Goal: Task Accomplishment & Management: Manage account settings

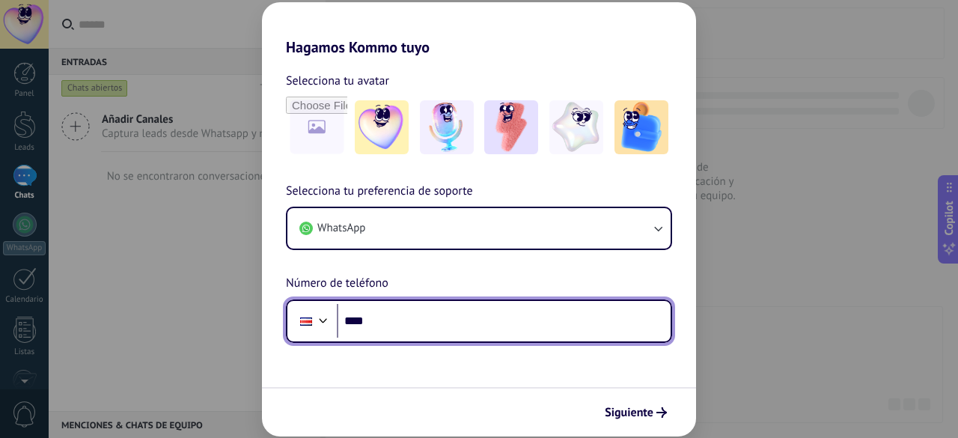
click at [422, 319] on input "****" at bounding box center [504, 321] width 334 height 34
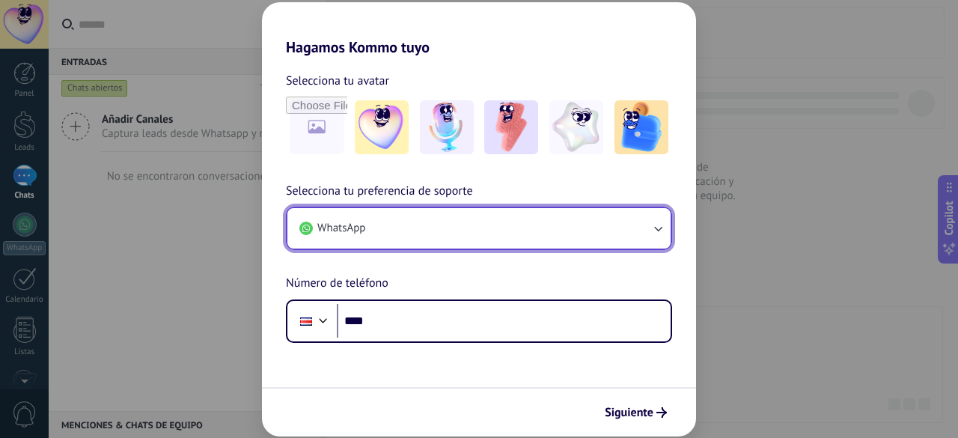
click at [657, 227] on icon "button" at bounding box center [657, 228] width 15 height 15
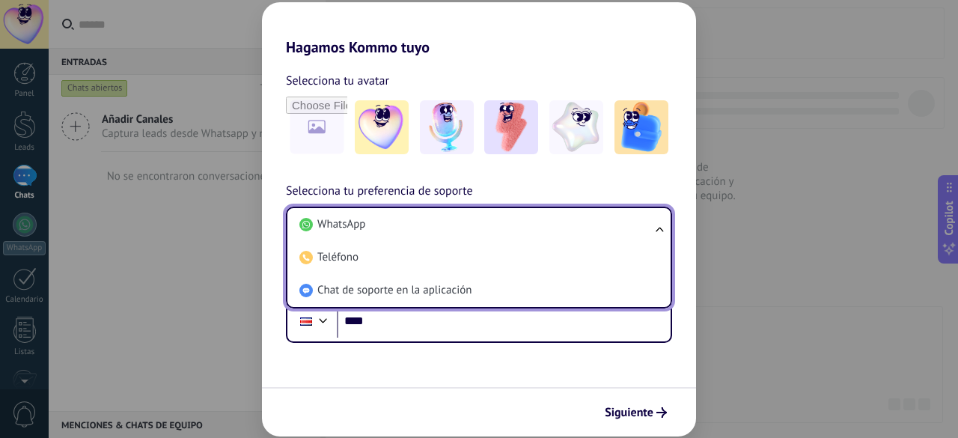
click at [657, 227] on ul "WhatsApp Teléfono Chat de soporte en la aplicación" at bounding box center [479, 258] width 386 height 102
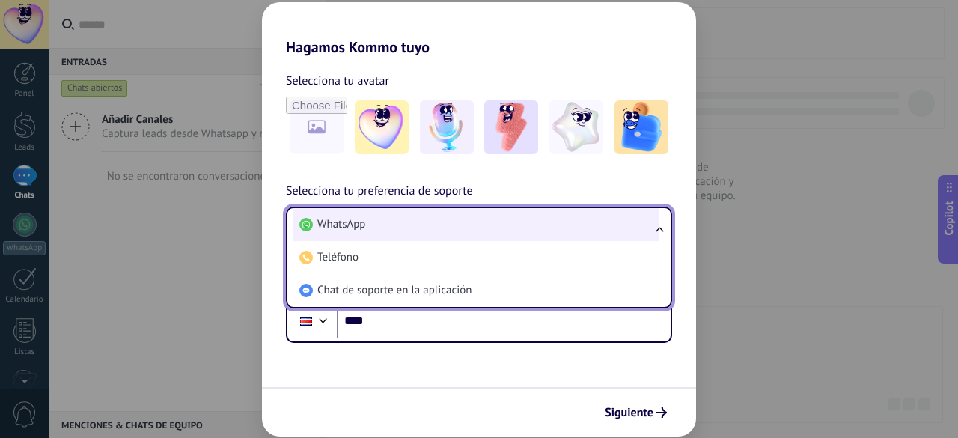
click at [362, 225] on span "WhatsApp" at bounding box center [341, 224] width 48 height 15
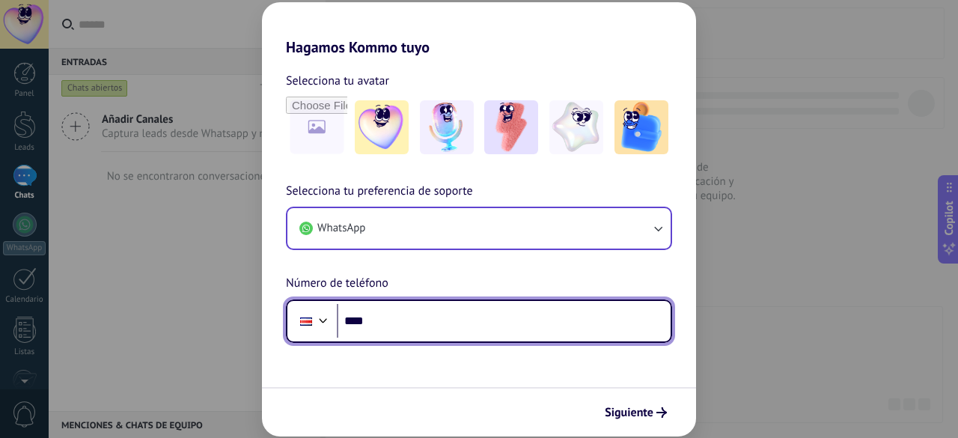
click at [408, 317] on input "****" at bounding box center [504, 321] width 334 height 34
type input "**********"
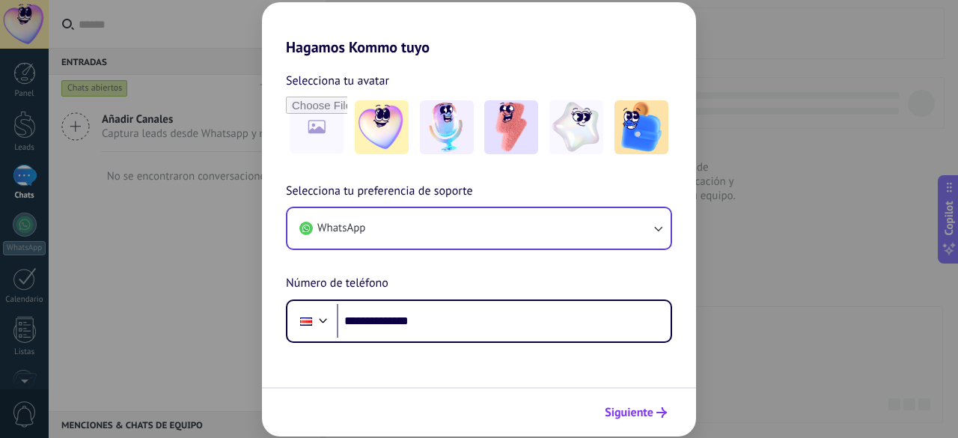
click at [648, 412] on span "Siguiente" at bounding box center [629, 412] width 49 height 10
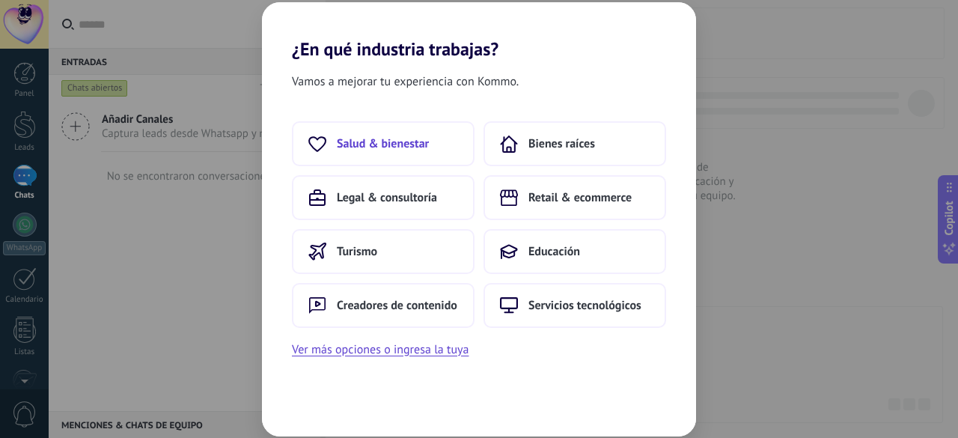
click at [388, 146] on span "Salud & bienestar" at bounding box center [383, 143] width 92 height 15
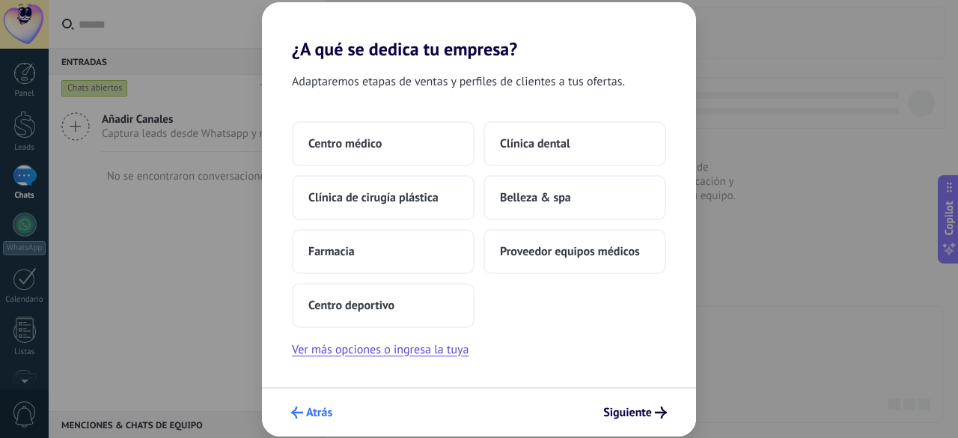
click at [312, 407] on span "Atrás" at bounding box center [319, 412] width 26 height 10
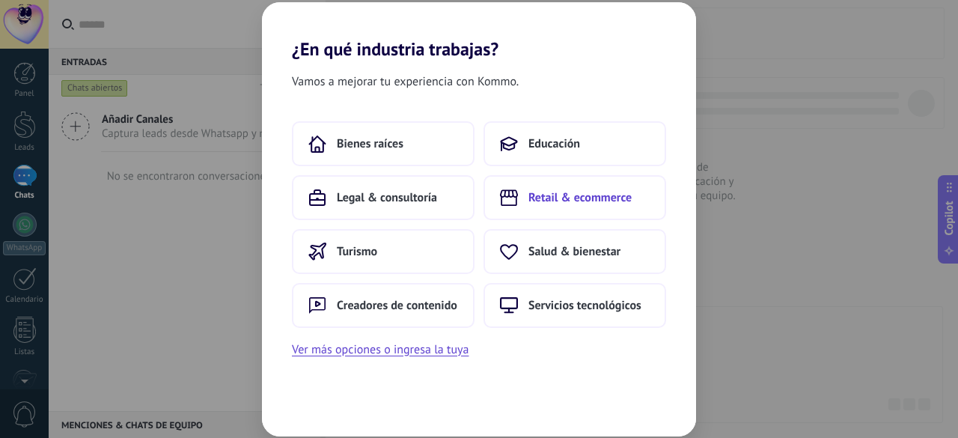
click at [599, 195] on span "Retail & ecommerce" at bounding box center [579, 197] width 103 height 15
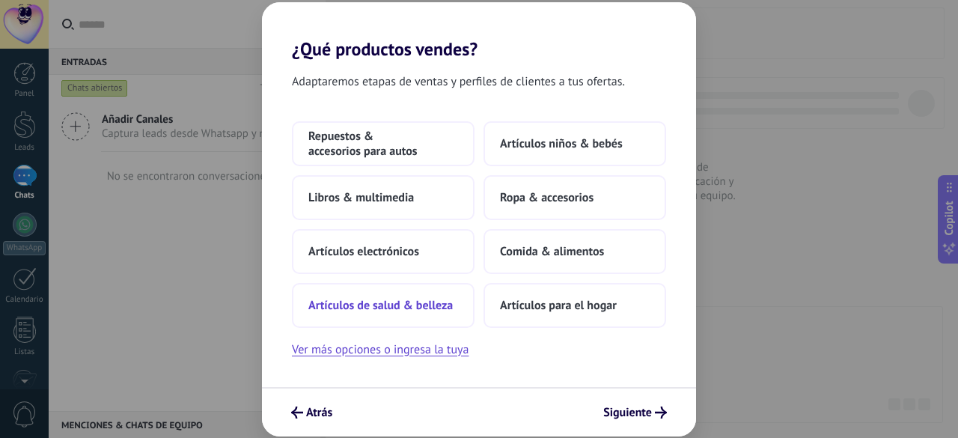
click at [414, 306] on span "Artículos de salud & belleza" at bounding box center [380, 305] width 144 height 15
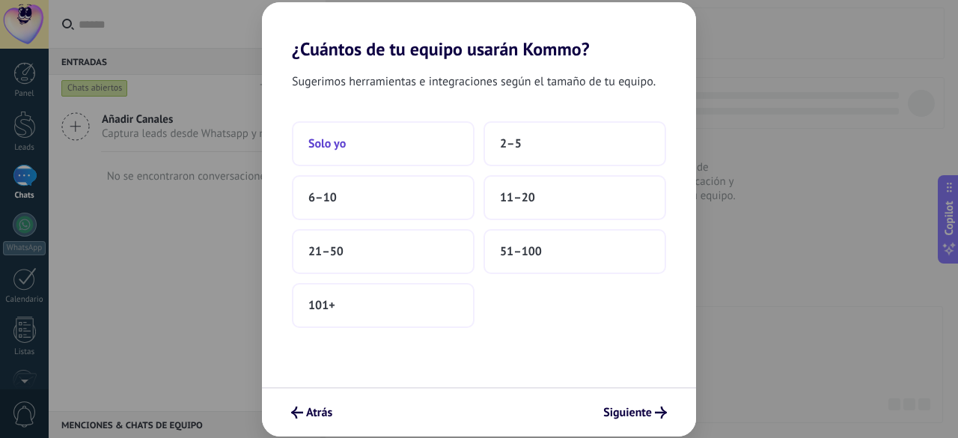
click at [371, 147] on button "Solo yo" at bounding box center [383, 143] width 183 height 45
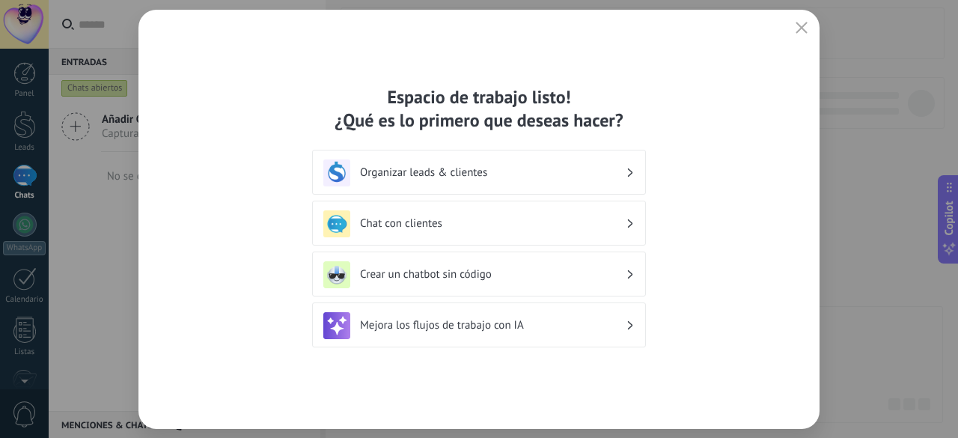
click at [626, 270] on div "Crear un chatbot sin código" at bounding box center [478, 274] width 311 height 27
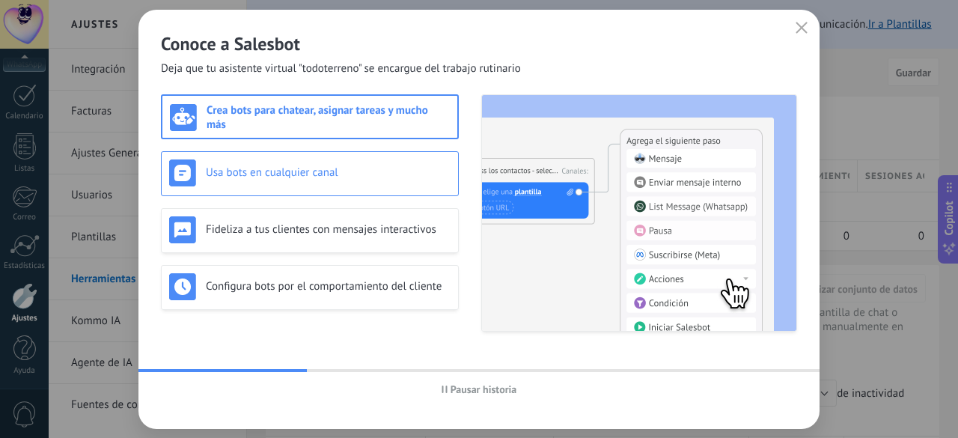
click at [303, 173] on h3 "Usa bots en cualquier canal" at bounding box center [328, 172] width 245 height 14
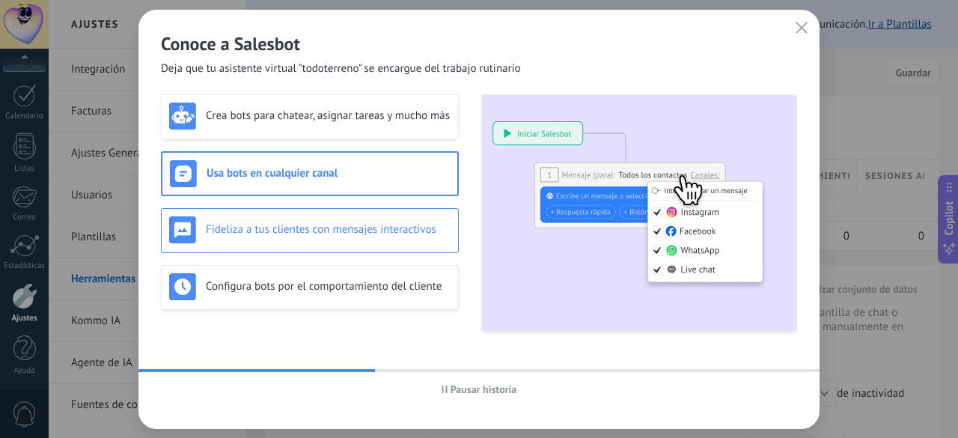
click at [298, 227] on h3 "Fideliza a tus clientes con mensajes interactivos" at bounding box center [328, 229] width 245 height 14
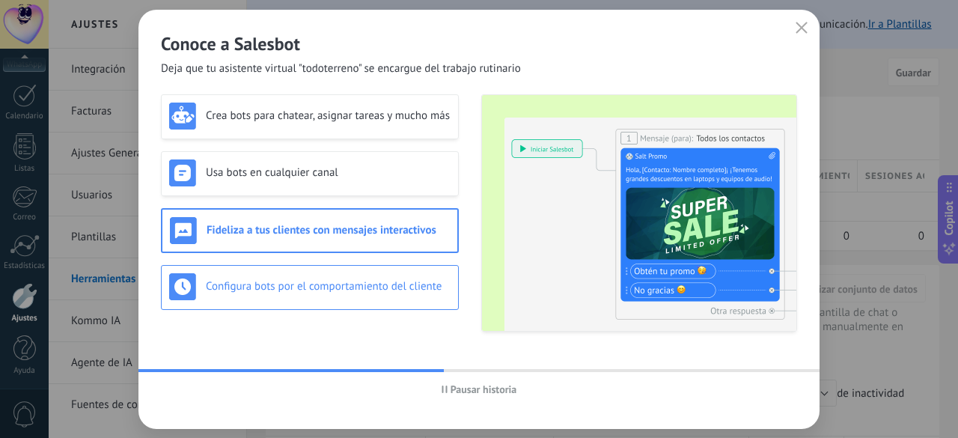
click at [294, 276] on div "Configura bots por el comportamiento del cliente" at bounding box center [309, 286] width 281 height 27
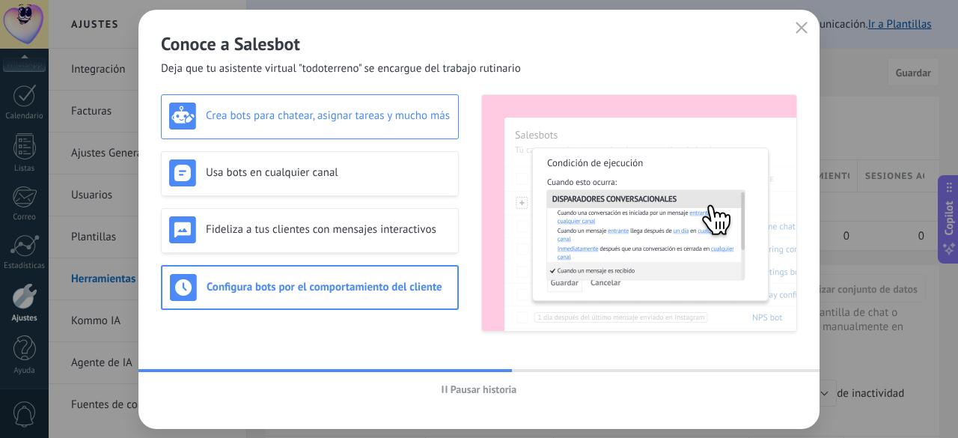
click at [266, 108] on h3 "Crea bots para chatear, asignar tareas y mucho más" at bounding box center [328, 115] width 245 height 14
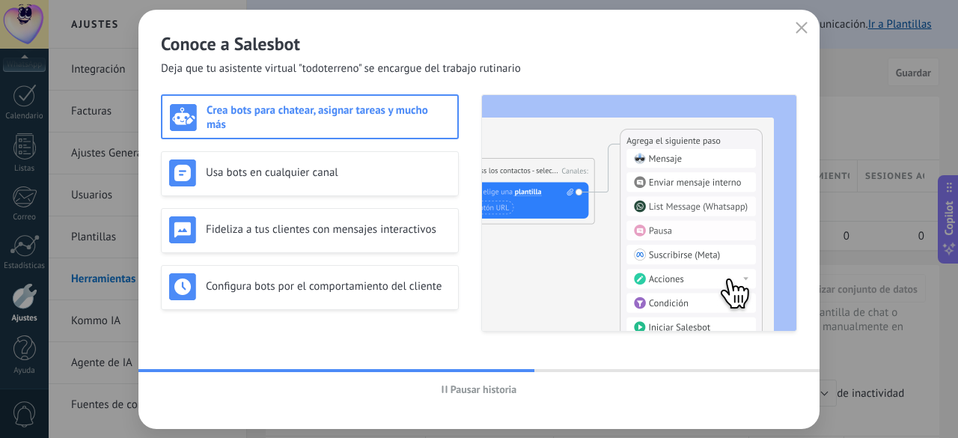
click at [262, 70] on span "Deja que tu asistente virtual "todoterreno" se encargue del trabajo rutinario" at bounding box center [341, 68] width 360 height 15
click at [801, 27] on use "button" at bounding box center [801, 27] width 11 height 11
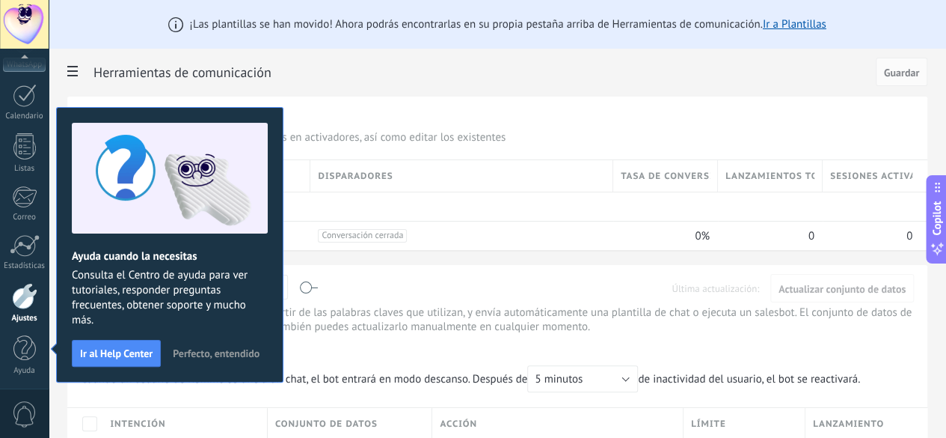
click at [443, 101] on div "Salesbots Puede crear bots con anticipación y usarlos en activadores, así como …" at bounding box center [497, 173] width 860 height 153
click at [221, 351] on span "Perfecto, entendido" at bounding box center [216, 353] width 87 height 10
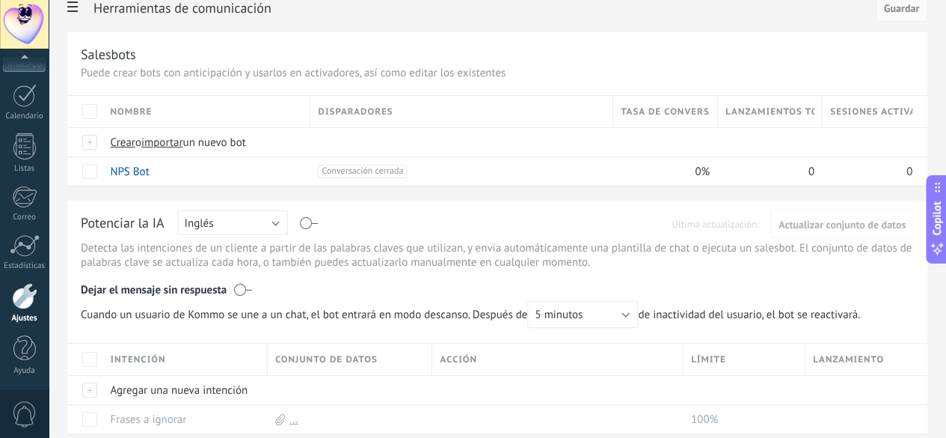
scroll to position [150, 0]
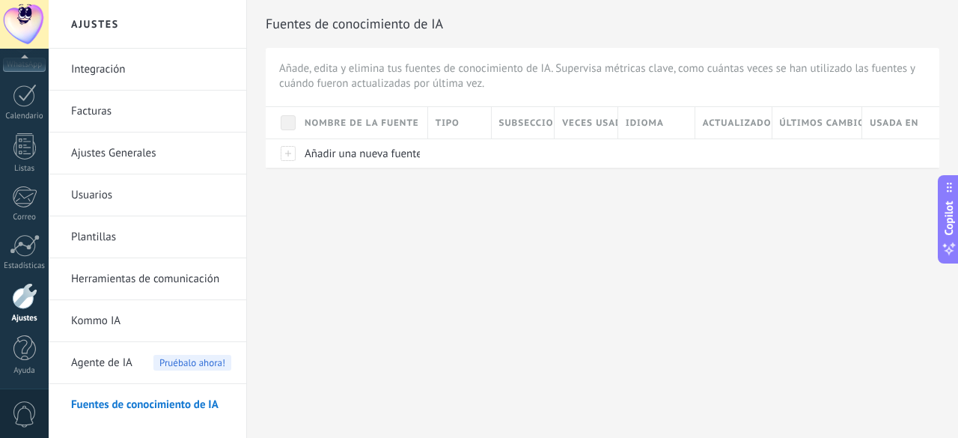
click at [120, 359] on span "Agente de IA" at bounding box center [101, 363] width 61 height 42
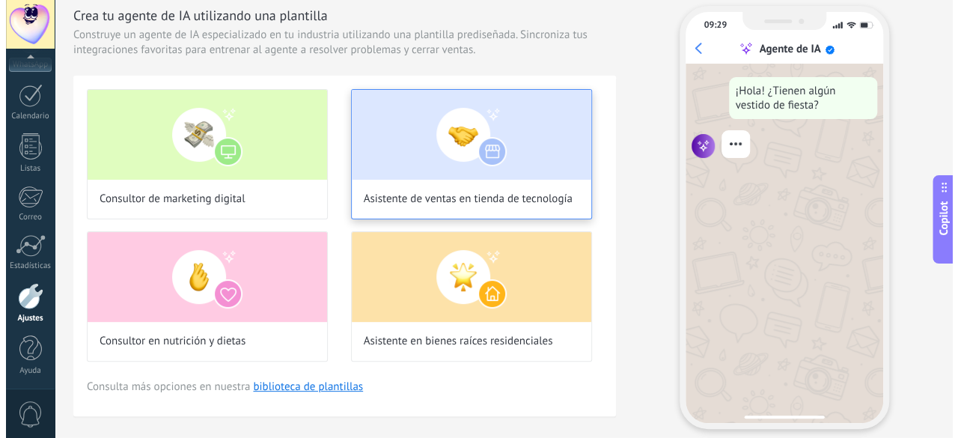
scroll to position [75, 0]
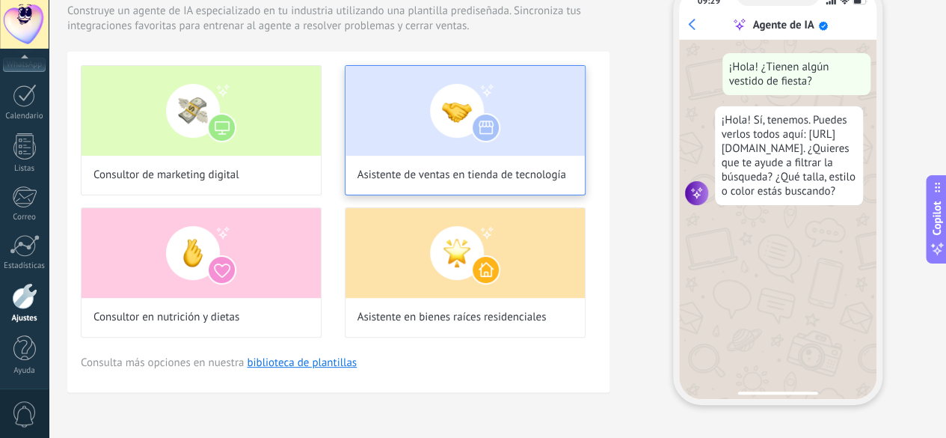
click at [585, 156] on img at bounding box center [465, 111] width 239 height 90
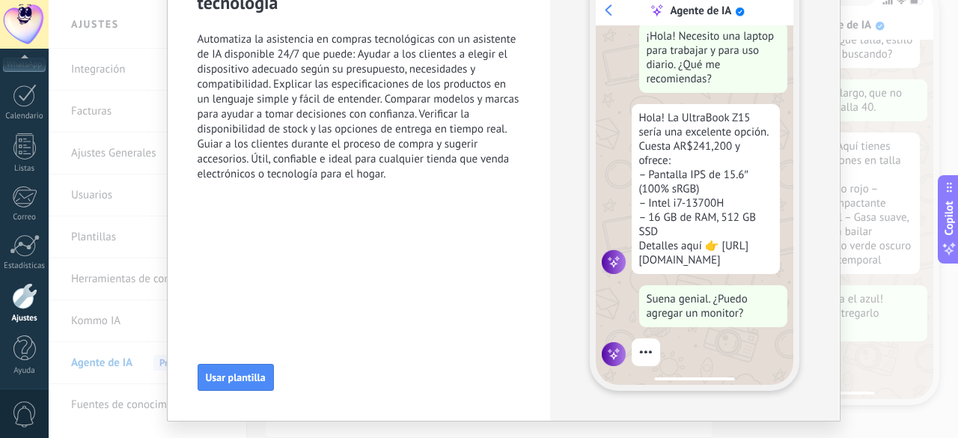
scroll to position [143, 0]
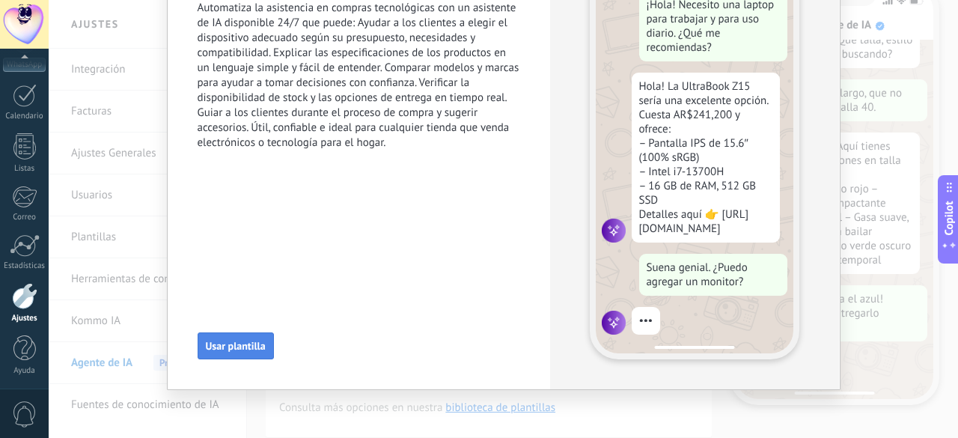
click at [220, 342] on span "Usar plantilla" at bounding box center [236, 345] width 60 height 10
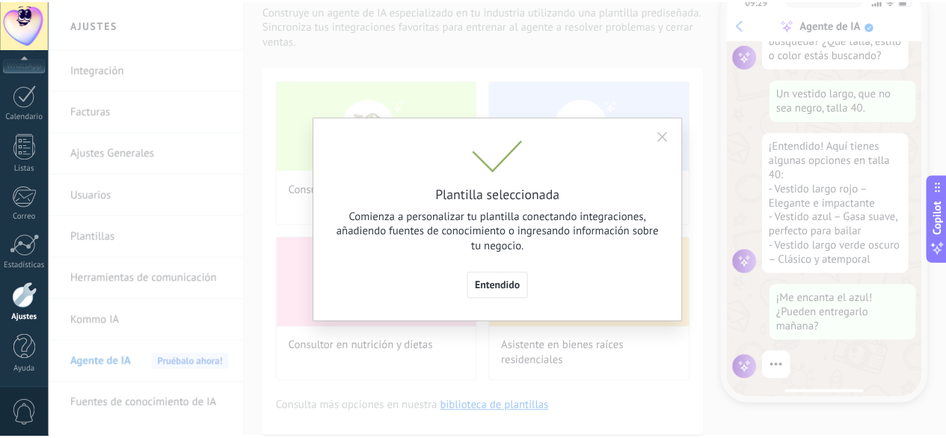
scroll to position [186, 0]
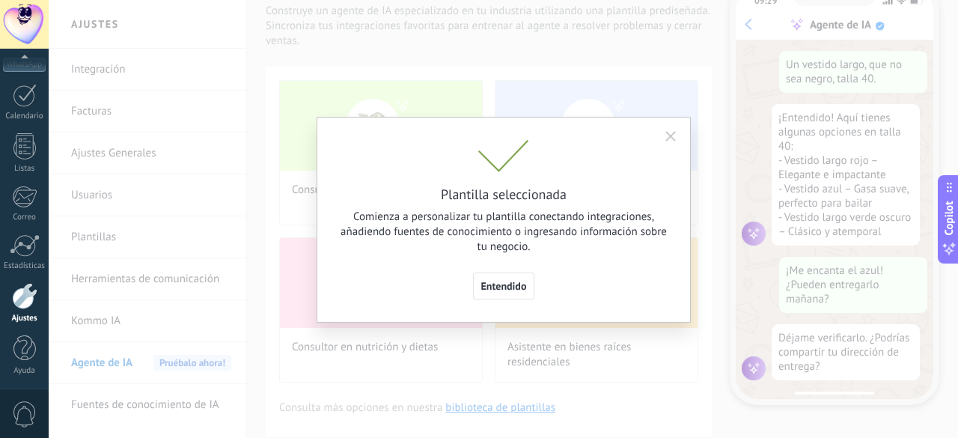
click at [678, 132] on button "button" at bounding box center [670, 136] width 24 height 22
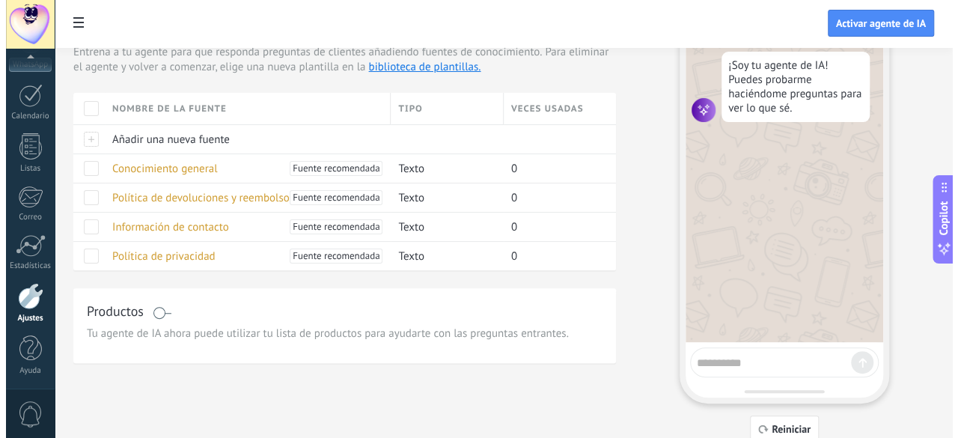
scroll to position [127, 0]
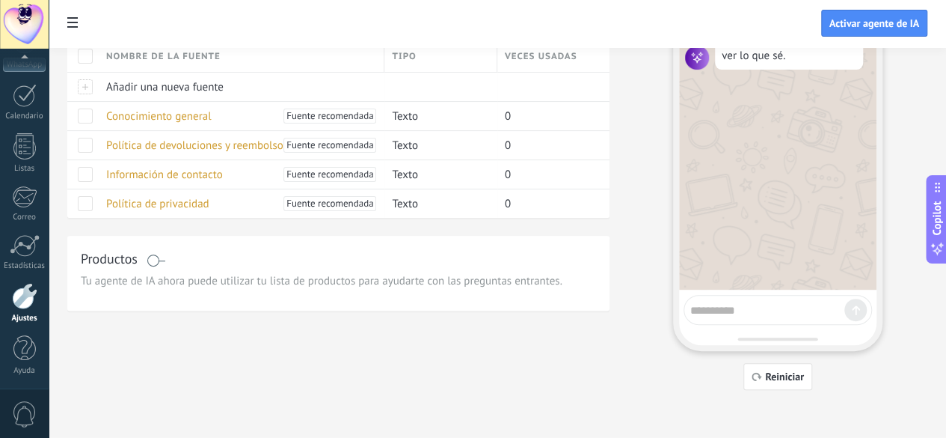
click at [352, 271] on div "Productos" at bounding box center [339, 260] width 516 height 22
click at [165, 266] on span at bounding box center [156, 260] width 19 height 12
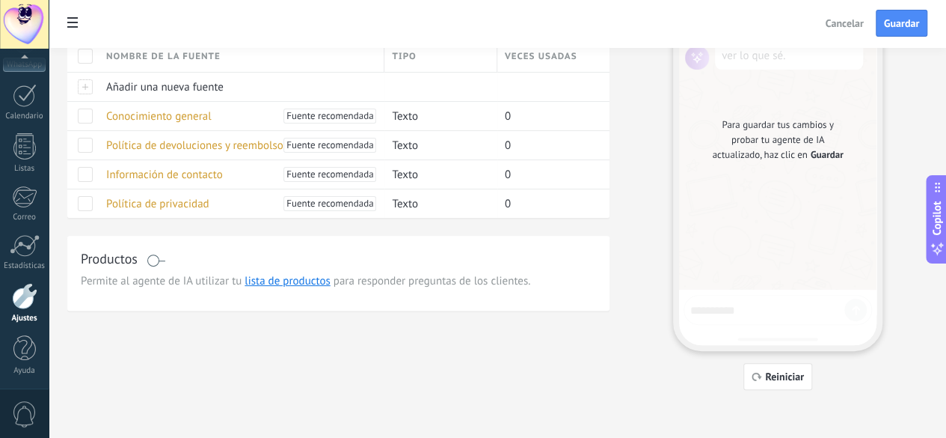
click at [165, 266] on span at bounding box center [156, 260] width 19 height 12
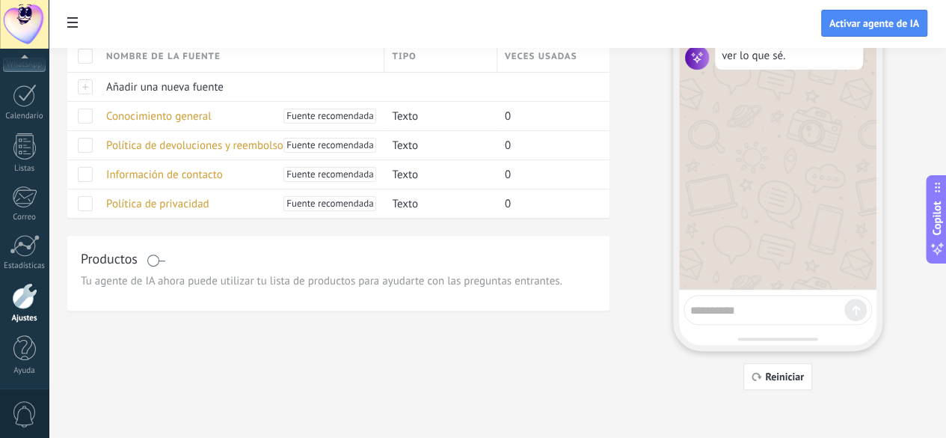
click at [165, 266] on span at bounding box center [156, 260] width 19 height 12
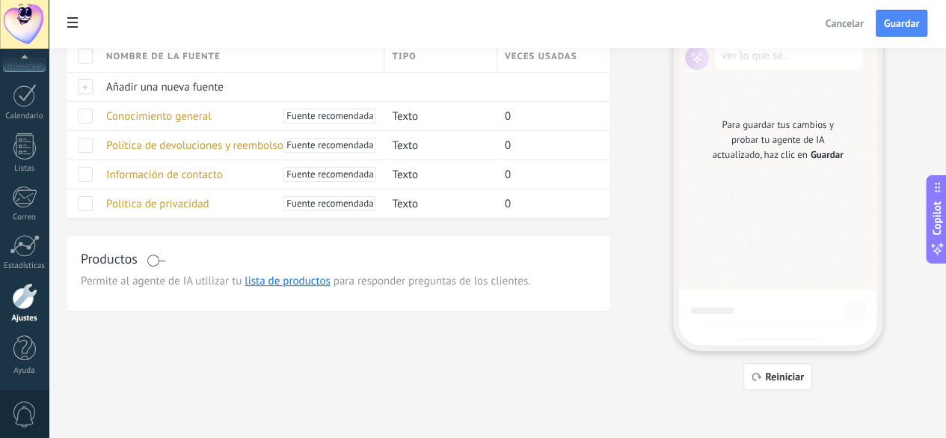
click at [165, 266] on span at bounding box center [156, 260] width 19 height 12
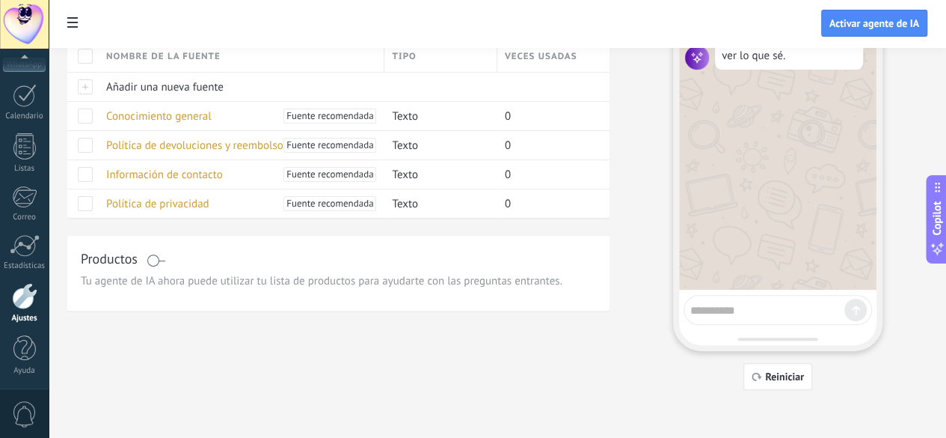
click at [165, 266] on span at bounding box center [156, 260] width 19 height 12
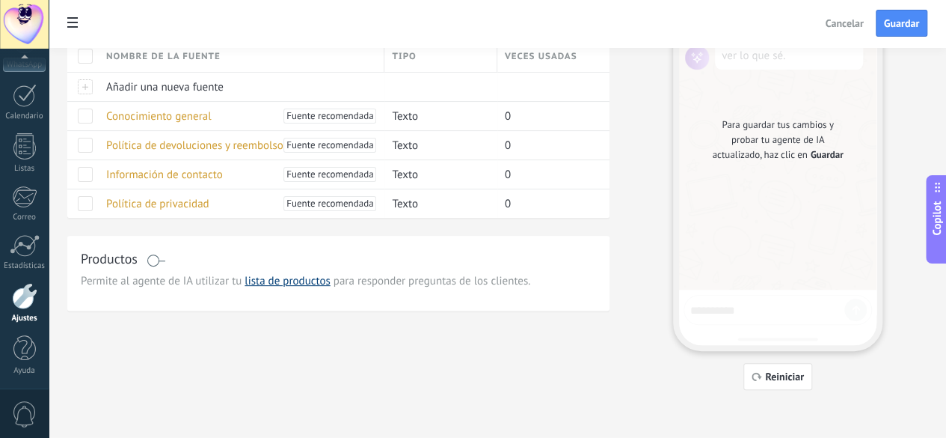
click at [330, 288] on link "lista de productos" at bounding box center [287, 281] width 85 height 14
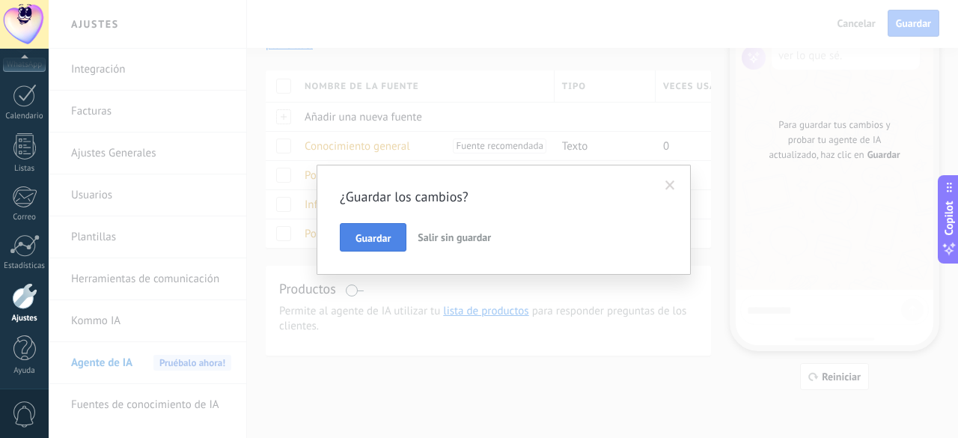
click at [364, 237] on span "Guardar" at bounding box center [372, 238] width 35 height 10
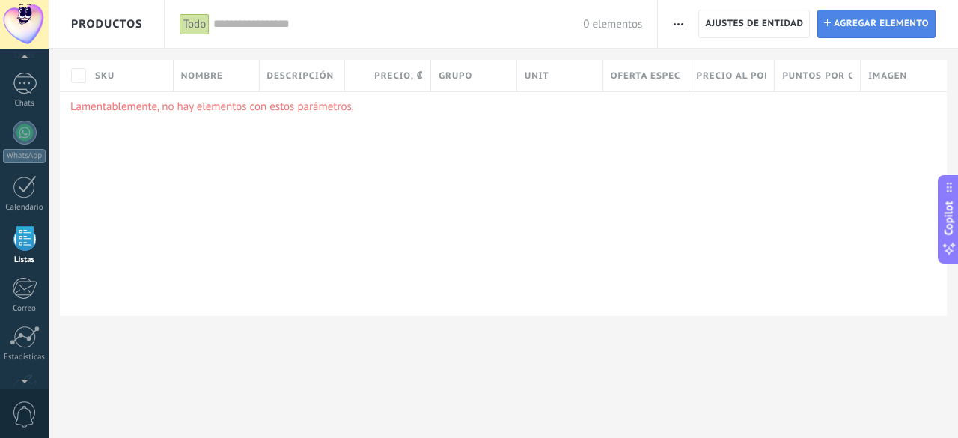
click at [852, 22] on span "Agregar elemento" at bounding box center [880, 23] width 95 height 27
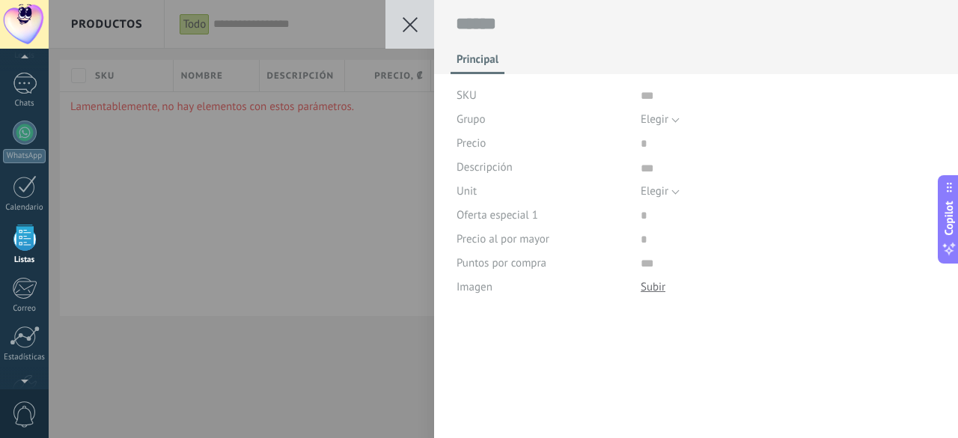
scroll to position [15, 0]
click at [413, 26] on icon at bounding box center [410, 24] width 15 height 15
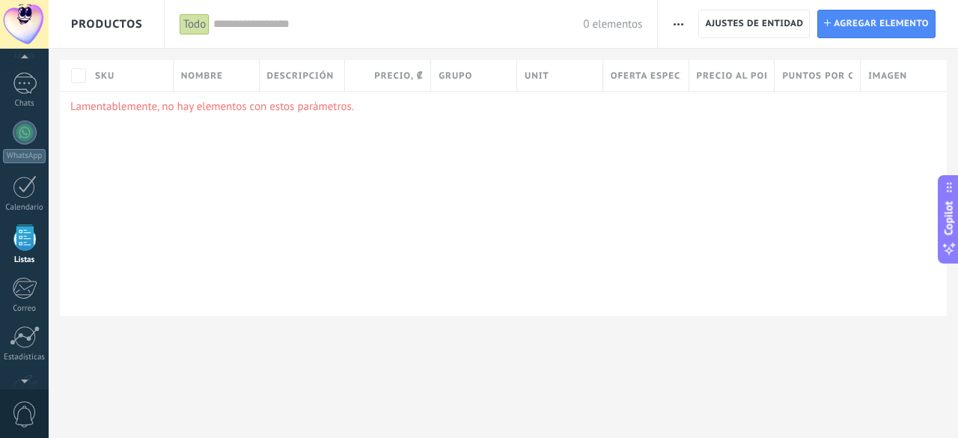
click at [133, 19] on span "Productos" at bounding box center [107, 24] width 72 height 48
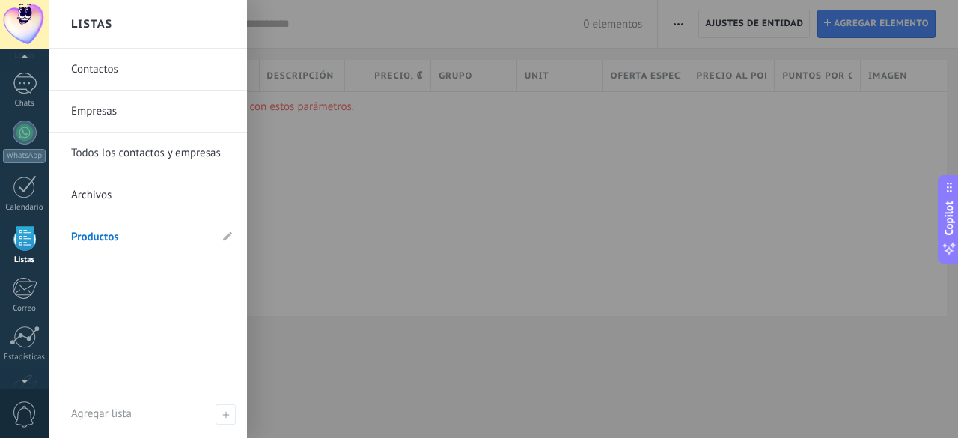
click at [139, 154] on link "Todos los contactos y empresas" at bounding box center [151, 153] width 161 height 42
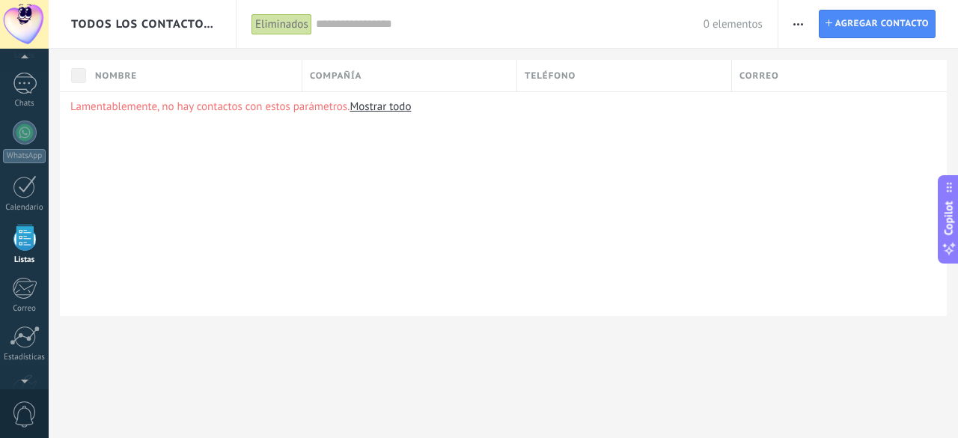
click at [118, 23] on span "Todos los contactos y empresas" at bounding box center [143, 24] width 144 height 14
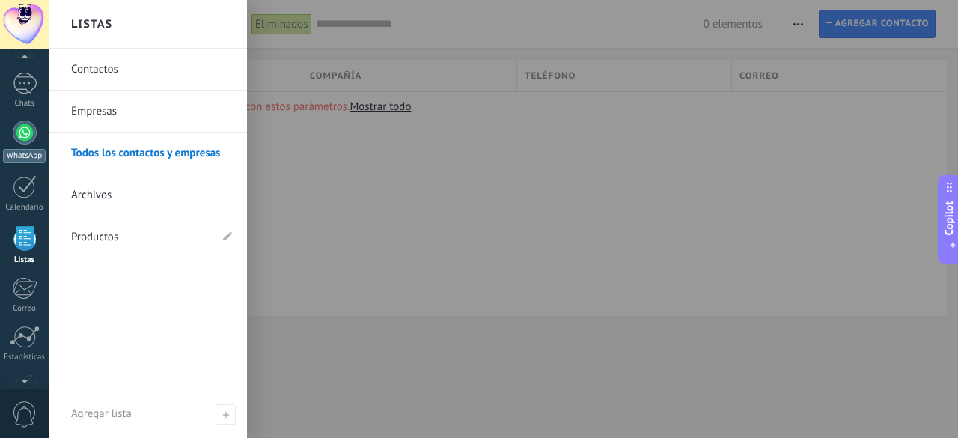
click at [16, 137] on div at bounding box center [25, 132] width 24 height 24
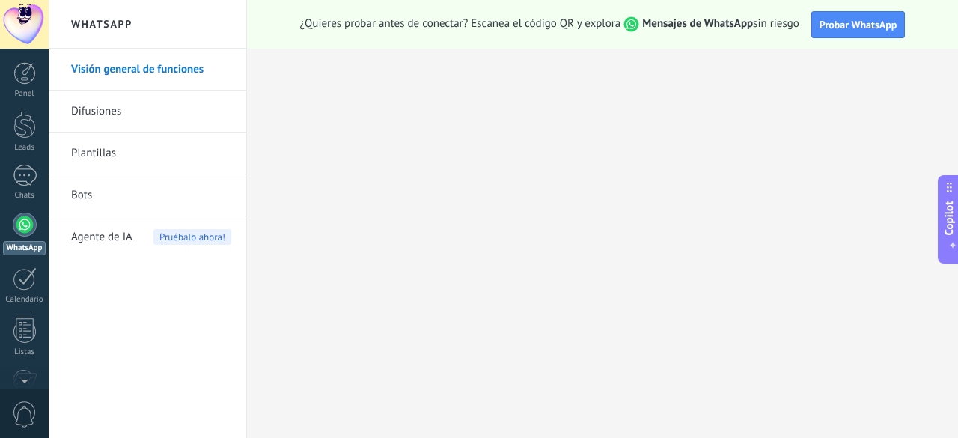
click at [949, 220] on span "Copilot" at bounding box center [948, 218] width 15 height 34
click at [949, 197] on div "Copilot" at bounding box center [949, 222] width 16 height 76
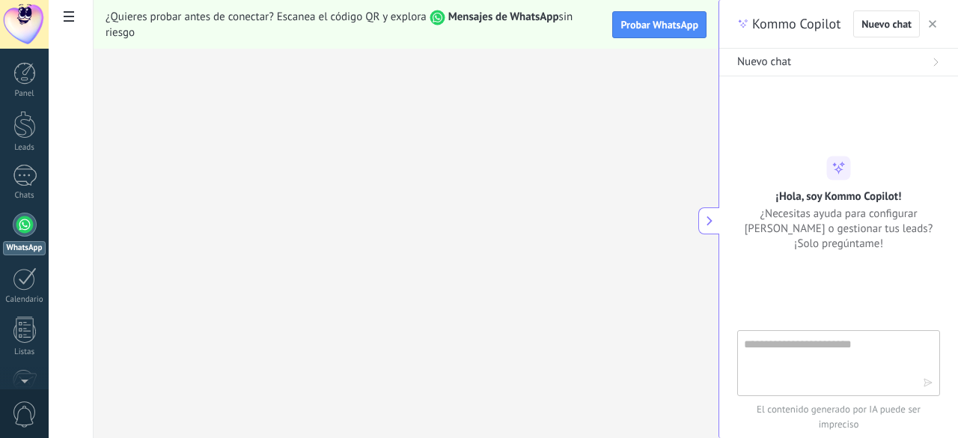
type textarea "***"
click at [947, 197] on div "¡Hola, soy Kommo Copilot! ¿Necesitas ayuda para configurar [PERSON_NAME] o gest…" at bounding box center [838, 203] width 239 height 95
click at [930, 26] on icon "button" at bounding box center [932, 23] width 7 height 7
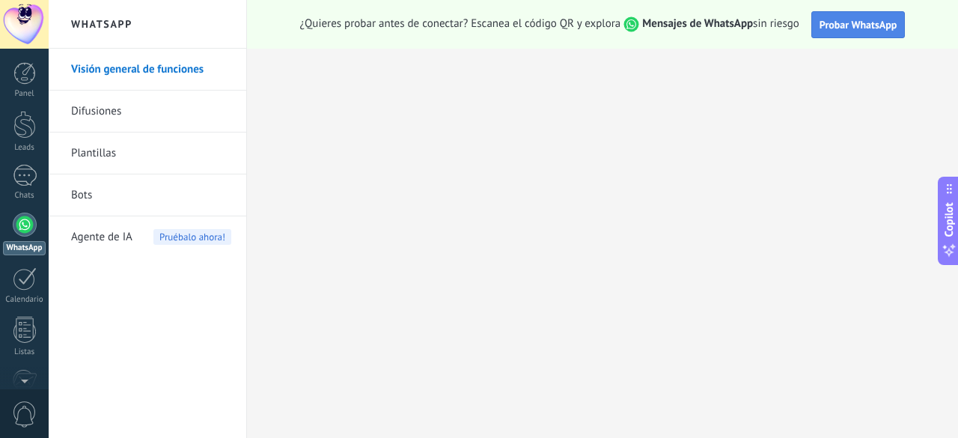
click at [862, 23] on span "Probar WhatsApp" at bounding box center [858, 24] width 78 height 13
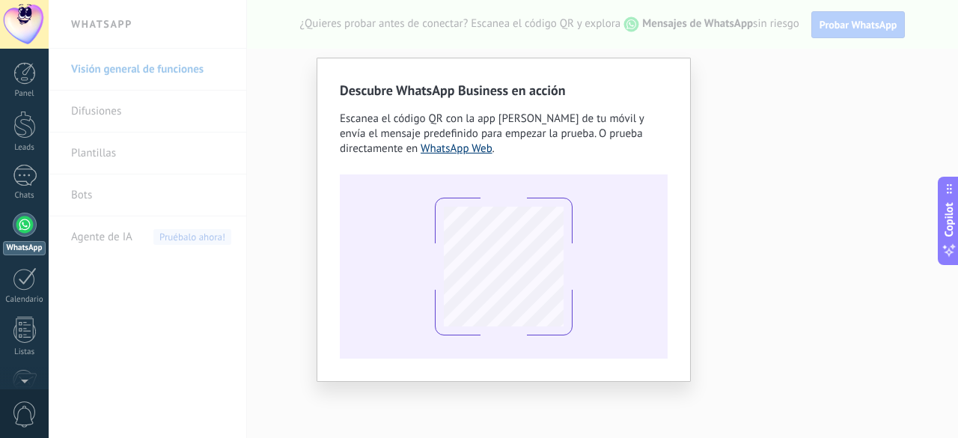
click at [420, 146] on link "WhatsApp Web" at bounding box center [456, 148] width 72 height 14
click at [597, 308] on div at bounding box center [504, 266] width 328 height 184
click at [771, 100] on div "Descubre WhatsApp Business en acción Escanea el código QR con la app [PERSON_NA…" at bounding box center [503, 219] width 909 height 438
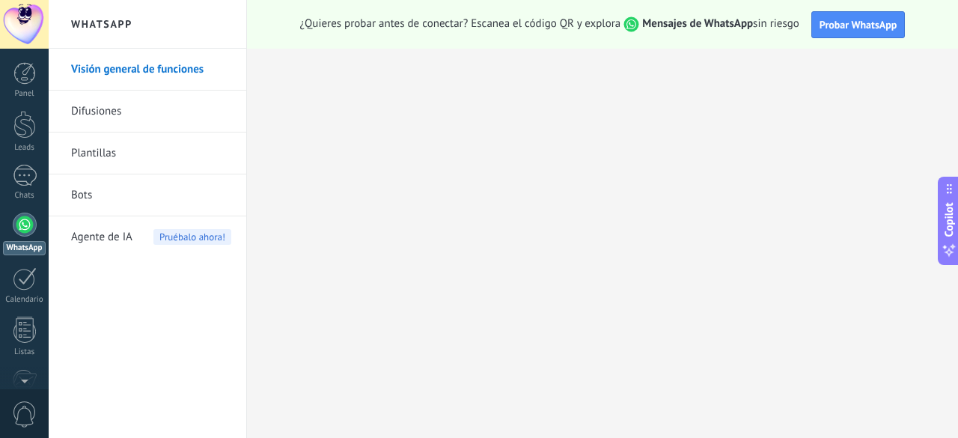
click at [141, 71] on link "Visión general de funciones" at bounding box center [151, 70] width 160 height 42
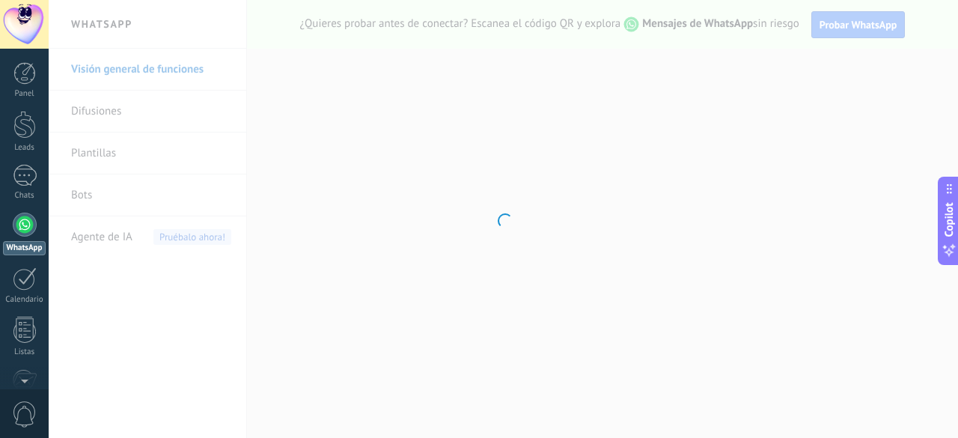
click at [397, 195] on div at bounding box center [503, 219] width 909 height 438
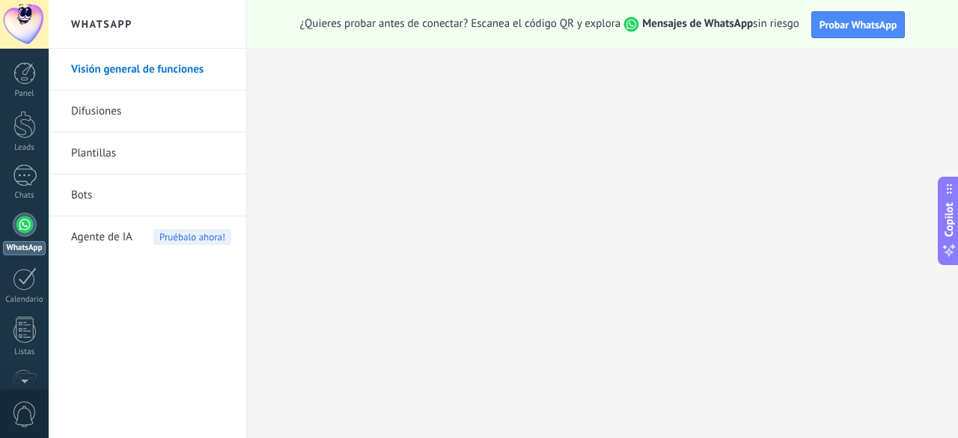
click at [31, 230] on div at bounding box center [25, 224] width 24 height 24
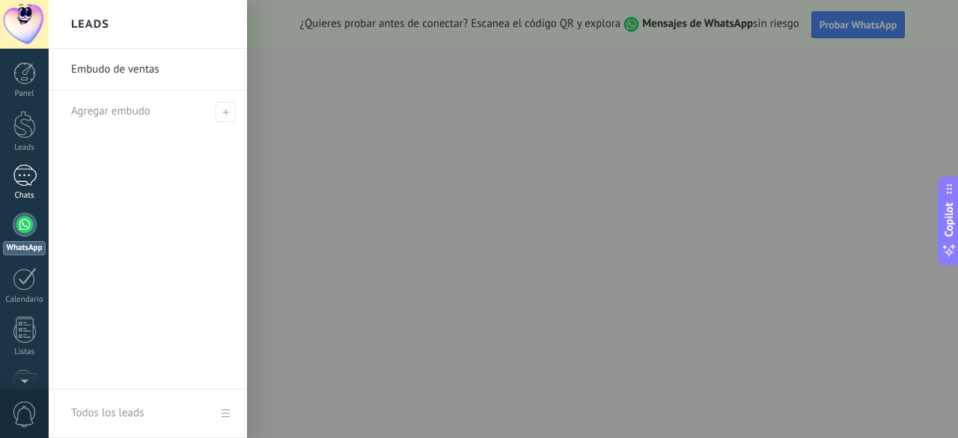
click at [24, 174] on div at bounding box center [25, 176] width 24 height 22
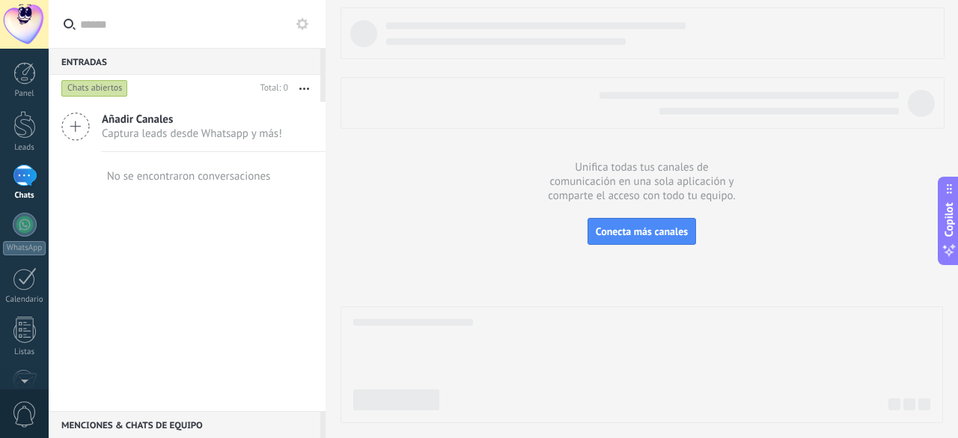
click at [152, 126] on span "Captura leads desde Whatsapp y más!" at bounding box center [192, 133] width 180 height 14
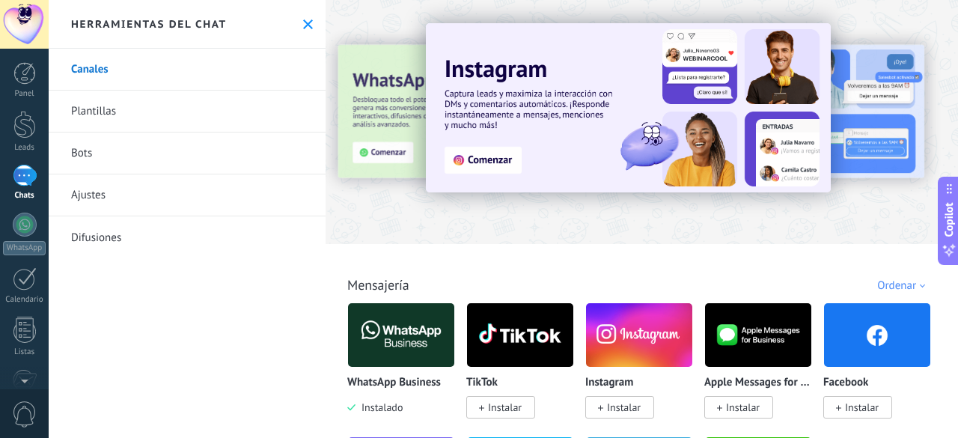
click at [465, 219] on div at bounding box center [641, 117] width 632 height 215
click at [557, 272] on div "Todo Bandeja de entrada Soluciones de IA Automatizaciones Fuentes de leads Inst…" at bounding box center [641, 268] width 623 height 49
click at [480, 158] on img at bounding box center [628, 107] width 405 height 169
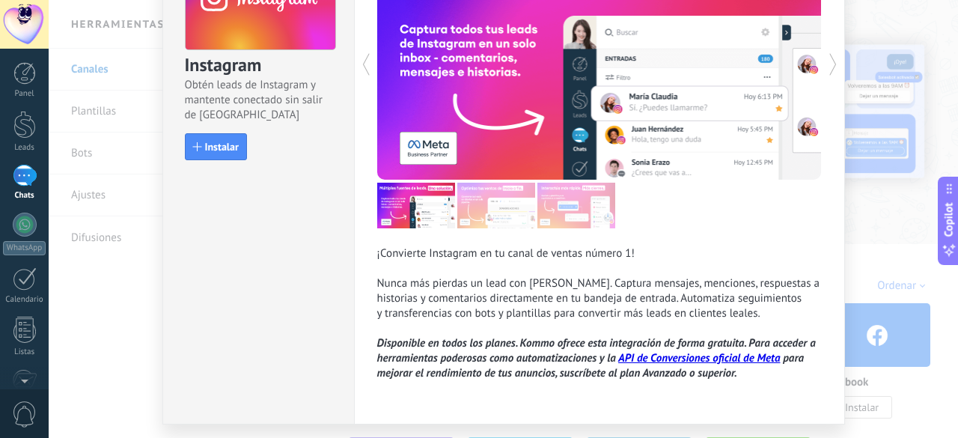
scroll to position [168, 0]
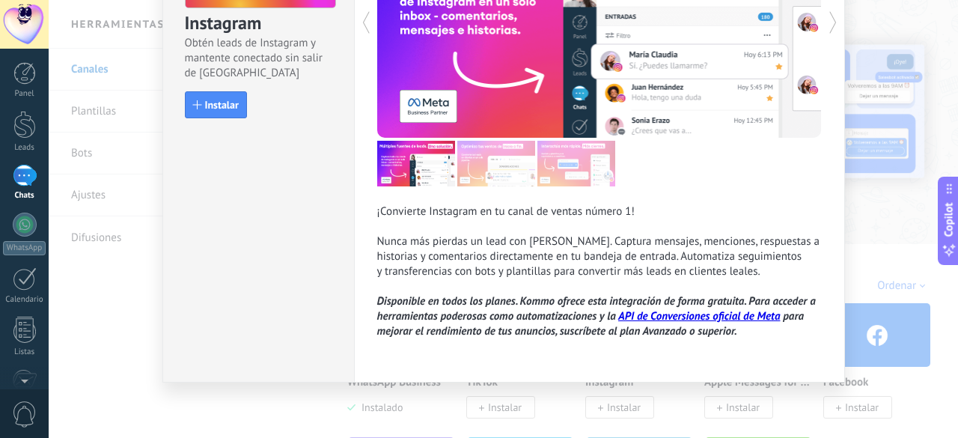
click at [335, 100] on div "Instagram Obtén leads de Instagram y mantente conectado sin salir de Kommo Inst…" at bounding box center [258, 5] width 191 height 249
drag, startPoint x: 209, startPoint y: 103, endPoint x: 224, endPoint y: 108, distance: 16.1
click at [207, 103] on span "Instalar" at bounding box center [222, 105] width 34 height 10
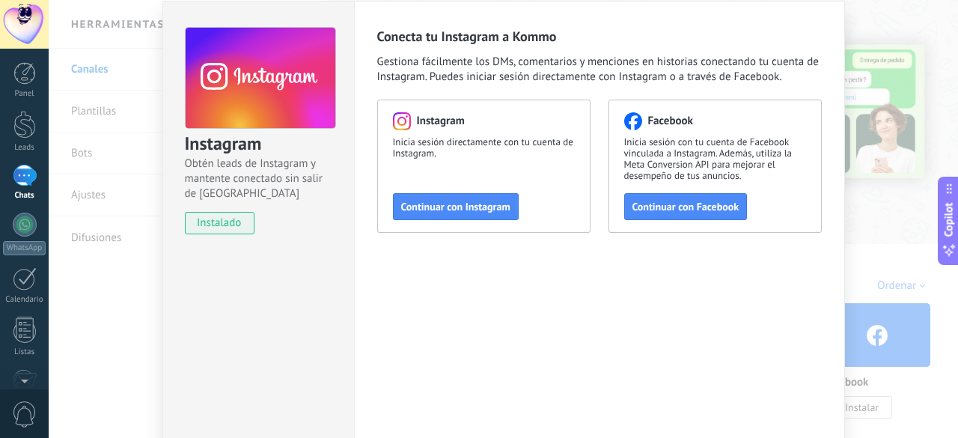
scroll to position [0, 0]
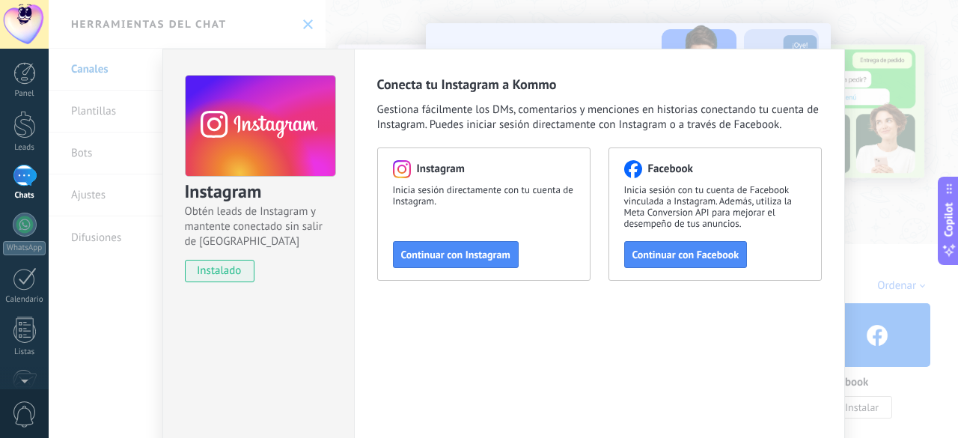
click at [854, 22] on div "Instagram Obtén leads de Instagram y mantente conectado sin salir de Kommo inst…" at bounding box center [503, 219] width 909 height 438
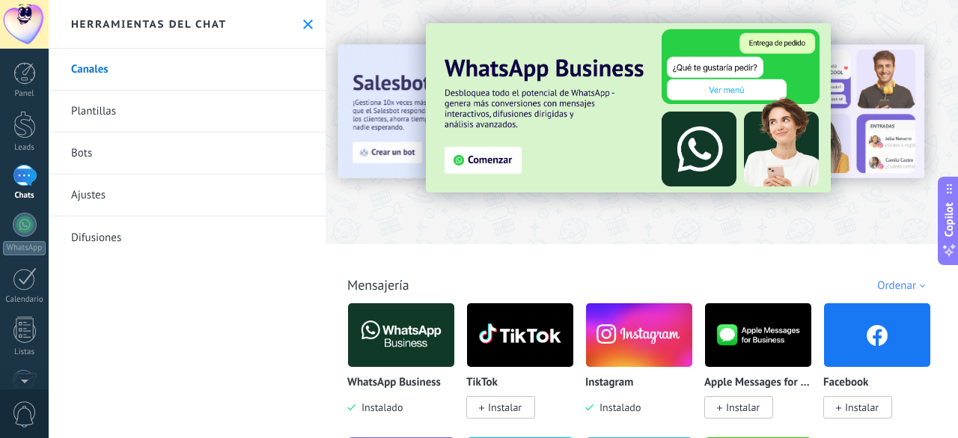
click at [414, 330] on img at bounding box center [401, 335] width 106 height 73
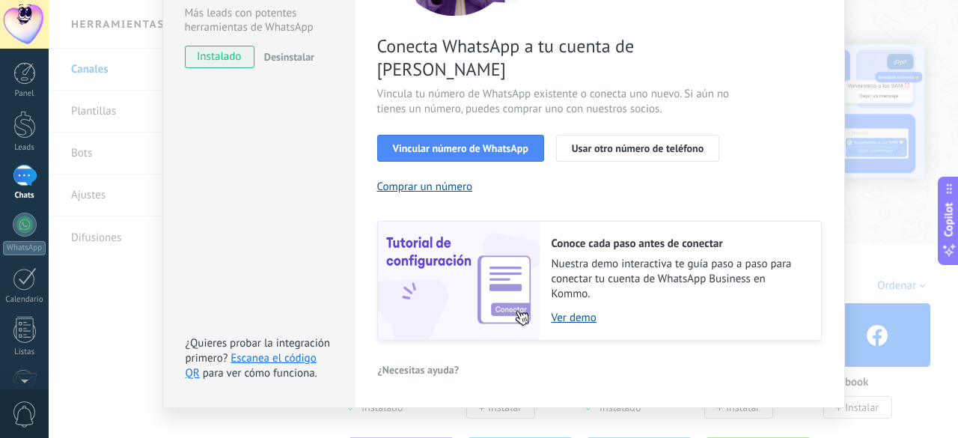
scroll to position [226, 0]
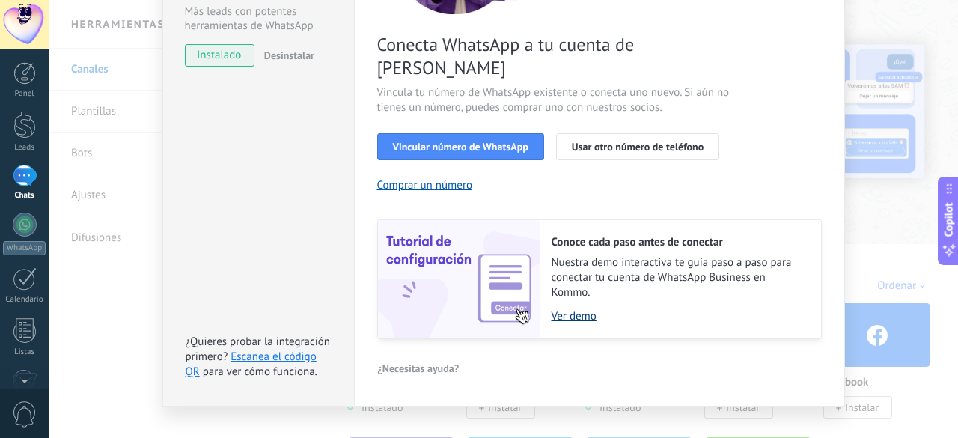
click at [569, 309] on link "Ver demo" at bounding box center [678, 316] width 254 height 14
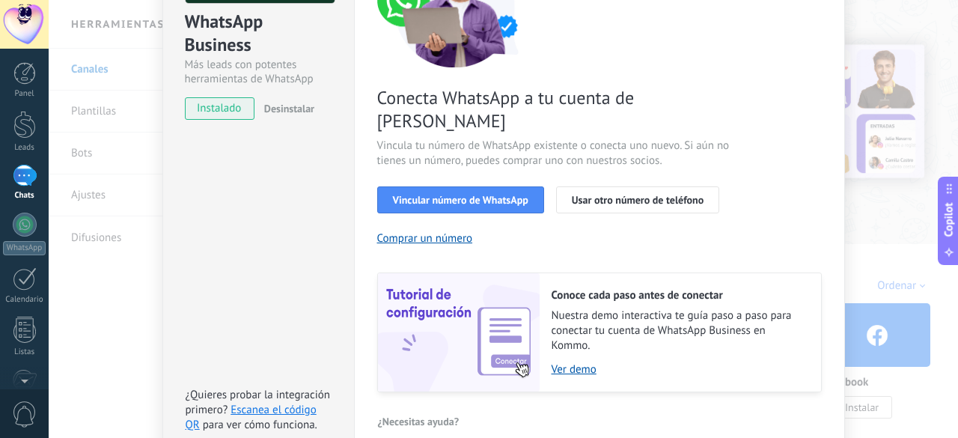
scroll to position [76, 0]
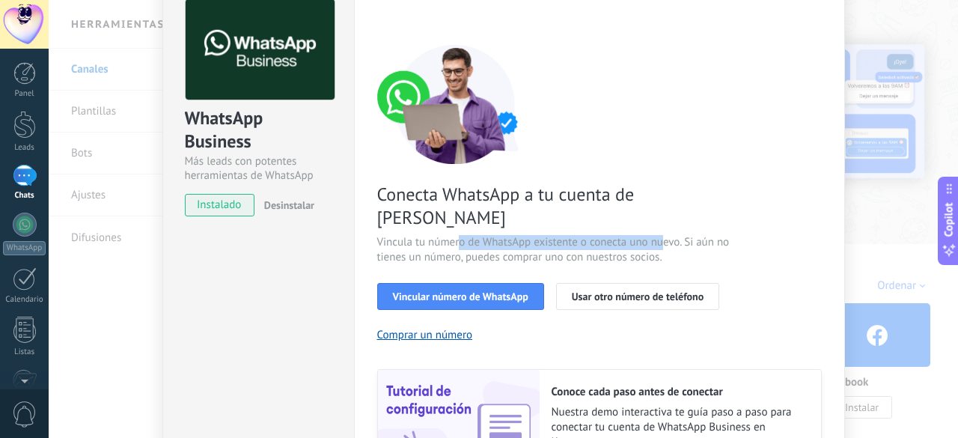
drag, startPoint x: 456, startPoint y: 218, endPoint x: 661, endPoint y: 222, distance: 204.3
click at [661, 235] on span "Vincula tu número de WhatsApp existente o conecta uno nuevo. Si aún no tienes u…" at bounding box center [555, 250] width 356 height 30
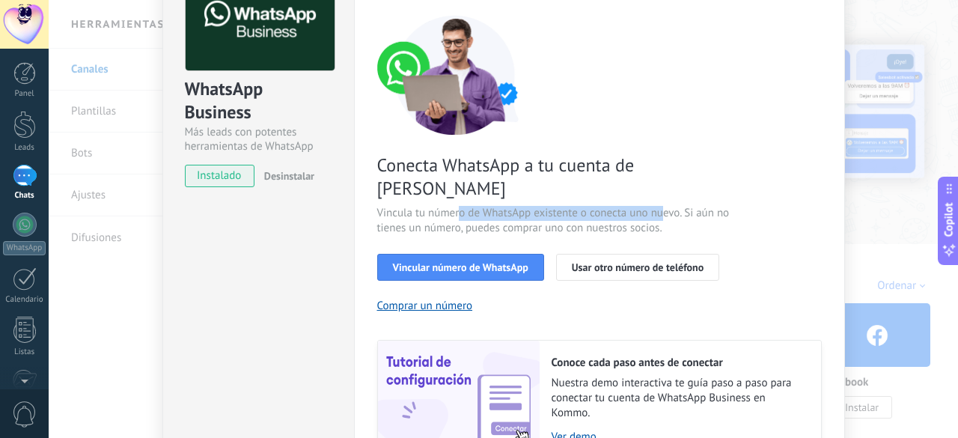
scroll to position [1, 0]
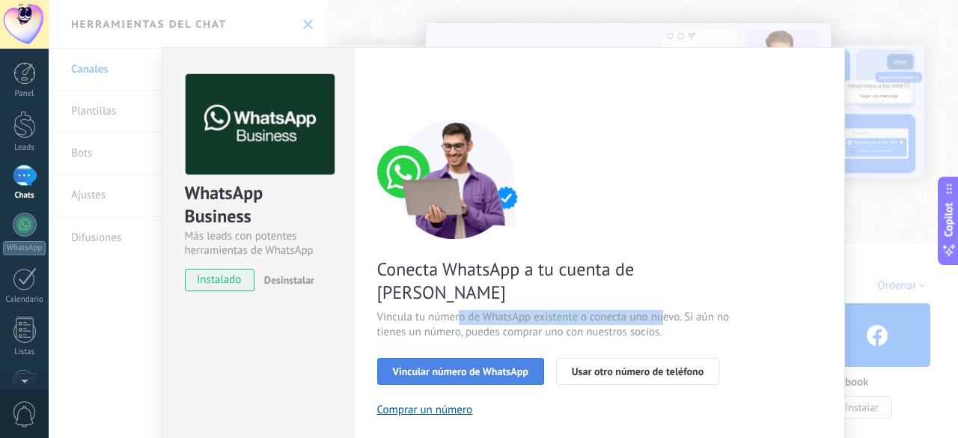
click at [453, 366] on span "Vincular número de WhatsApp" at bounding box center [460, 371] width 135 height 10
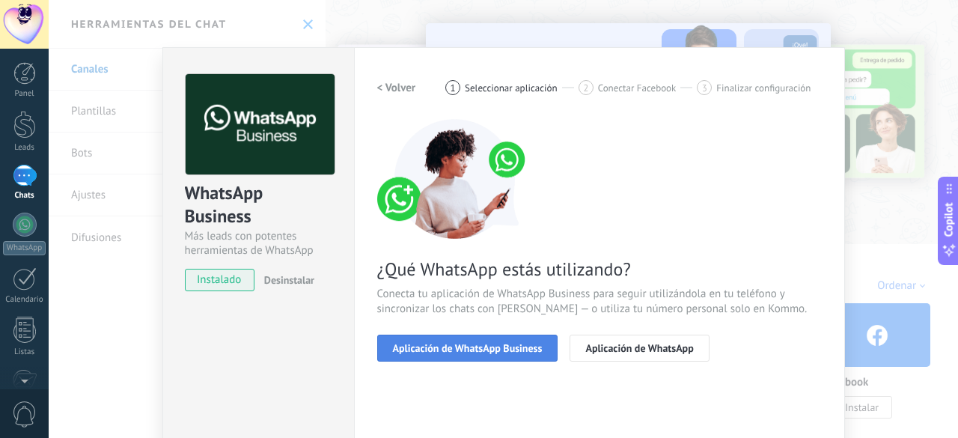
click at [512, 349] on span "Aplicación de WhatsApp Business" at bounding box center [468, 348] width 150 height 10
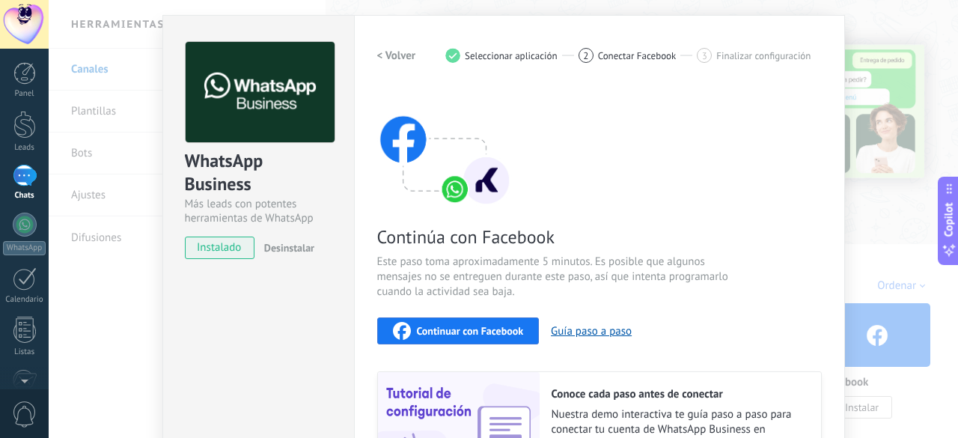
scroll to position [0, 0]
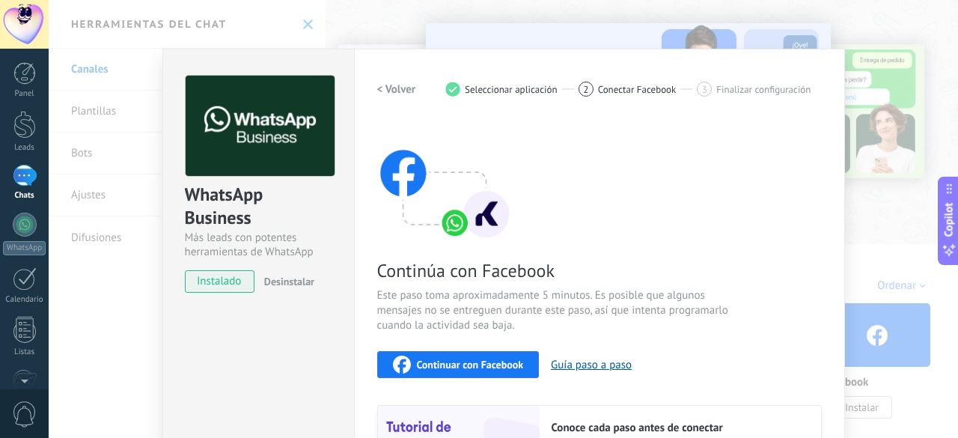
click at [291, 282] on span "Desinstalar" at bounding box center [289, 281] width 50 height 13
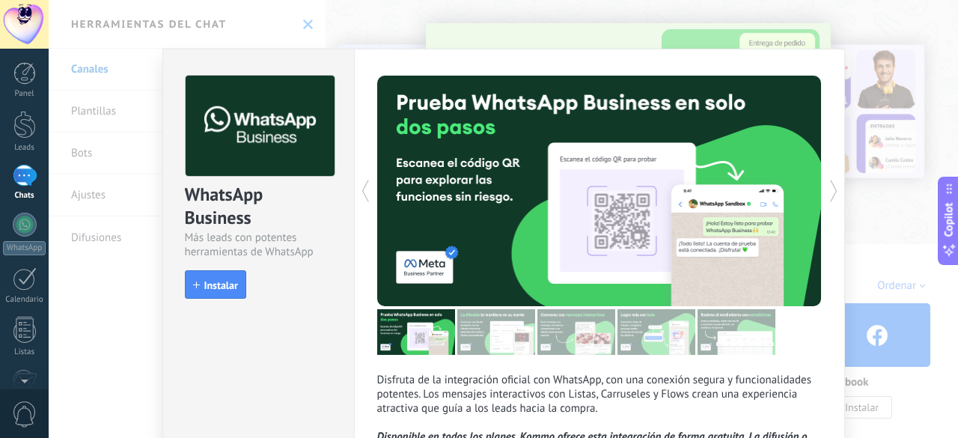
click at [88, 107] on div "WhatsApp Business Más leads con potentes herramientas de WhatsApp install Insta…" at bounding box center [503, 219] width 909 height 438
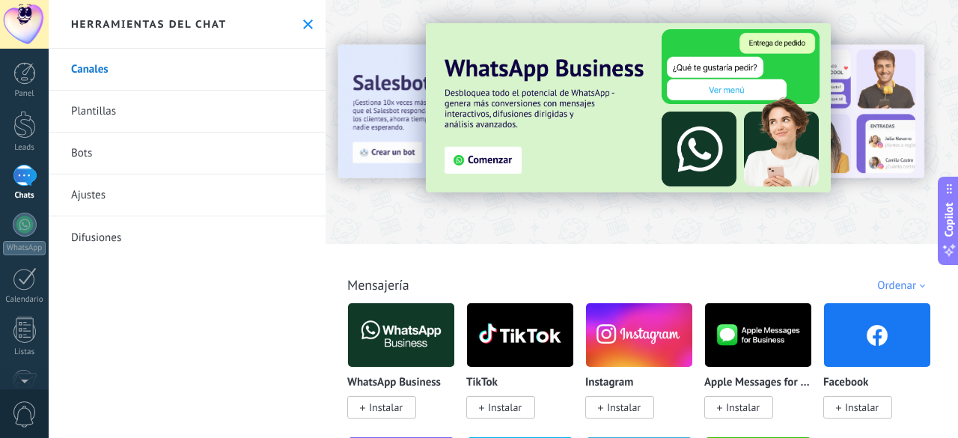
click at [87, 70] on link "Canales" at bounding box center [187, 70] width 277 height 42
click at [308, 32] on div "Herramientas del chat" at bounding box center [187, 24] width 277 height 49
click at [303, 26] on icon at bounding box center [308, 24] width 10 height 10
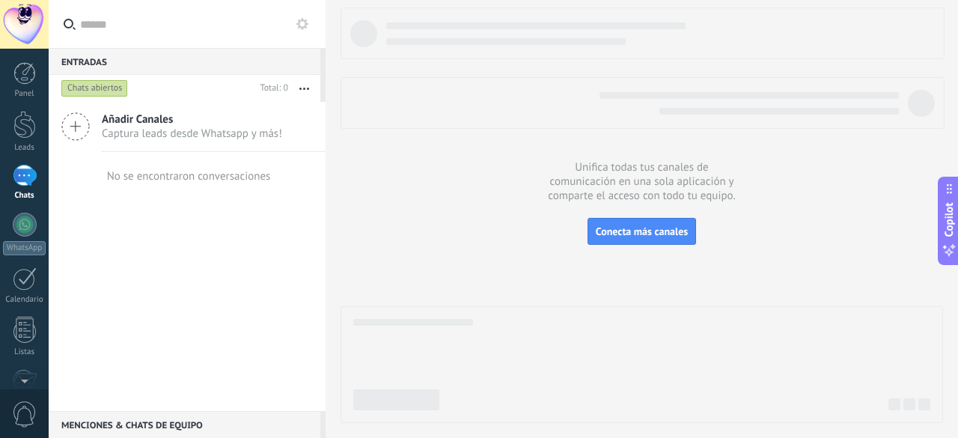
click at [125, 123] on span "Añadir Canales" at bounding box center [192, 119] width 180 height 14
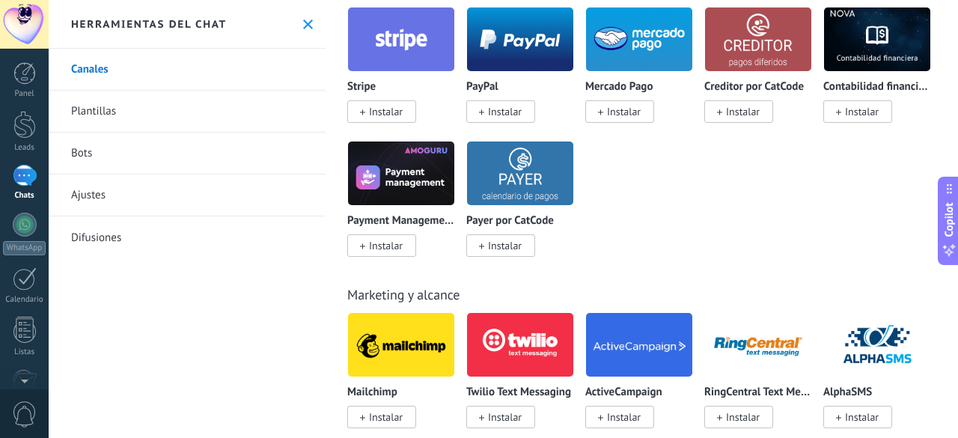
scroll to position [2544, 0]
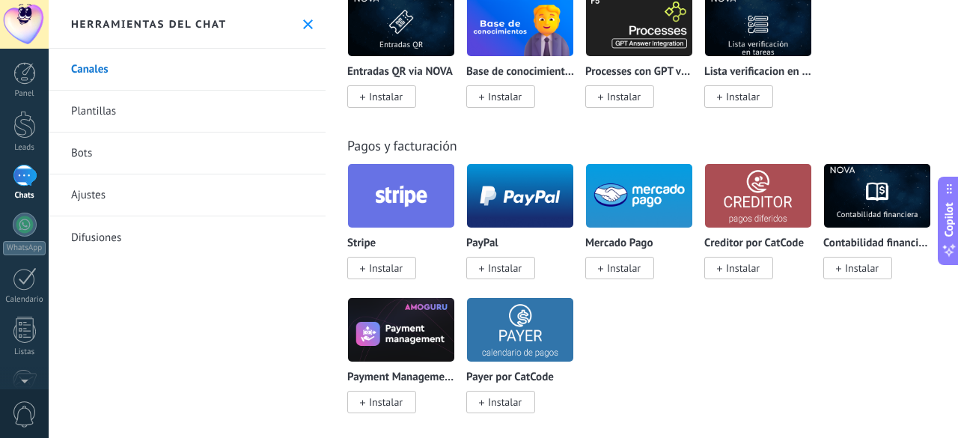
click at [91, 76] on link "Canales" at bounding box center [187, 70] width 277 height 42
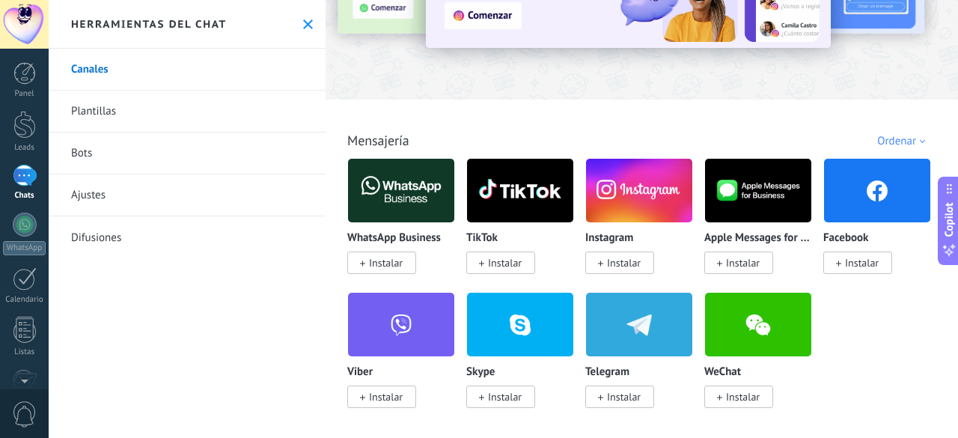
scroll to position [150, 0]
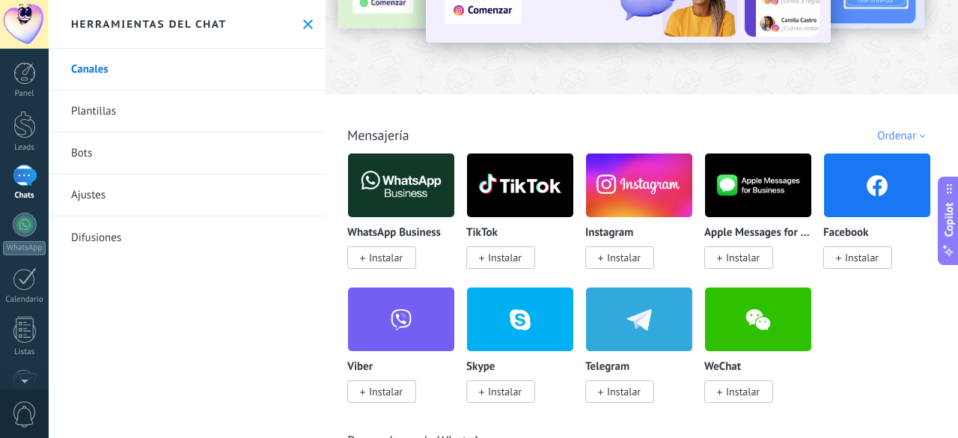
click at [902, 137] on div "Ordenar" at bounding box center [903, 136] width 53 height 14
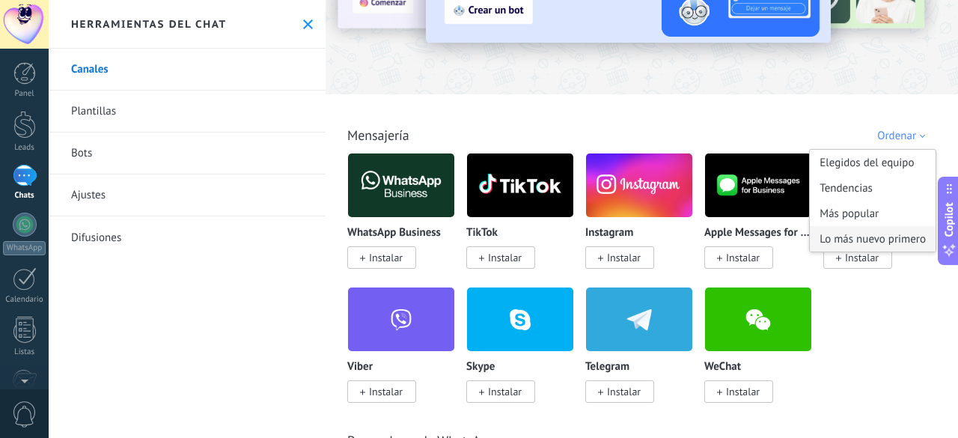
click at [851, 237] on div "Lo más nuevo primero" at bounding box center [873, 238] width 126 height 25
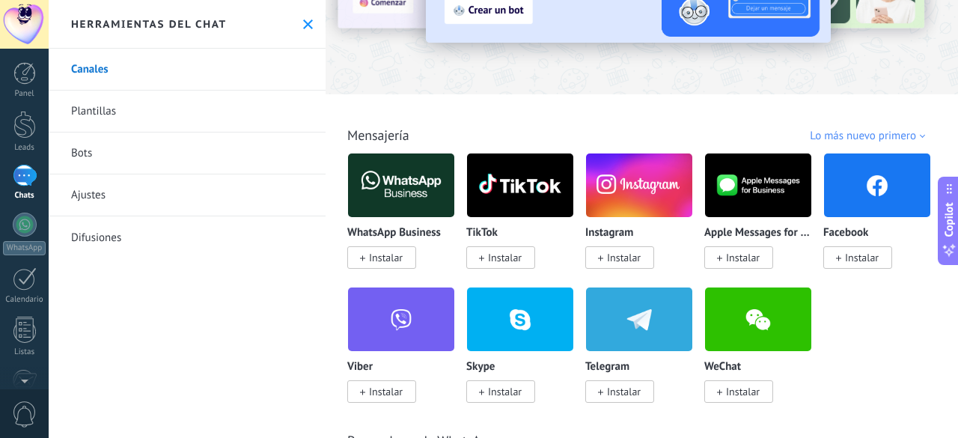
click at [883, 129] on div "Lo más nuevo primero" at bounding box center [870, 136] width 120 height 14
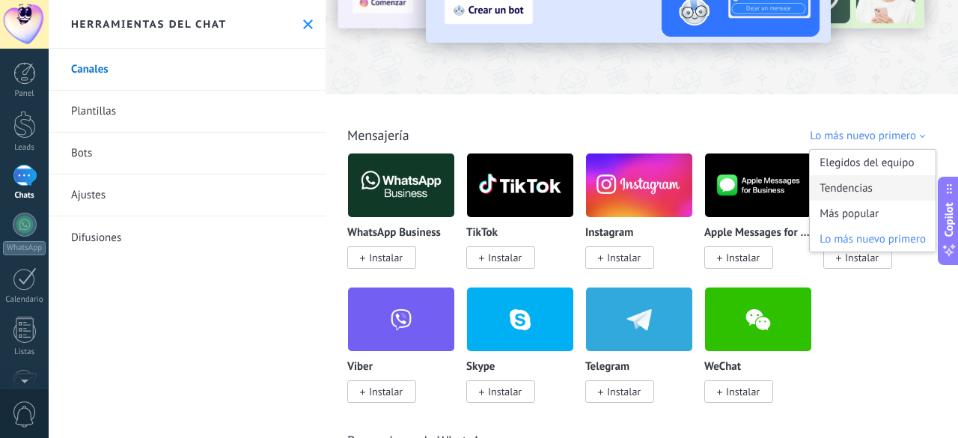
click at [871, 180] on div "Tendencias" at bounding box center [873, 187] width 126 height 25
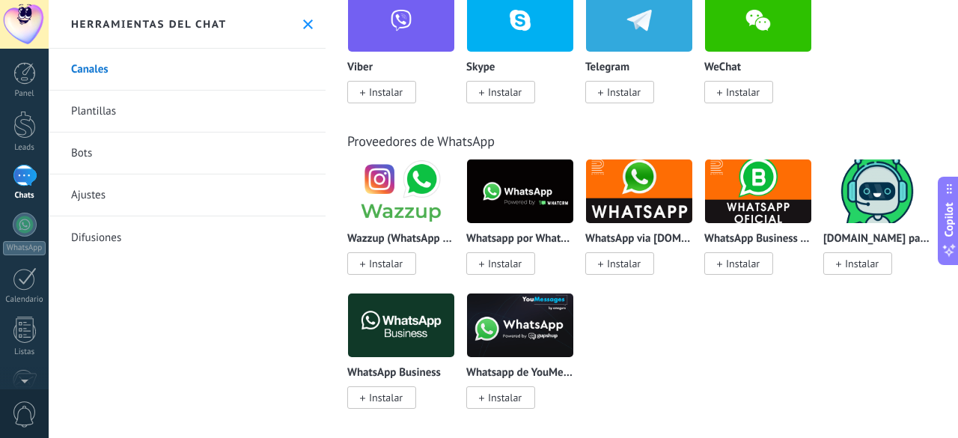
scroll to position [3659, 0]
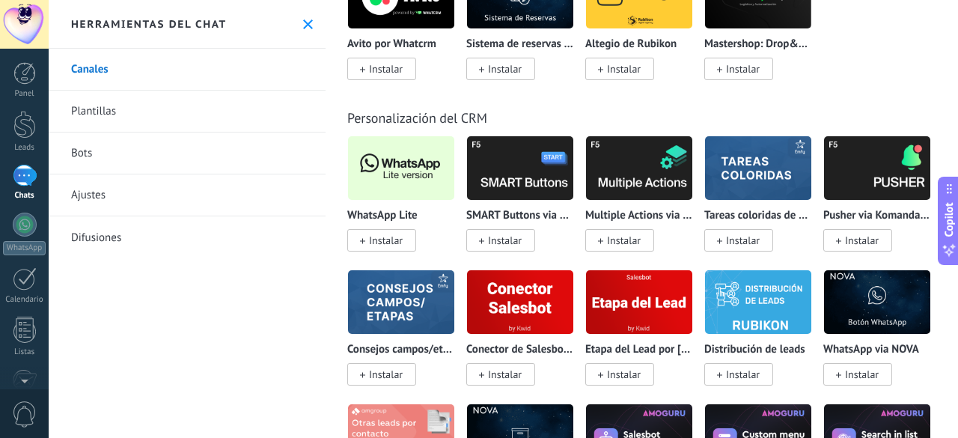
click at [388, 243] on span "Instalar" at bounding box center [386, 239] width 34 height 13
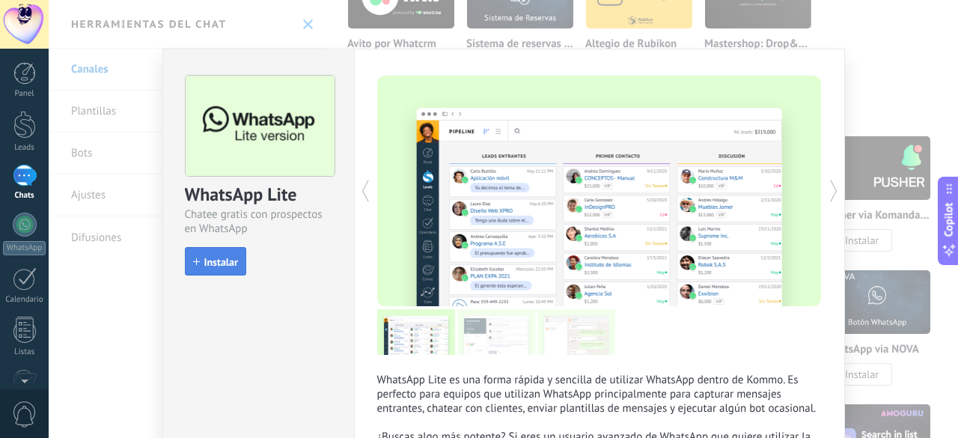
click at [207, 261] on span "Instalar" at bounding box center [221, 262] width 34 height 10
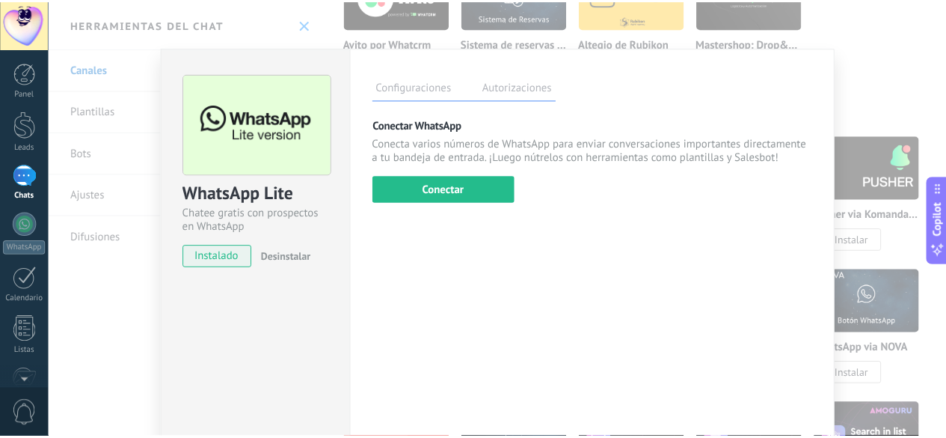
scroll to position [0, 0]
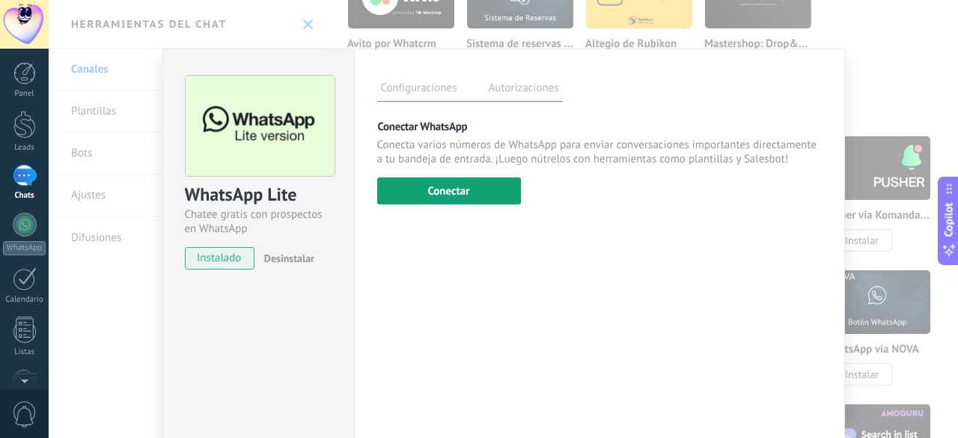
click at [449, 192] on button "Conectar" at bounding box center [449, 190] width 144 height 27
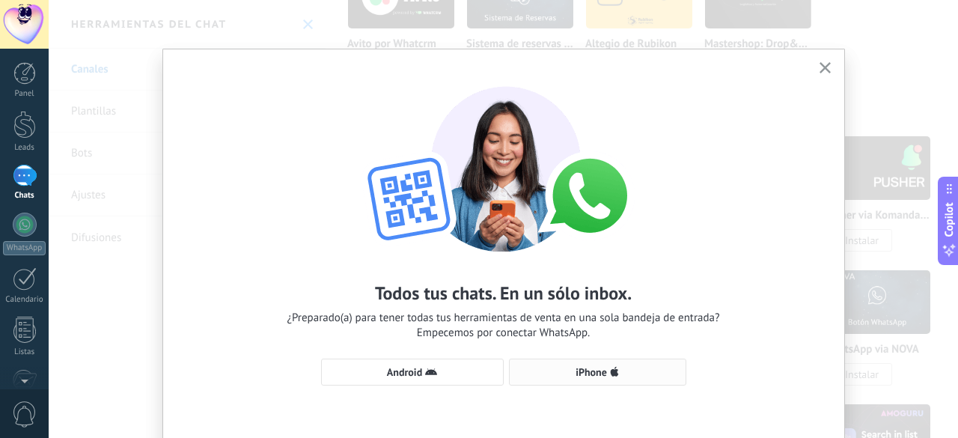
click at [593, 371] on span "iPhone" at bounding box center [590, 372] width 31 height 10
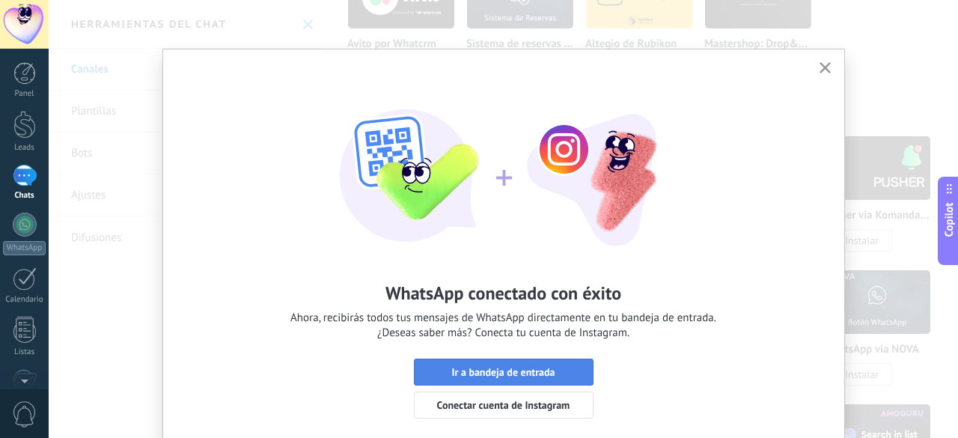
click at [495, 372] on span "Ir a bandeja de entrada" at bounding box center [502, 372] width 103 height 10
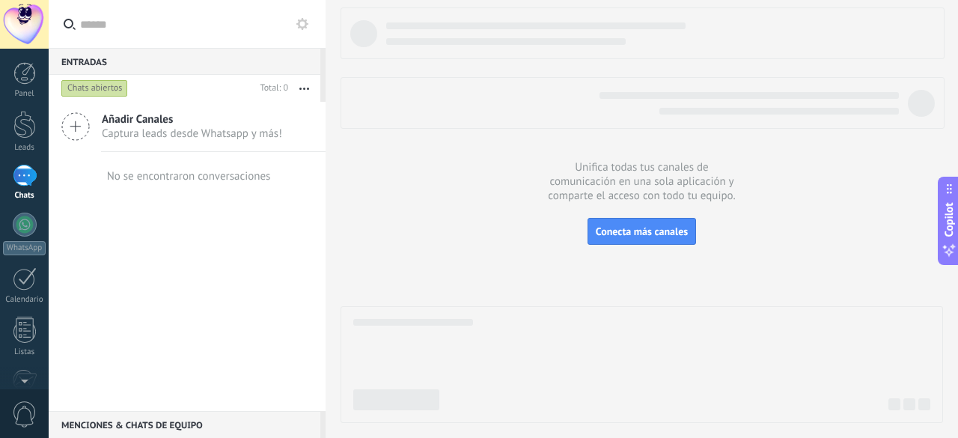
click at [168, 125] on span "Añadir Canales" at bounding box center [192, 119] width 180 height 14
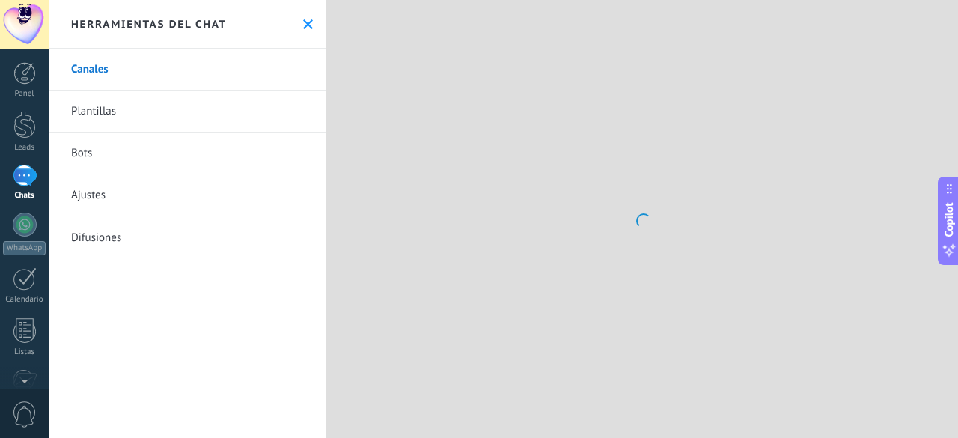
click at [113, 71] on link "Canales" at bounding box center [187, 70] width 277 height 42
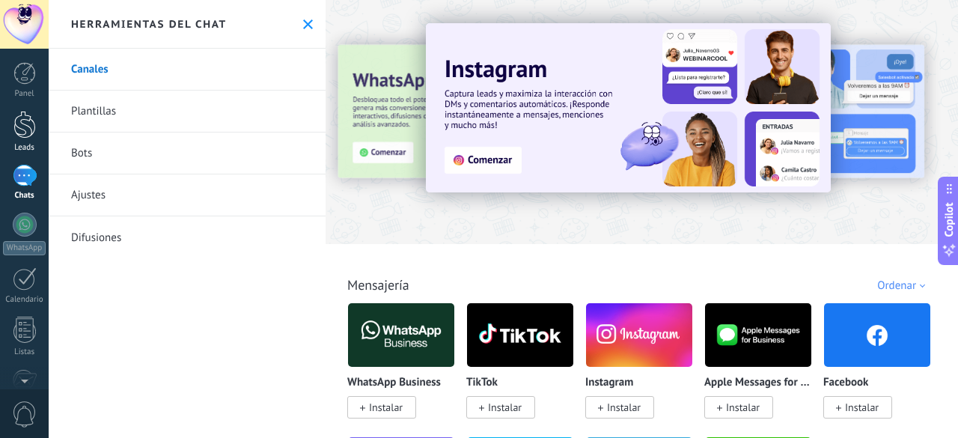
click at [24, 135] on div at bounding box center [24, 125] width 22 height 28
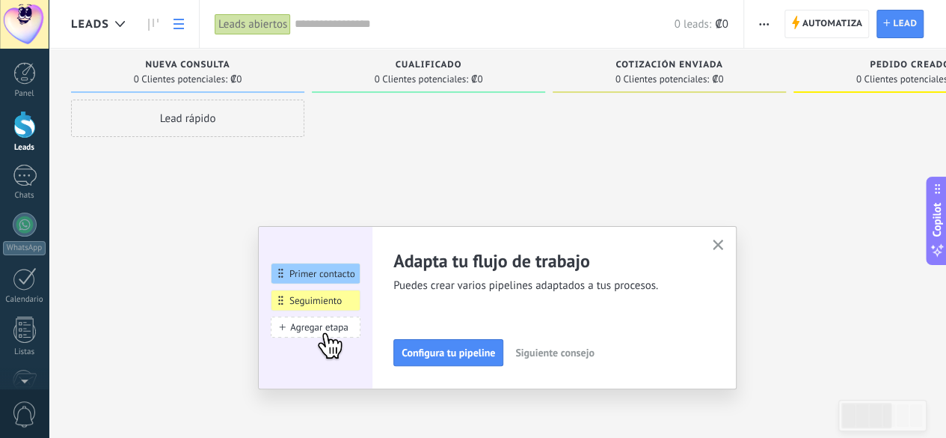
click at [178, 34] on link at bounding box center [178, 24] width 25 height 29
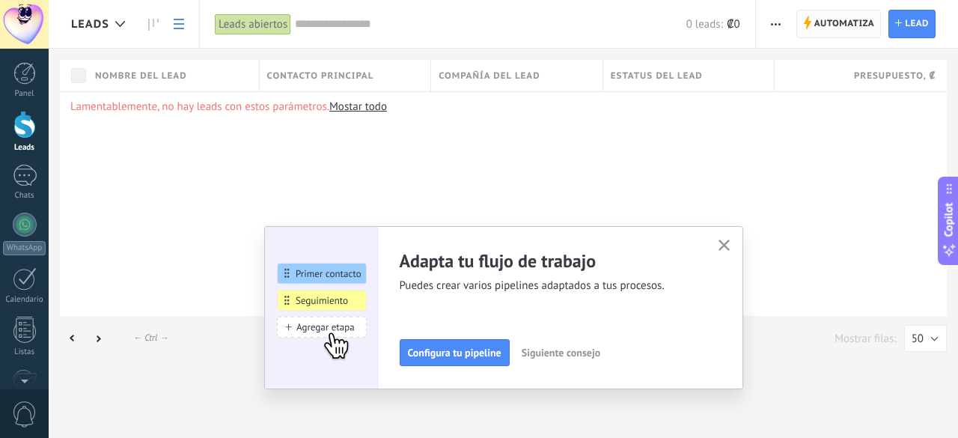
click at [841, 16] on span "Automatiza" at bounding box center [844, 23] width 61 height 27
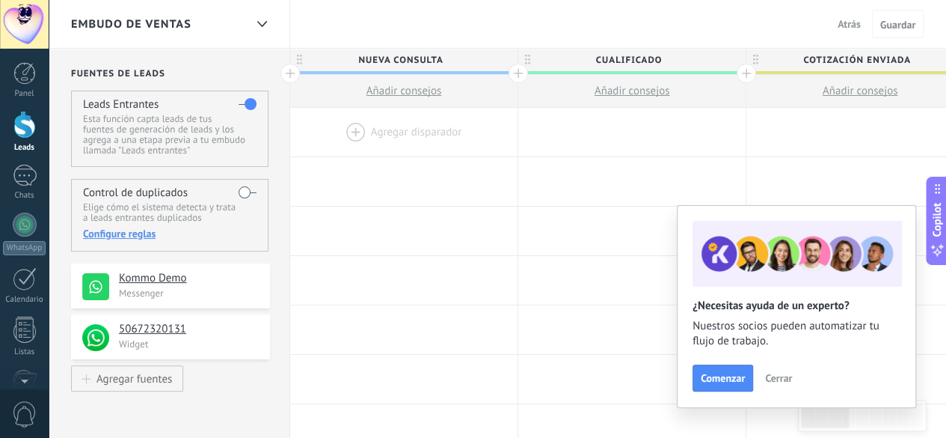
click at [851, 24] on span "Atrás" at bounding box center [849, 23] width 23 height 13
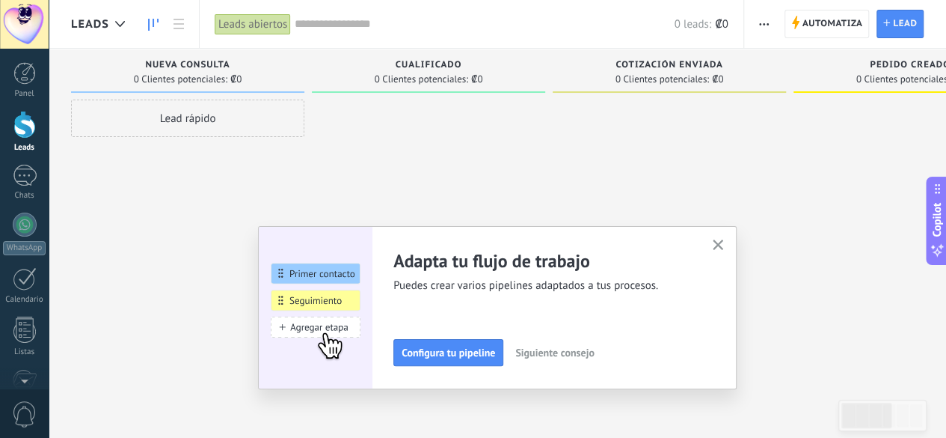
click at [721, 240] on icon "button" at bounding box center [718, 244] width 11 height 11
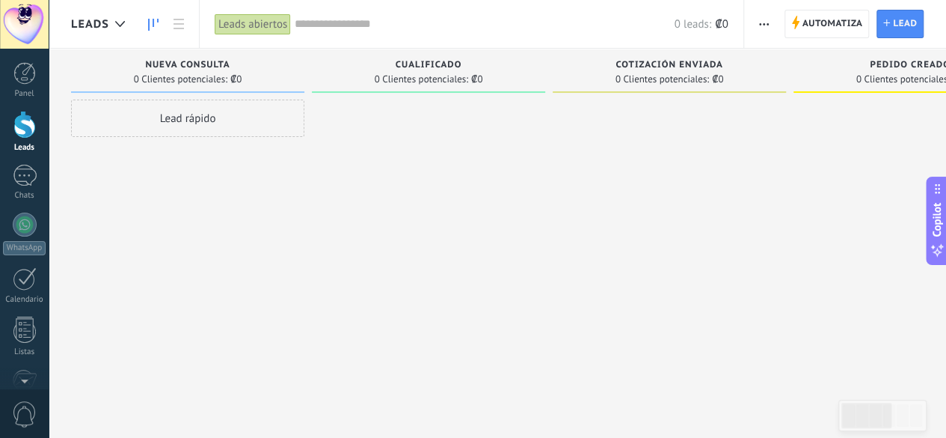
click at [183, 19] on icon at bounding box center [179, 24] width 10 height 10
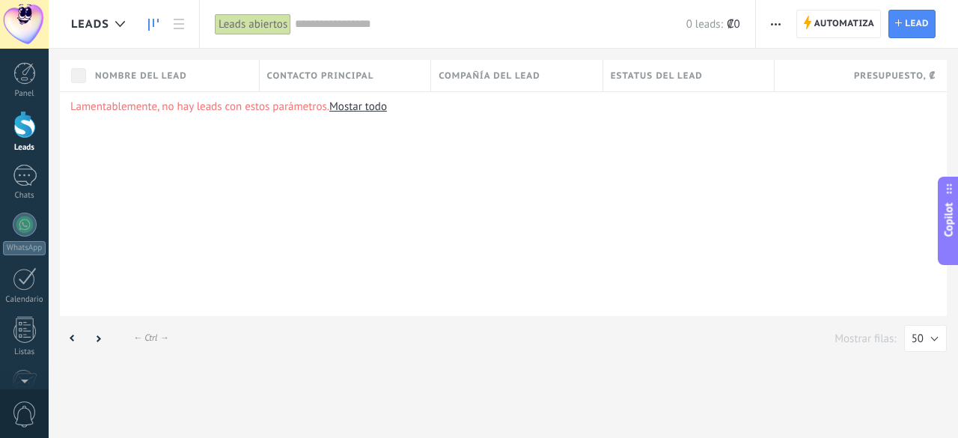
click at [162, 19] on link at bounding box center [153, 24] width 25 height 29
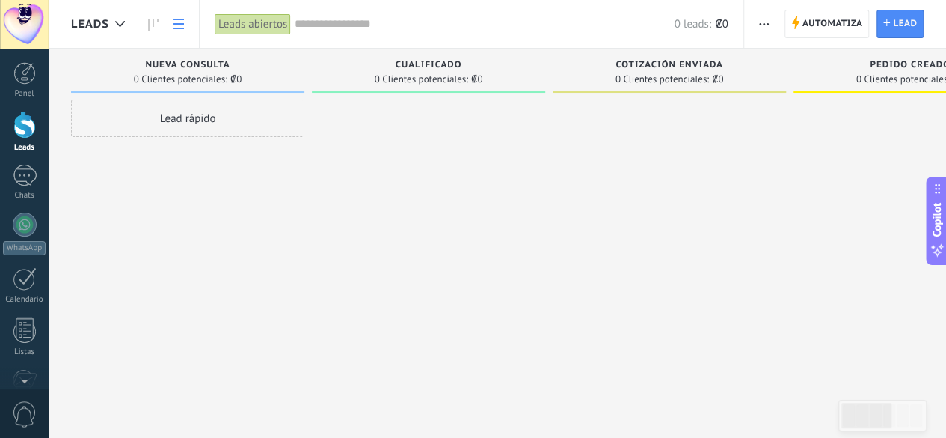
click at [180, 17] on link at bounding box center [178, 24] width 25 height 29
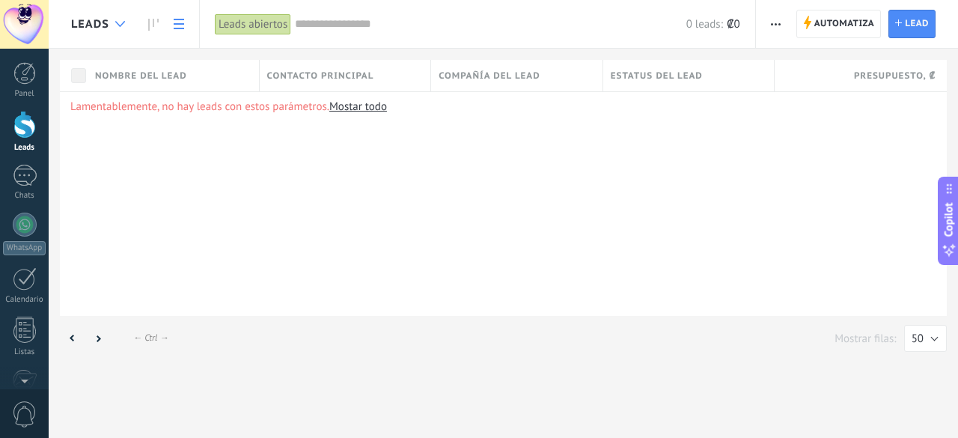
click at [125, 22] on div at bounding box center [120, 24] width 25 height 29
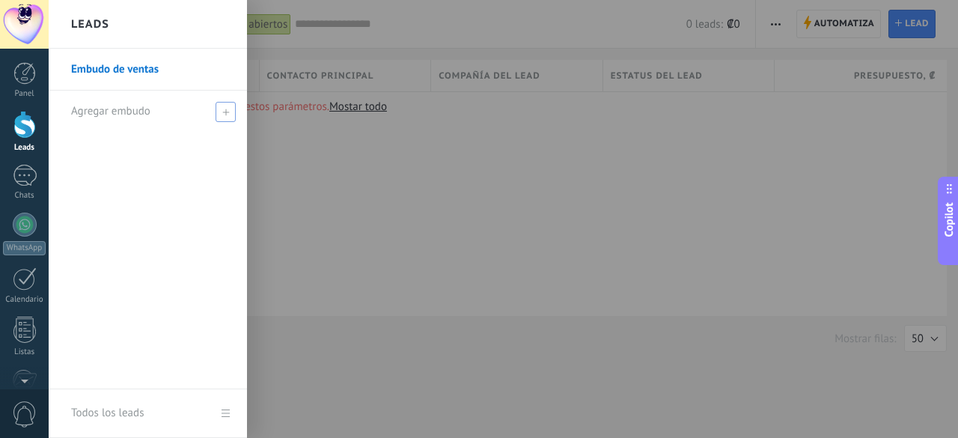
click at [224, 110] on span at bounding box center [225, 112] width 20 height 20
type input "**********"
click at [229, 115] on span at bounding box center [227, 111] width 13 height 10
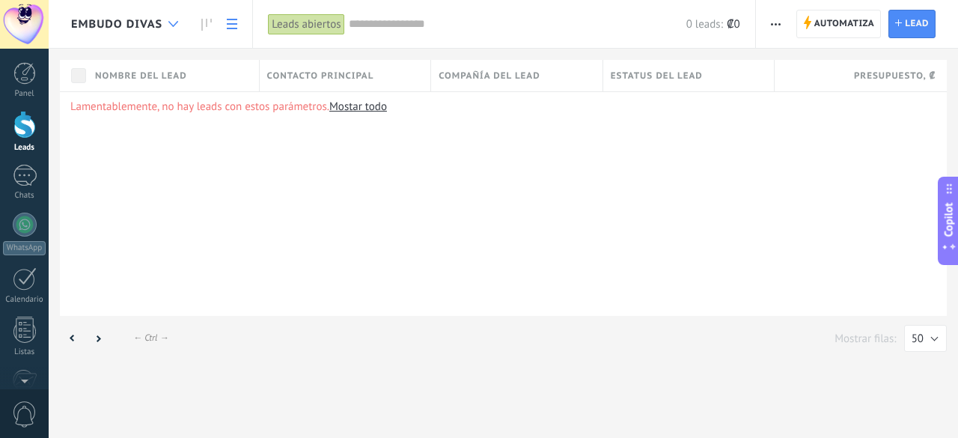
click at [176, 21] on icon at bounding box center [173, 24] width 10 height 6
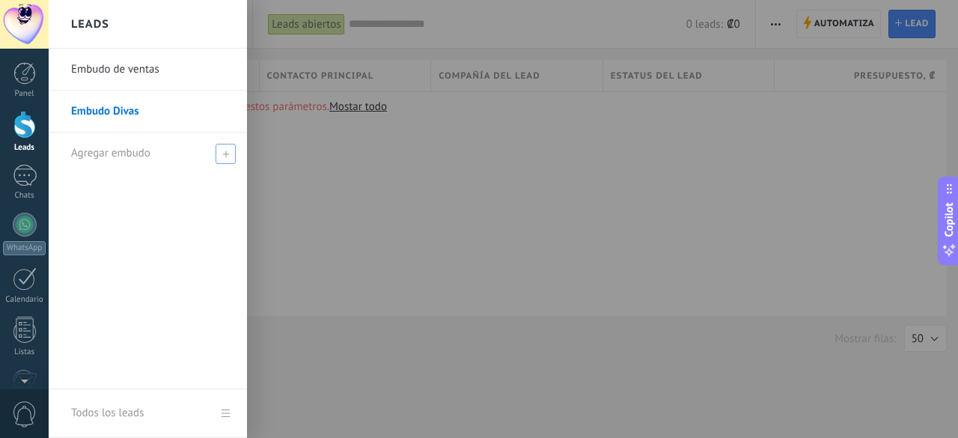
click at [120, 153] on span "Agregar embudo" at bounding box center [110, 153] width 79 height 14
type input "**********"
click at [231, 150] on span at bounding box center [227, 153] width 13 height 10
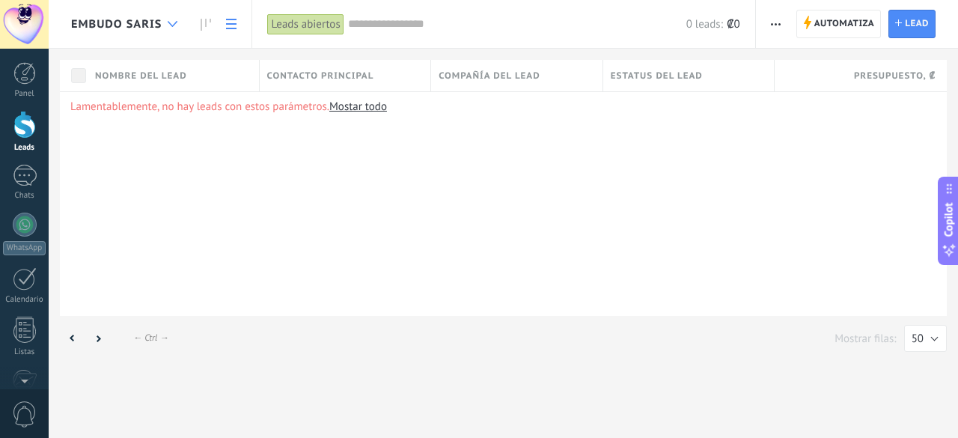
click at [174, 23] on icon at bounding box center [173, 24] width 10 height 6
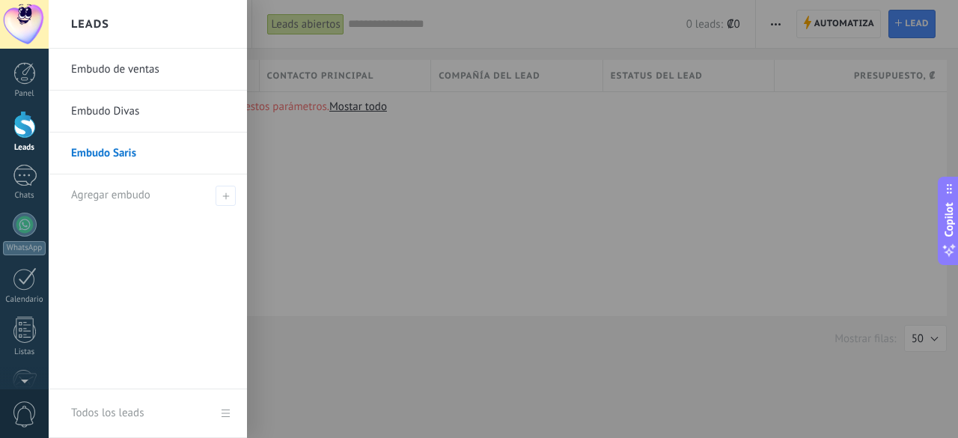
click at [138, 67] on link "Embudo de ventas" at bounding box center [151, 70] width 161 height 42
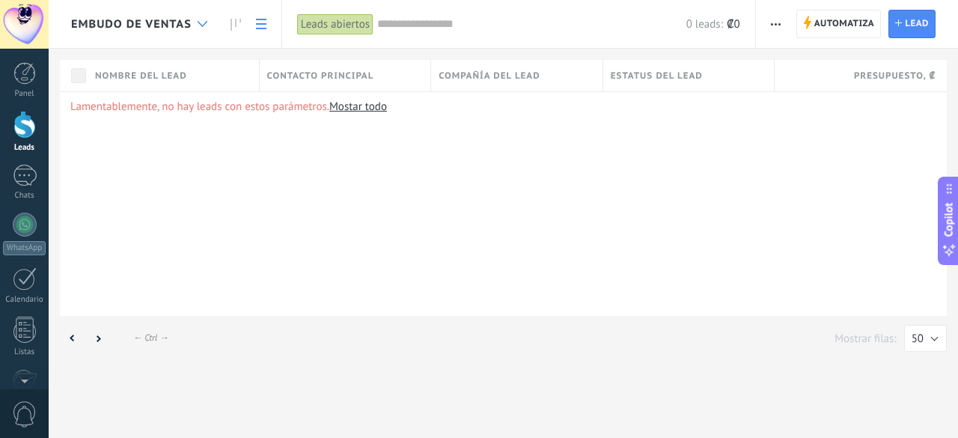
click at [206, 19] on div at bounding box center [202, 24] width 25 height 29
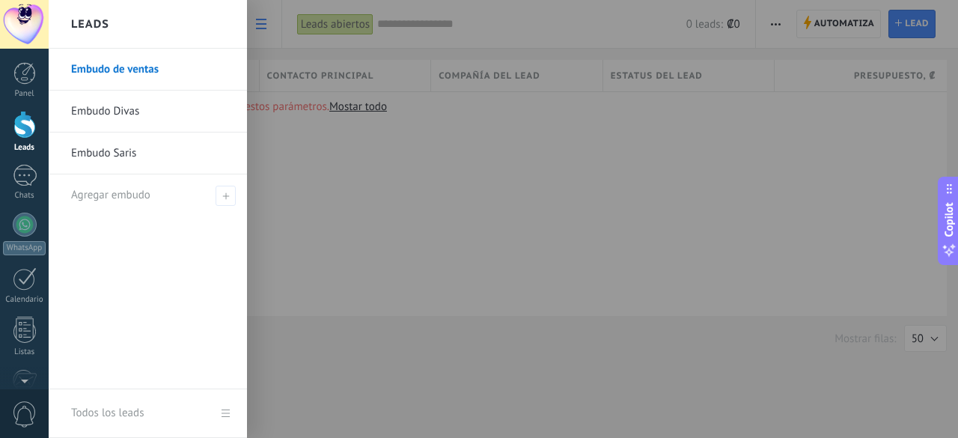
click at [209, 68] on link "Embudo de ventas" at bounding box center [151, 70] width 161 height 42
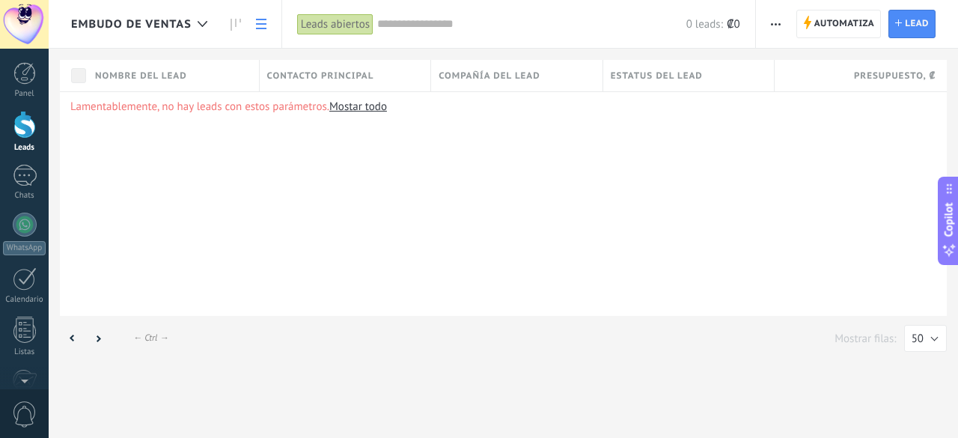
click at [833, 22] on span "Automatiza" at bounding box center [844, 23] width 61 height 27
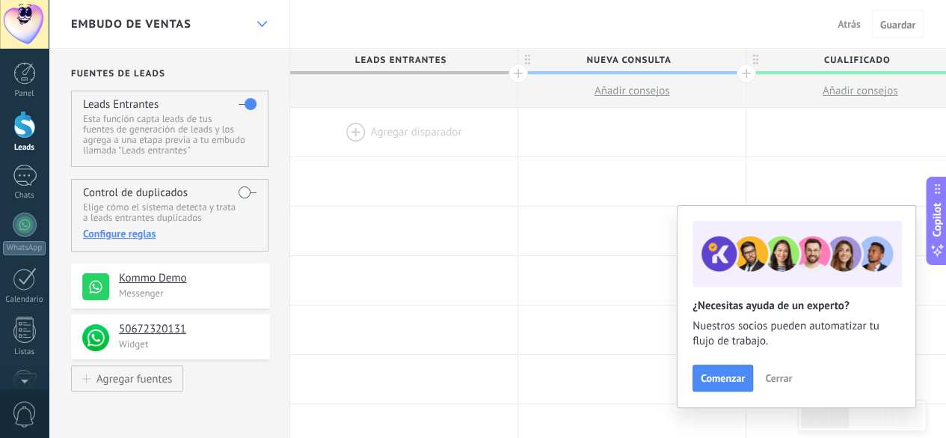
click at [254, 21] on div at bounding box center [261, 24] width 25 height 29
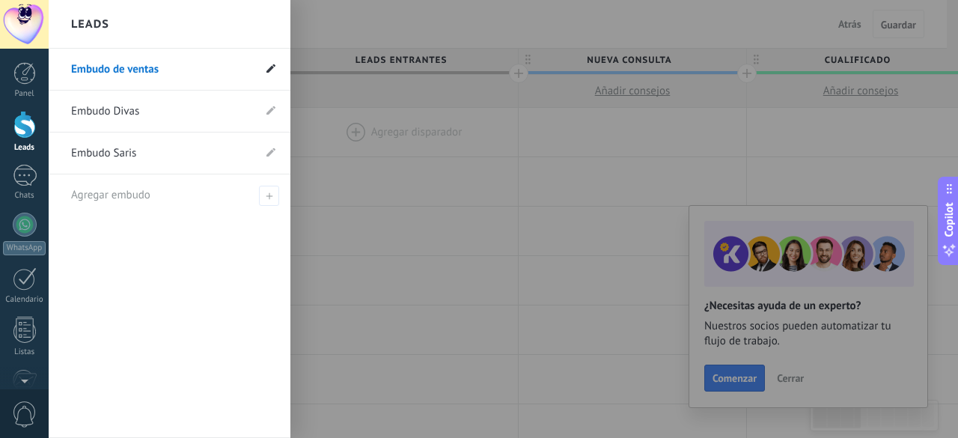
click at [272, 70] on use at bounding box center [270, 68] width 9 height 9
click at [165, 68] on input "**********" at bounding box center [162, 70] width 182 height 24
drag, startPoint x: 130, startPoint y: 67, endPoint x: 317, endPoint y: 43, distance: 188.6
click at [49, 43] on div "© 2025 derechos reservados | Términos de uso Soporte técnico Divas ID de cuenta…" at bounding box center [24, 219] width 49 height 438
click at [272, 70] on icon at bounding box center [270, 68] width 9 height 9
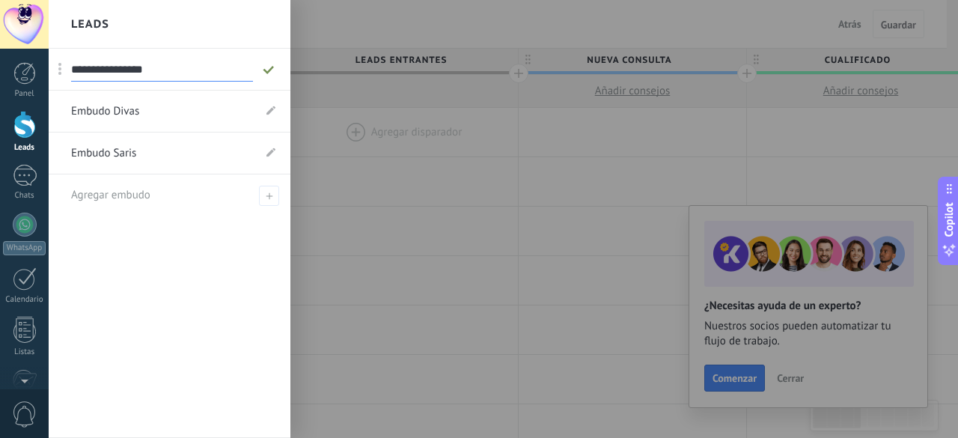
drag, startPoint x: 130, startPoint y: 73, endPoint x: 222, endPoint y: 63, distance: 92.6
click at [222, 63] on input "**********" at bounding box center [162, 70] width 182 height 24
type input "**********"
click at [272, 73] on icon at bounding box center [268, 69] width 16 height 9
click at [404, 25] on div at bounding box center [528, 219] width 958 height 438
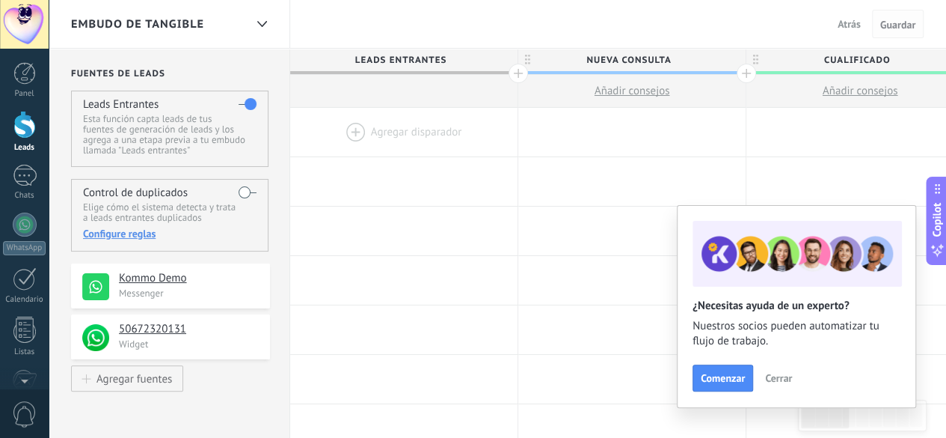
click at [887, 23] on span "Guardar" at bounding box center [898, 24] width 35 height 10
click at [859, 22] on span "Atrás" at bounding box center [849, 23] width 23 height 13
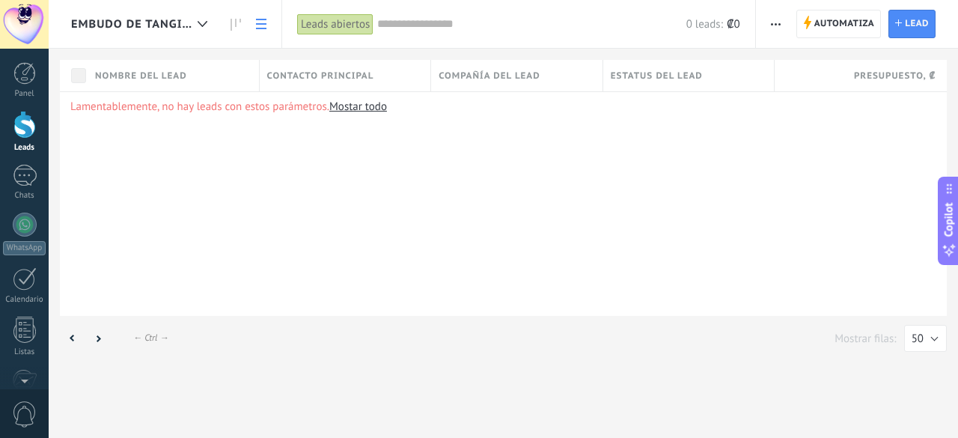
click at [376, 105] on link "Mostar todo" at bounding box center [358, 107] width 58 height 14
click at [195, 25] on use at bounding box center [199, 24] width 10 height 10
click at [198, 26] on icon at bounding box center [199, 24] width 10 height 10
click at [123, 28] on span "Todos los leads" at bounding box center [125, 24] width 108 height 14
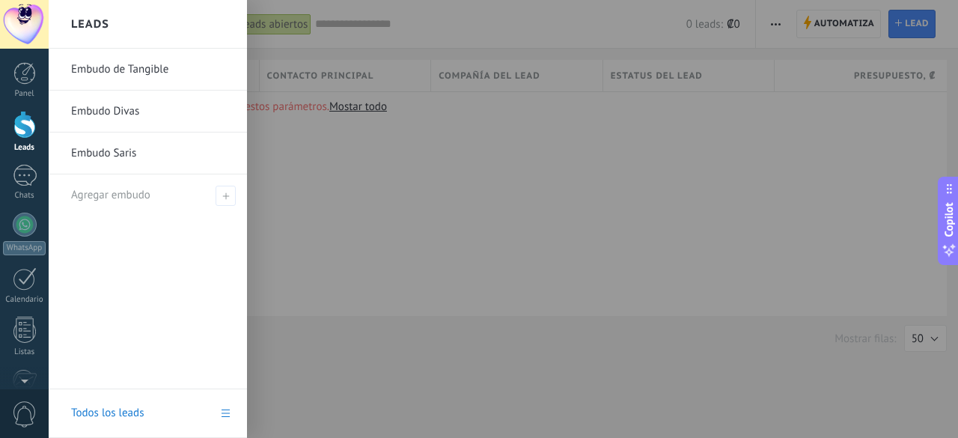
click at [121, 71] on link "Embudo de Tangible" at bounding box center [151, 70] width 161 height 42
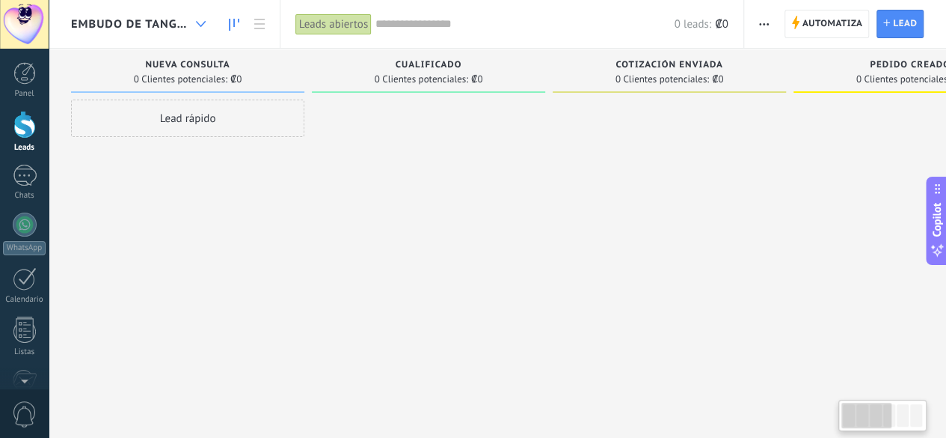
click at [203, 25] on use at bounding box center [201, 24] width 10 height 6
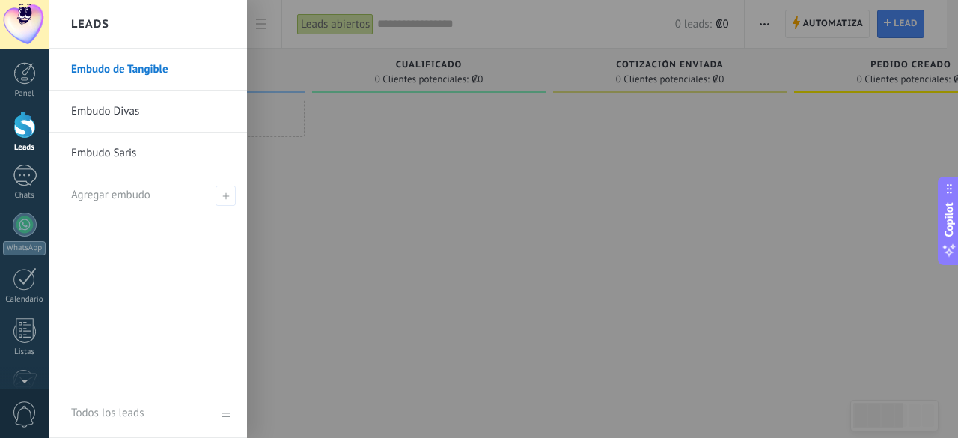
click at [144, 103] on link "Embudo Divas" at bounding box center [151, 112] width 161 height 42
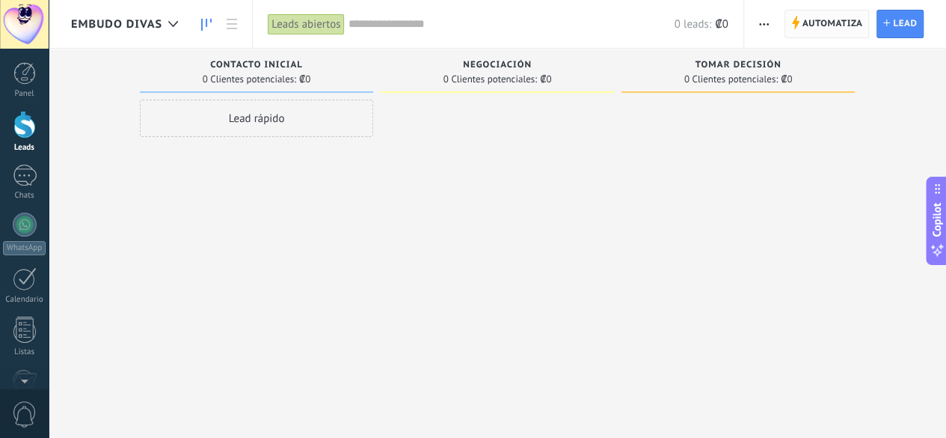
click at [819, 22] on span "Automatiza" at bounding box center [833, 23] width 61 height 27
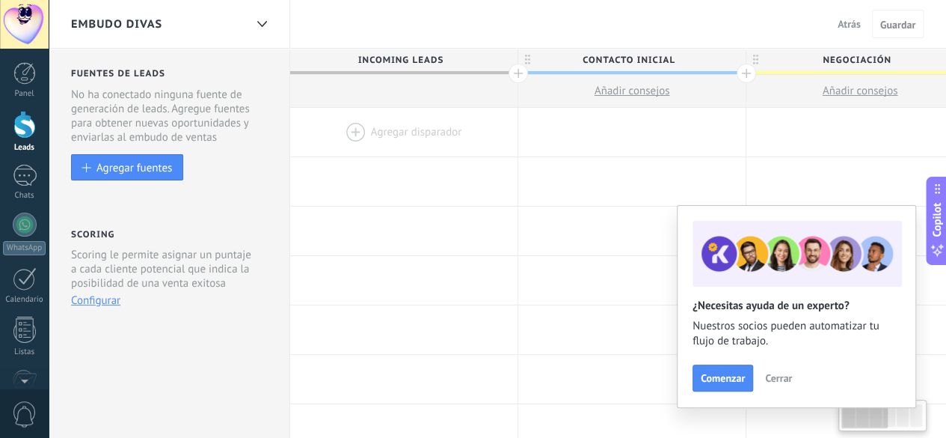
click at [278, 20] on div "Embudo Divas" at bounding box center [170, 24] width 242 height 48
click at [263, 22] on icon at bounding box center [262, 24] width 10 height 6
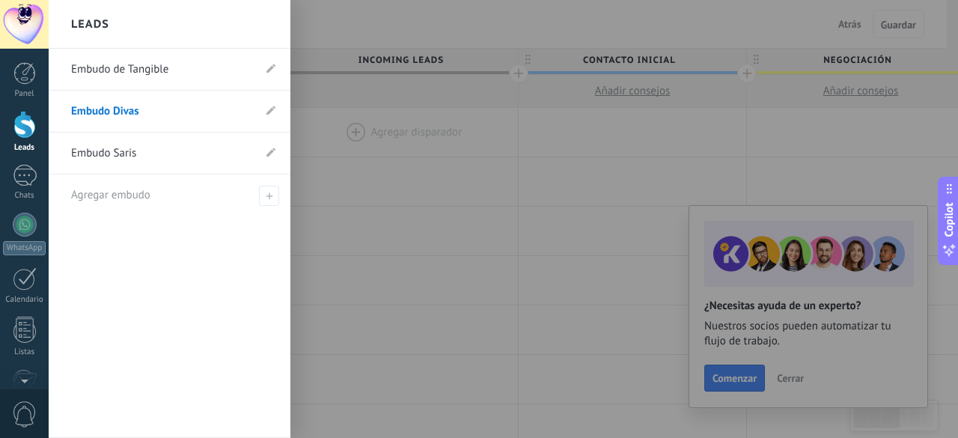
click at [148, 74] on link "Embudo de Tangible" at bounding box center [162, 70] width 182 height 42
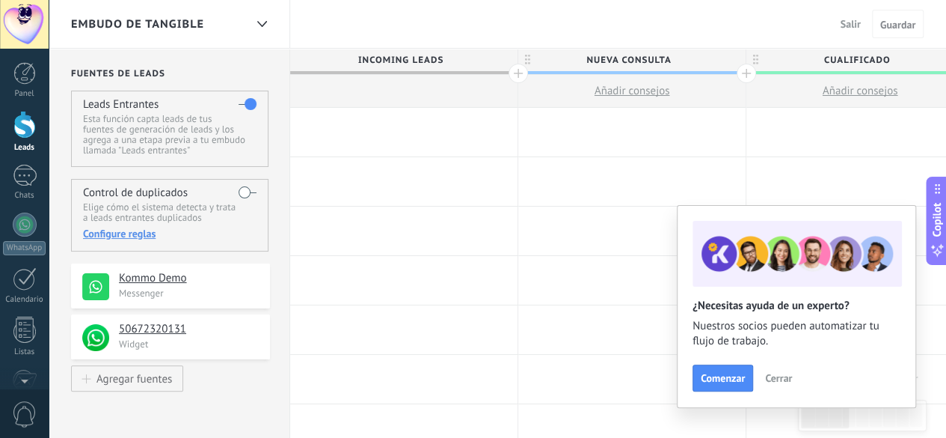
click at [783, 383] on span "Cerrar" at bounding box center [778, 378] width 27 height 10
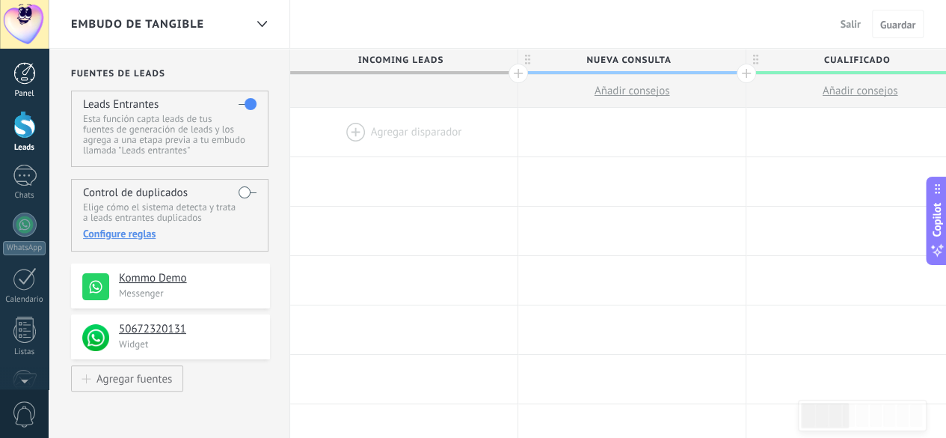
click at [27, 92] on div "Panel" at bounding box center [24, 94] width 43 height 10
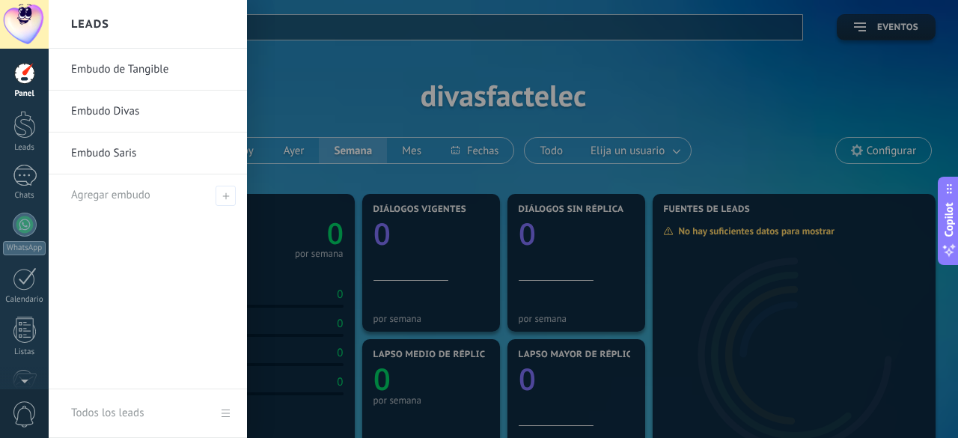
drag, startPoint x: 27, startPoint y: 129, endPoint x: 60, endPoint y: 129, distance: 32.9
click at [27, 129] on div at bounding box center [24, 125] width 22 height 28
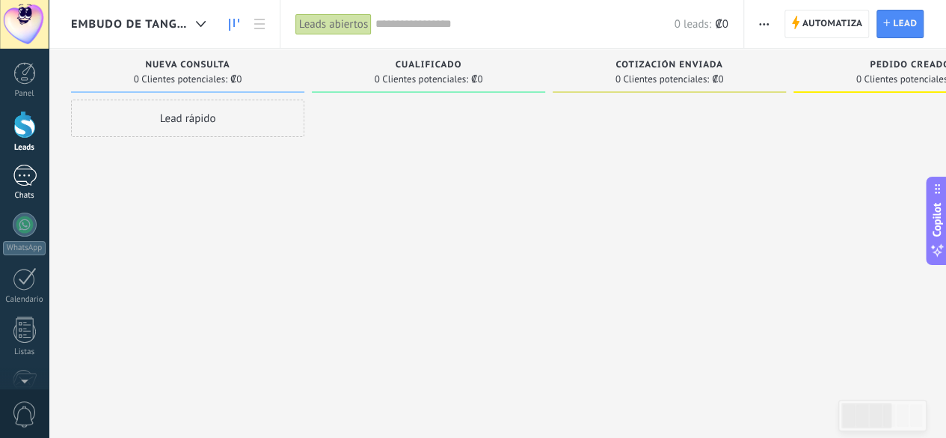
click at [32, 191] on div "Chats" at bounding box center [24, 196] width 43 height 10
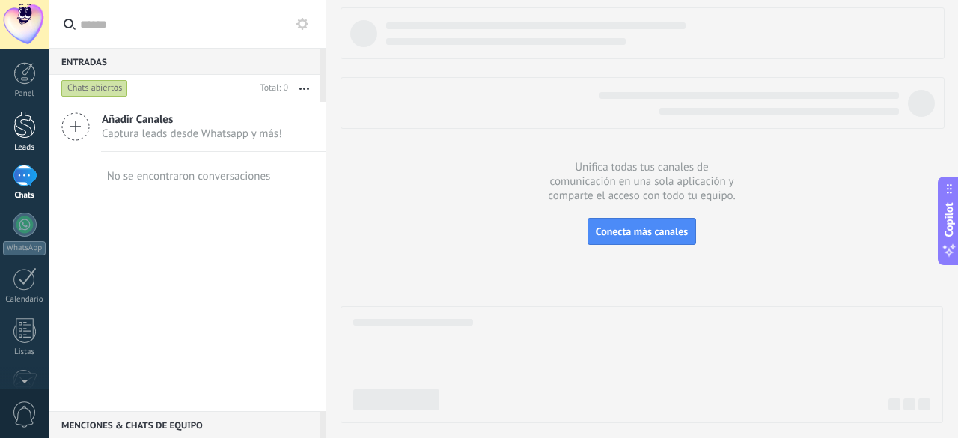
click at [26, 129] on div at bounding box center [24, 125] width 22 height 28
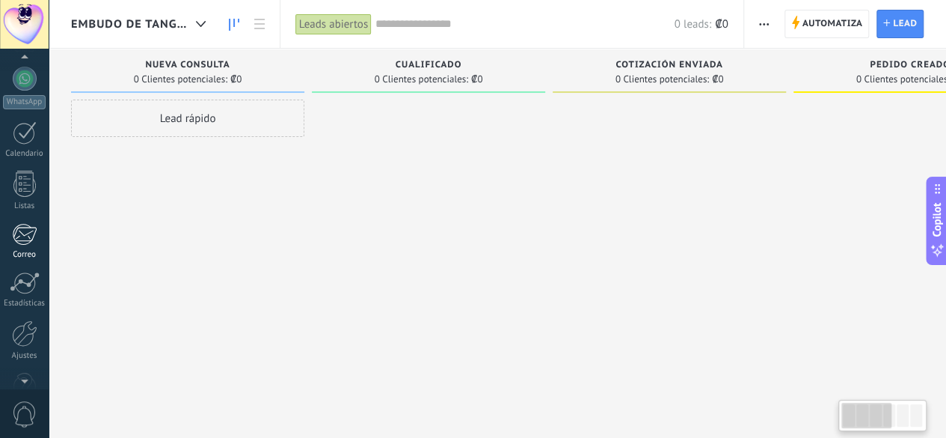
scroll to position [150, 0]
click at [25, 331] on div at bounding box center [24, 329] width 25 height 26
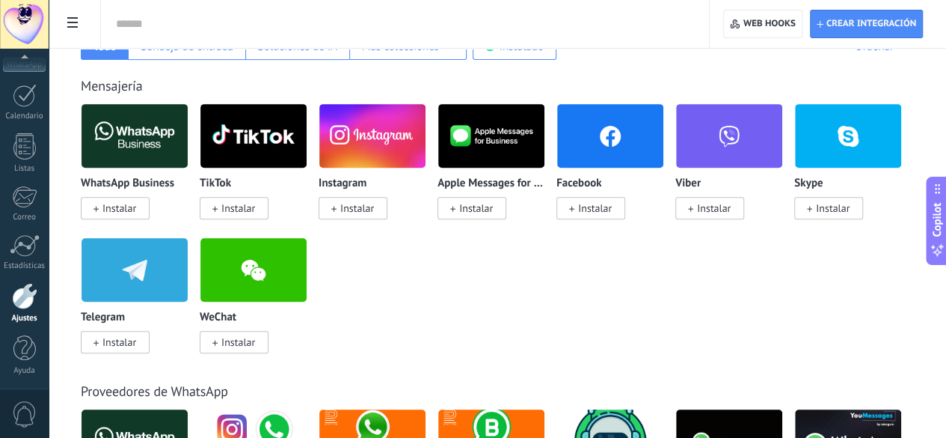
scroll to position [224, 0]
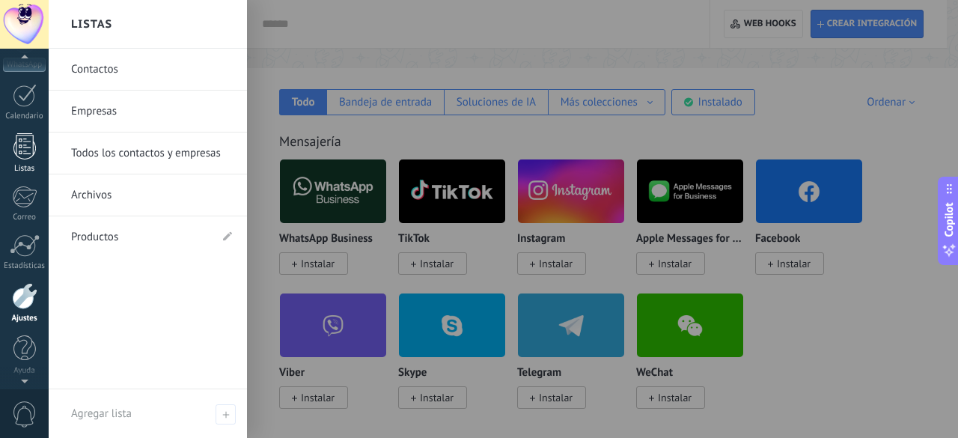
drag, startPoint x: 26, startPoint y: 154, endPoint x: 37, endPoint y: 158, distance: 11.1
click at [27, 154] on div at bounding box center [24, 146] width 22 height 26
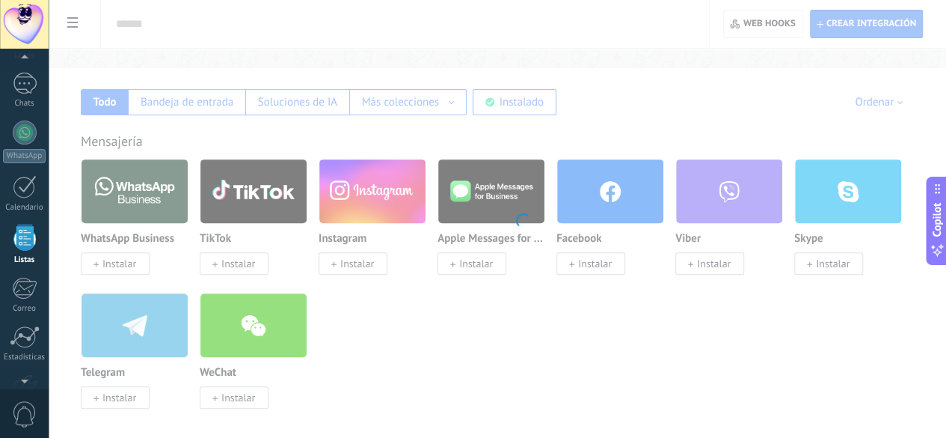
scroll to position [92, 0]
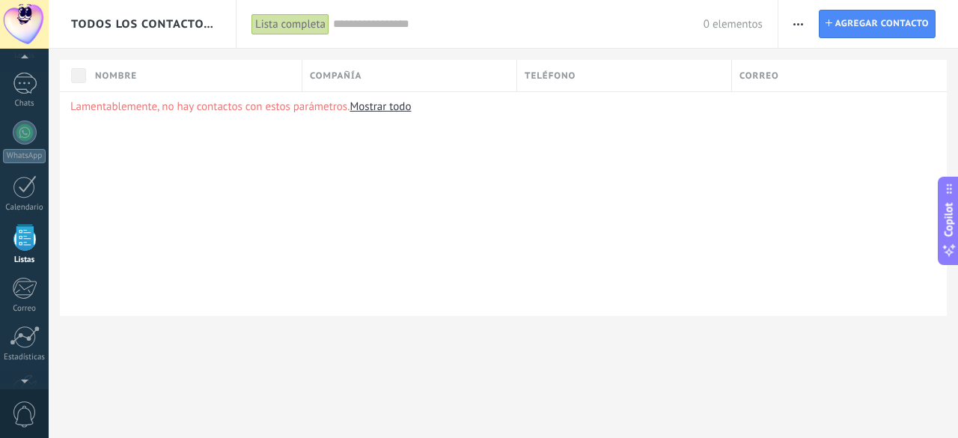
click at [147, 22] on span "Todos los contactos y empresas" at bounding box center [143, 24] width 144 height 14
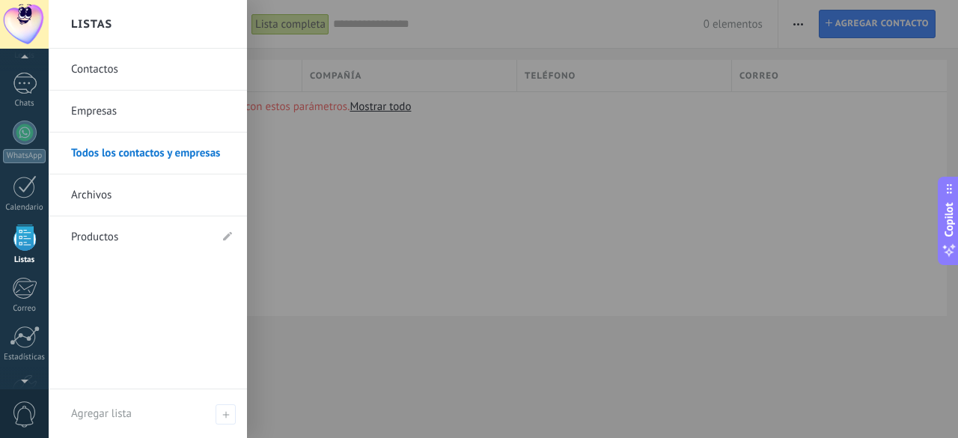
click at [106, 237] on link "Productos" at bounding box center [140, 237] width 138 height 42
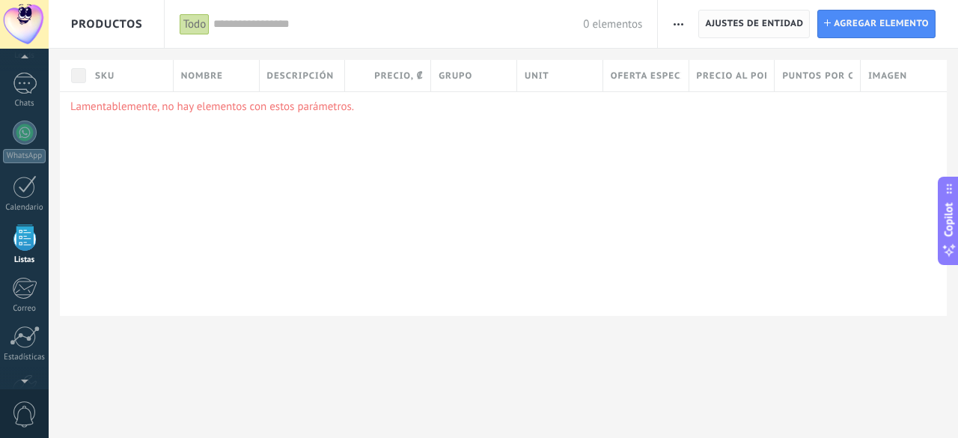
click at [783, 23] on span "Ajustes de entidad" at bounding box center [754, 23] width 98 height 27
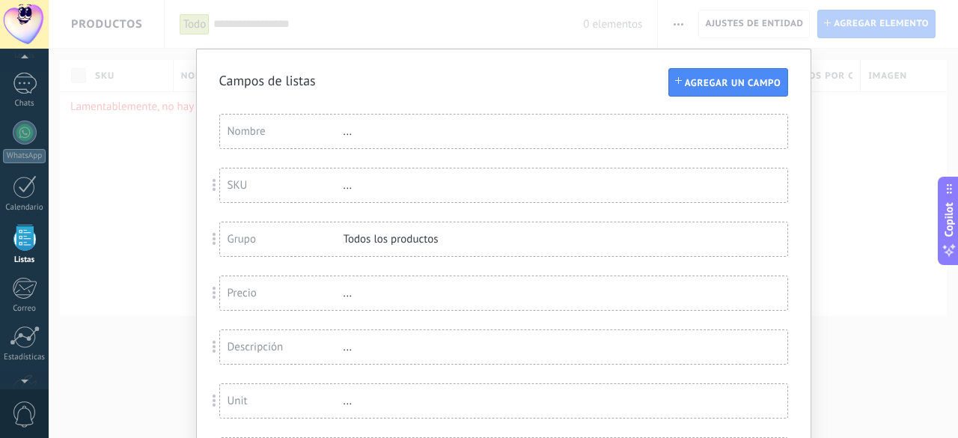
click at [384, 31] on div "Campos de listas Agregar un campo Usted ha alcanzado la cantidad máxima de los …" at bounding box center [503, 219] width 909 height 438
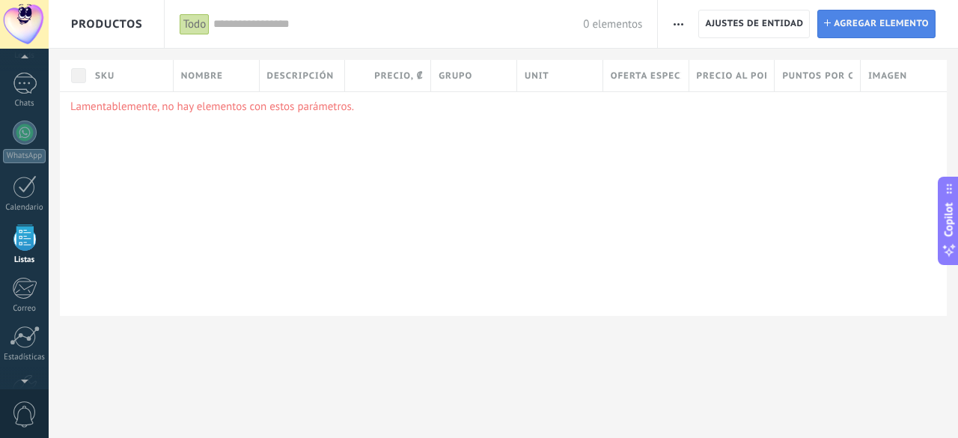
click at [871, 22] on span "Agregar elemento" at bounding box center [880, 23] width 95 height 27
type textarea "***"
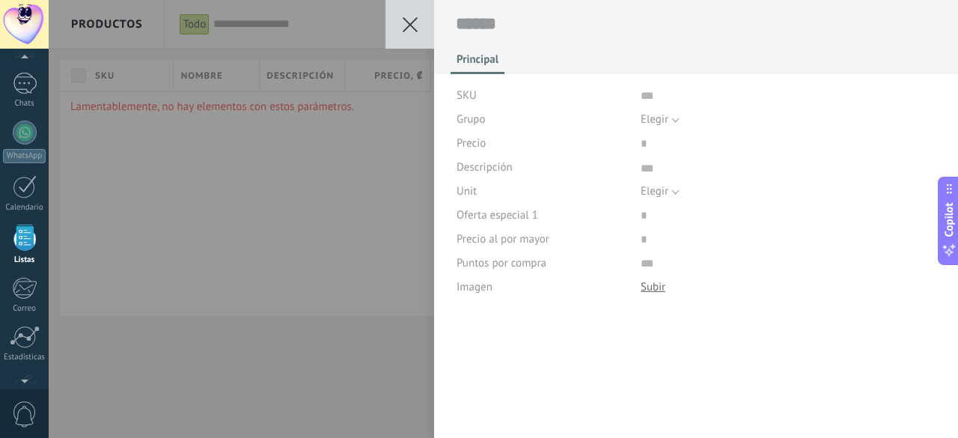
scroll to position [15, 0]
click at [341, 94] on div "Guardar Cancelar Principal SKU Grupo Elegir Todos los productos Elegir Precio D…" at bounding box center [503, 219] width 909 height 438
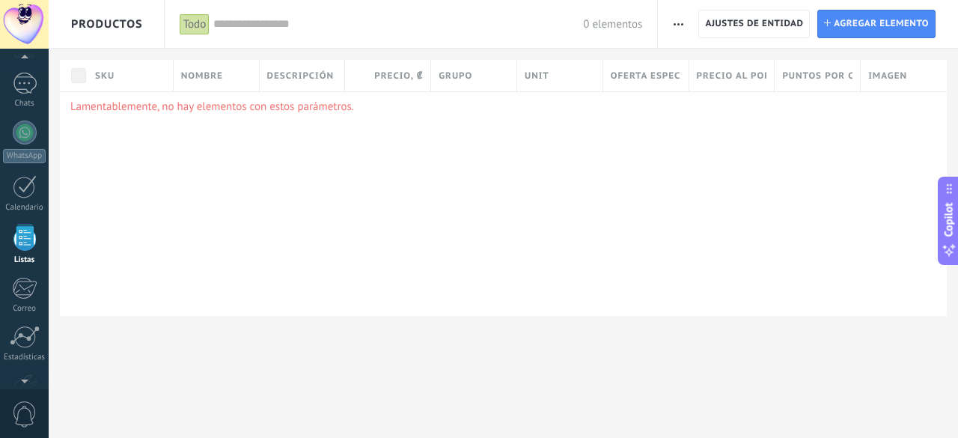
click at [680, 26] on span "button" at bounding box center [678, 24] width 10 height 28
click at [716, 98] on span "Categorías" at bounding box center [711, 94] width 50 height 30
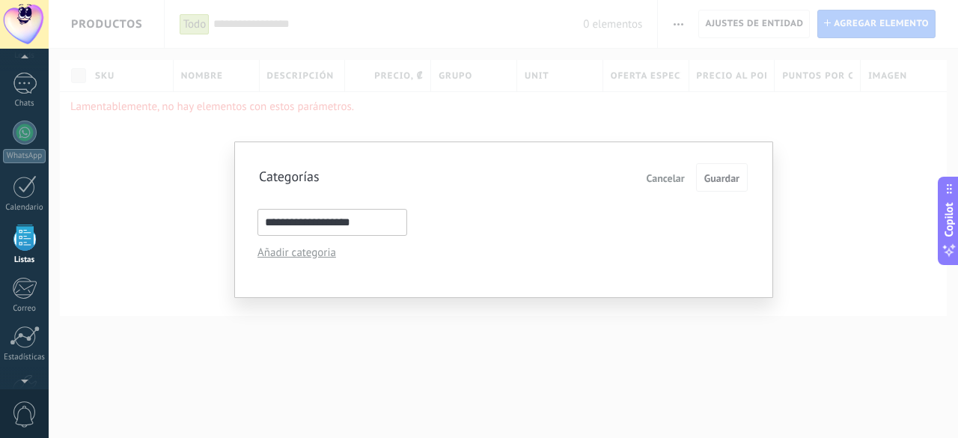
click at [673, 179] on span "Cancelar" at bounding box center [665, 178] width 38 height 10
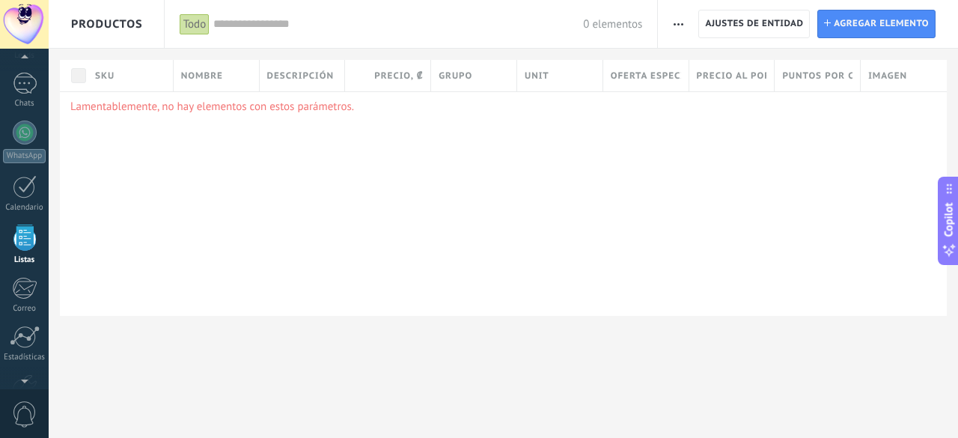
click at [680, 25] on span "button" at bounding box center [678, 24] width 10 height 28
click at [121, 16] on span "Productos" at bounding box center [107, 24] width 72 height 48
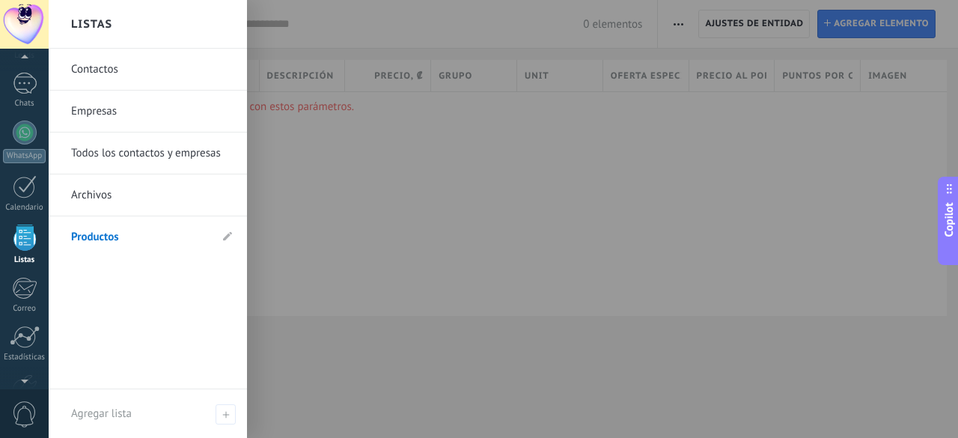
click at [97, 19] on h2 "Listas" at bounding box center [91, 24] width 41 height 47
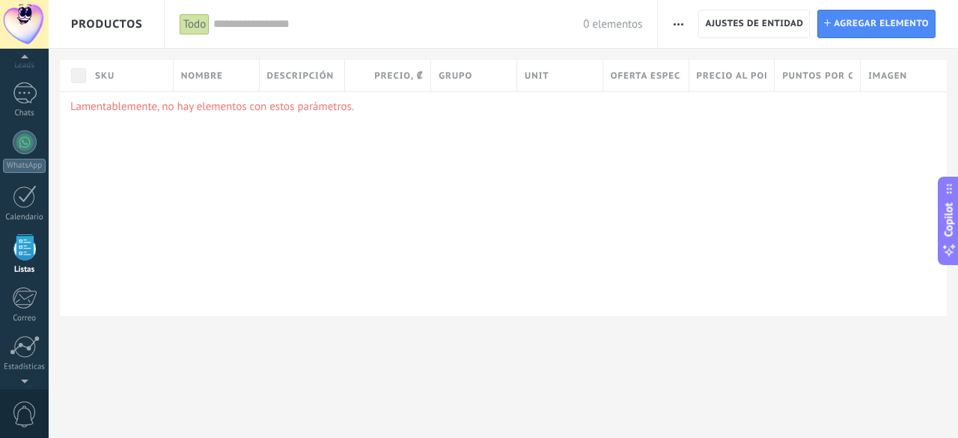
click at [24, 12] on div at bounding box center [24, 24] width 49 height 49
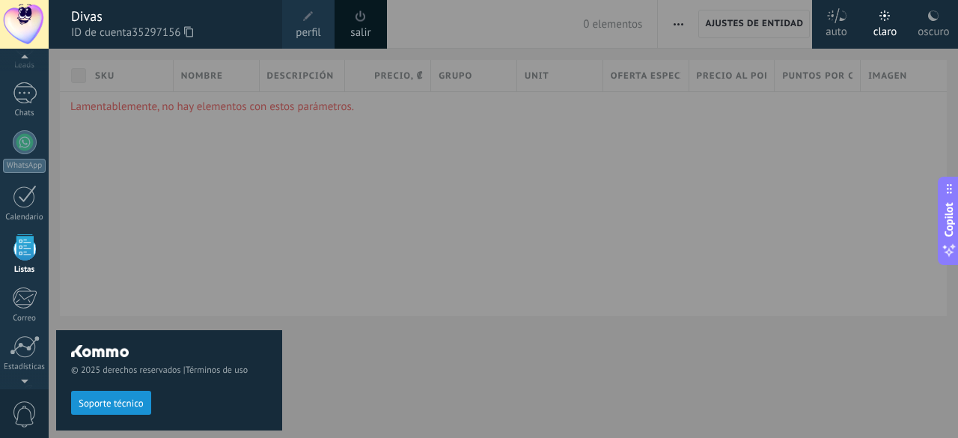
click at [403, 192] on div at bounding box center [528, 219] width 958 height 438
click at [22, 92] on div at bounding box center [25, 93] width 24 height 22
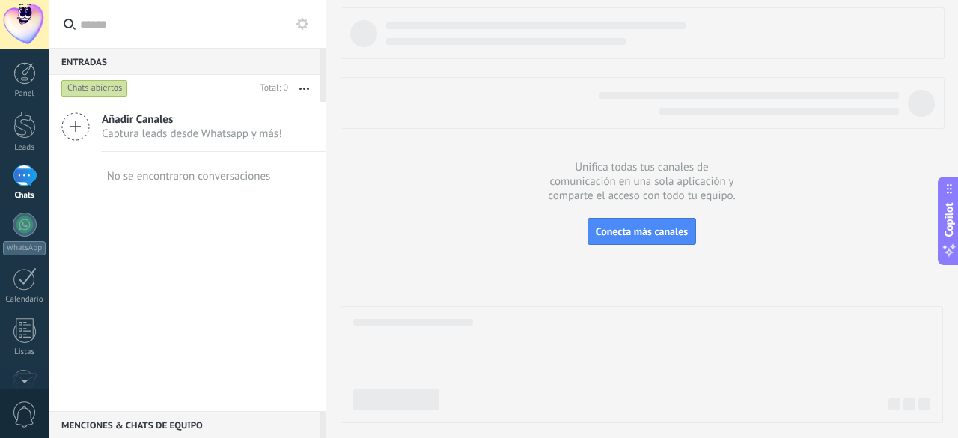
click at [26, 31] on div at bounding box center [24, 24] width 49 height 49
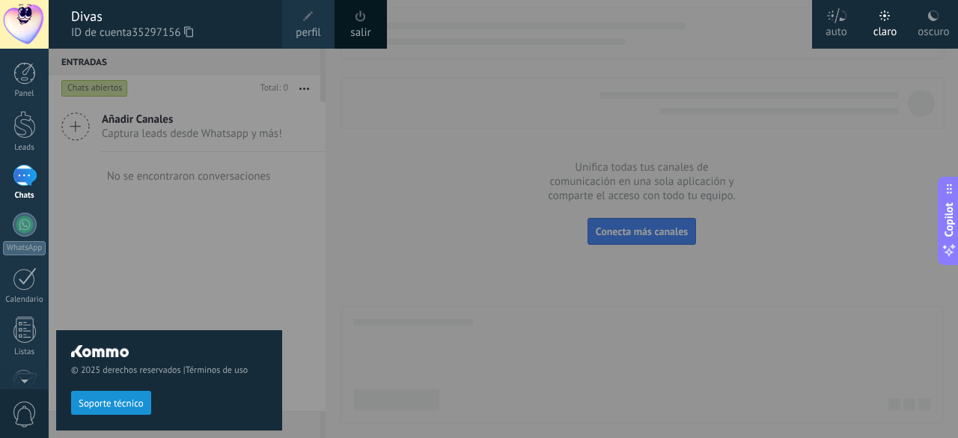
drag, startPoint x: 388, startPoint y: 279, endPoint x: 397, endPoint y: 284, distance: 11.0
click at [391, 282] on div at bounding box center [528, 219] width 958 height 438
click at [338, 273] on div at bounding box center [528, 219] width 958 height 438
click at [510, 274] on div at bounding box center [528, 219] width 958 height 438
click at [444, 101] on div at bounding box center [528, 219] width 958 height 438
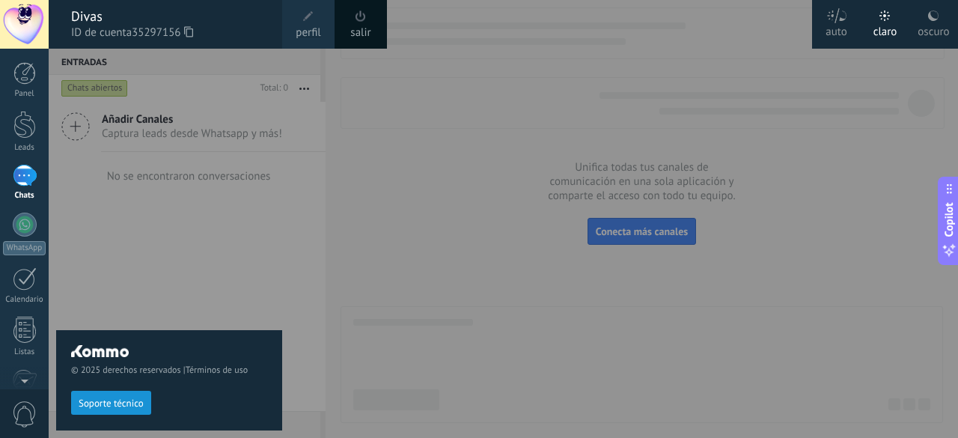
click at [23, 30] on div at bounding box center [24, 24] width 49 height 49
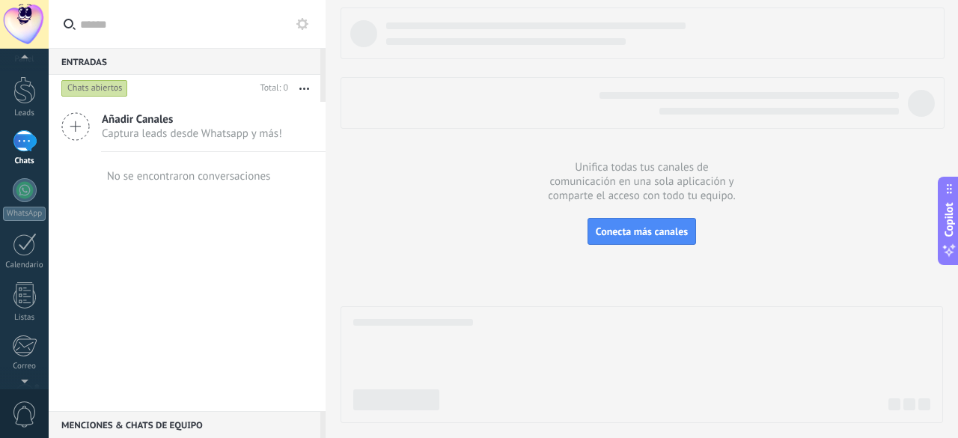
click at [27, 381] on div at bounding box center [24, 378] width 49 height 22
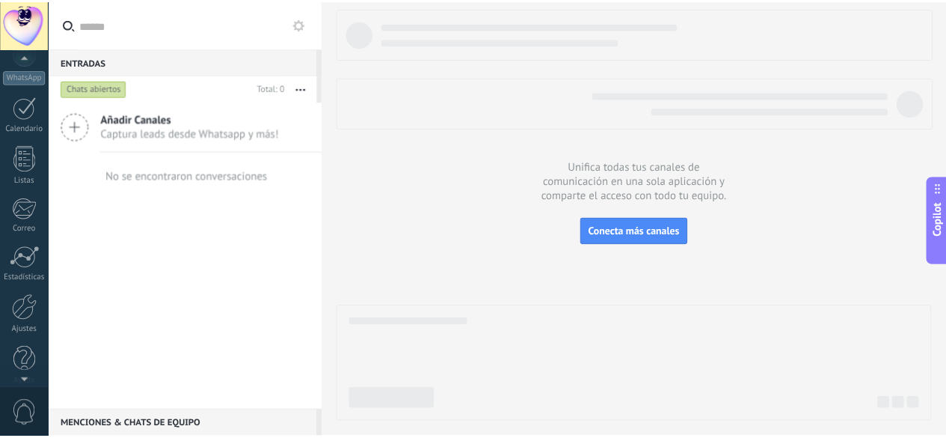
scroll to position [183, 0]
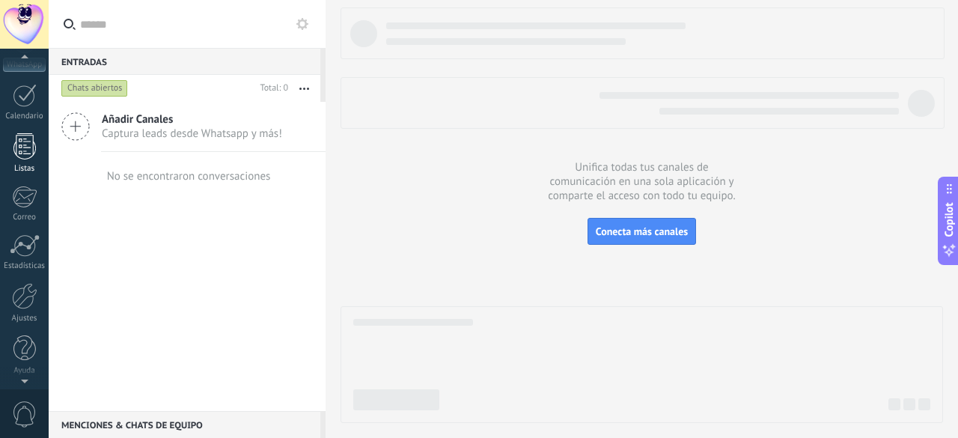
click at [27, 161] on link "Listas" at bounding box center [24, 153] width 49 height 40
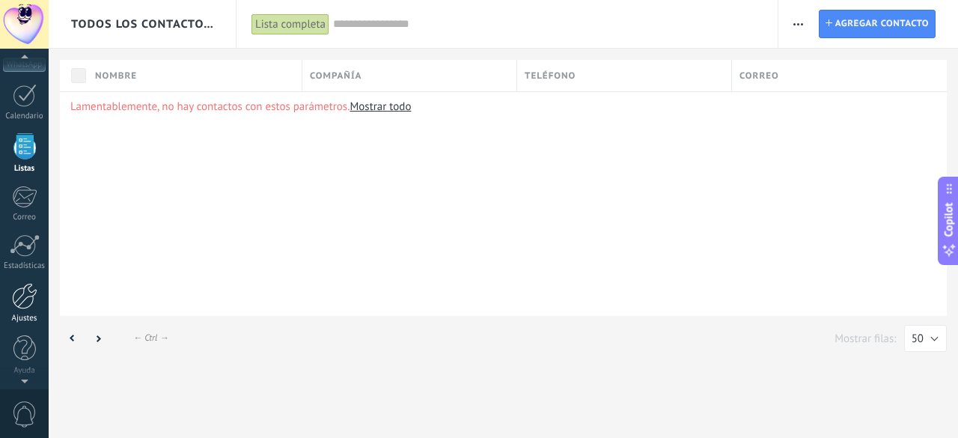
click at [22, 313] on div "Ajustes" at bounding box center [24, 318] width 43 height 10
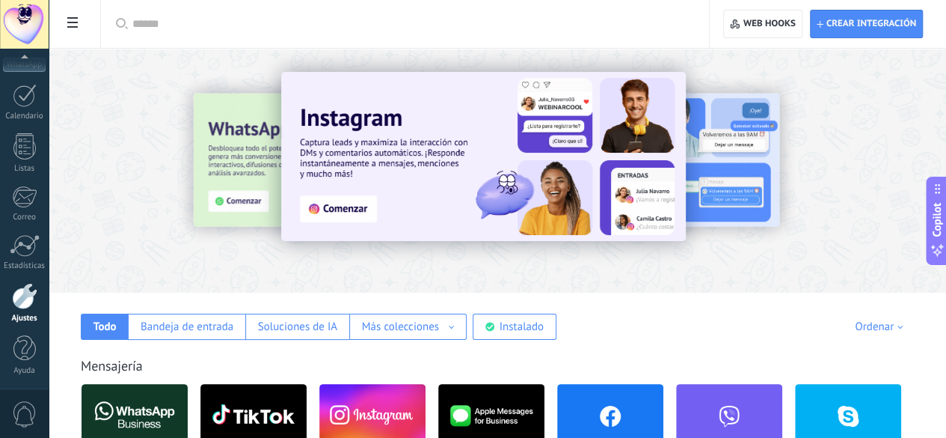
scroll to position [75, 0]
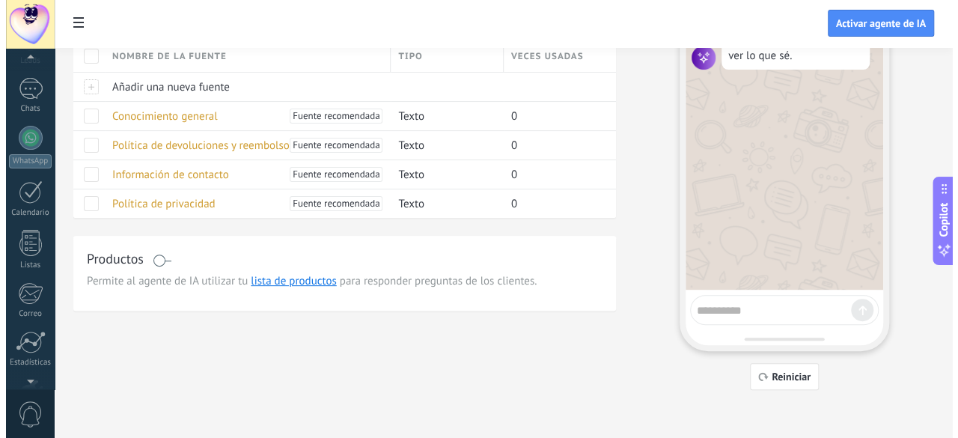
scroll to position [183, 0]
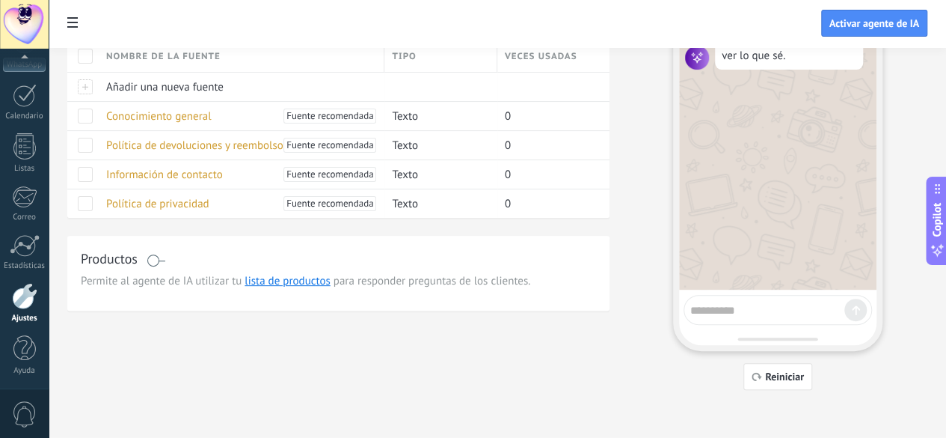
click at [777, 25] on div "**********" at bounding box center [498, 24] width 898 height 48
click at [212, 123] on span "Conocimiento general" at bounding box center [158, 116] width 105 height 14
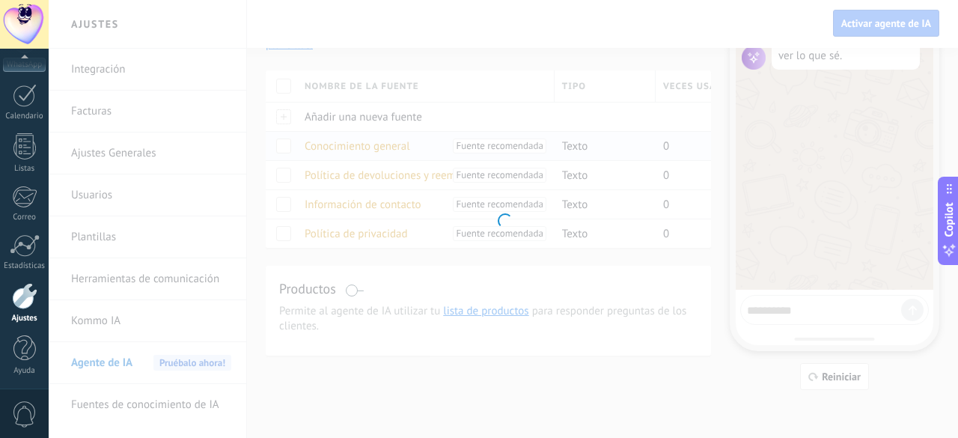
type input "**********"
type textarea "**********"
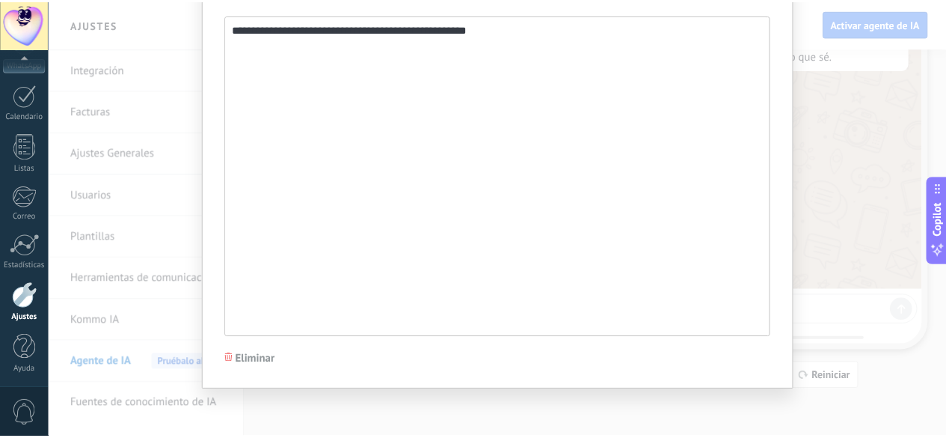
scroll to position [0, 0]
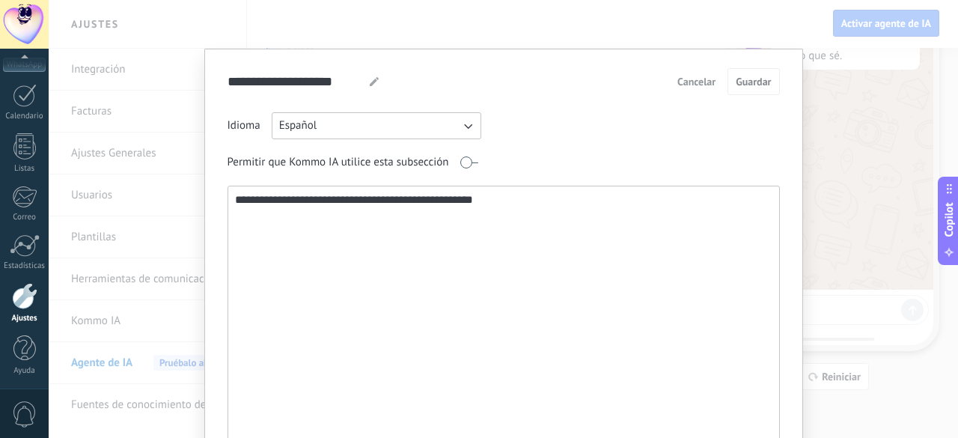
click at [703, 80] on span "Cancelar" at bounding box center [696, 81] width 38 height 10
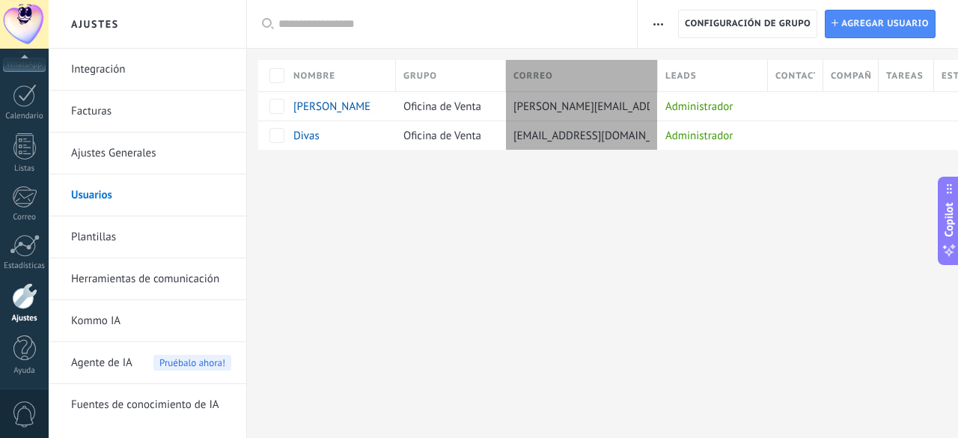
scroll to position [14, 0]
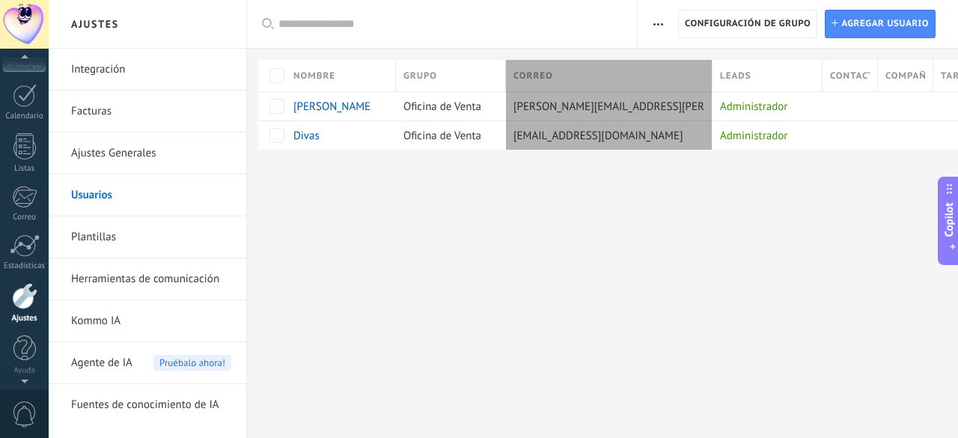
drag, startPoint x: 625, startPoint y: 77, endPoint x: 710, endPoint y: 78, distance: 84.5
click at [710, 78] on div "Correo" at bounding box center [609, 75] width 207 height 31
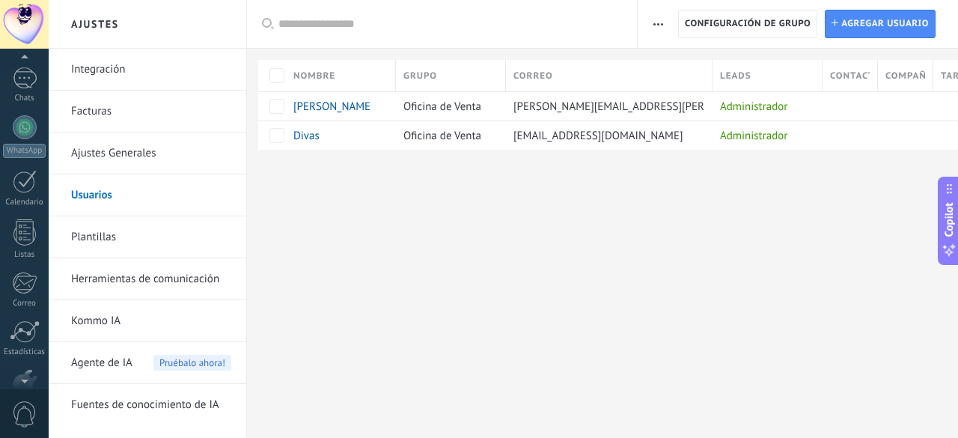
scroll to position [85, 0]
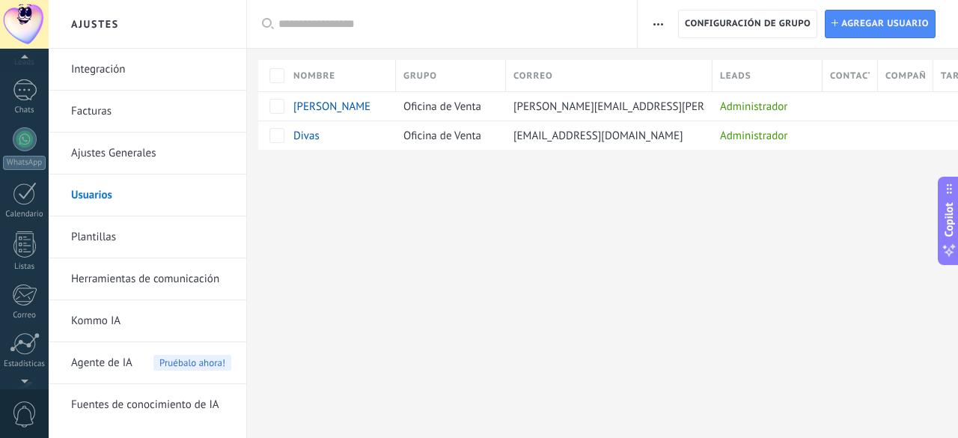
click at [35, 11] on div at bounding box center [24, 24] width 49 height 49
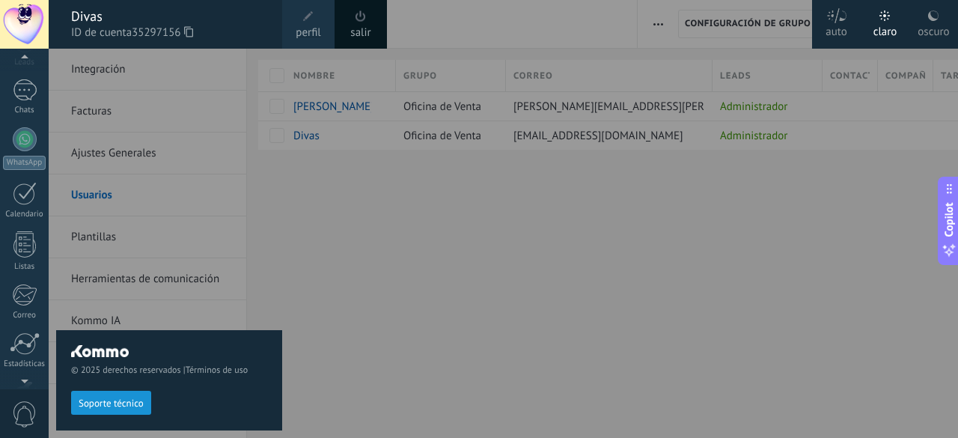
click at [90, 16] on div "Divas" at bounding box center [169, 16] width 196 height 16
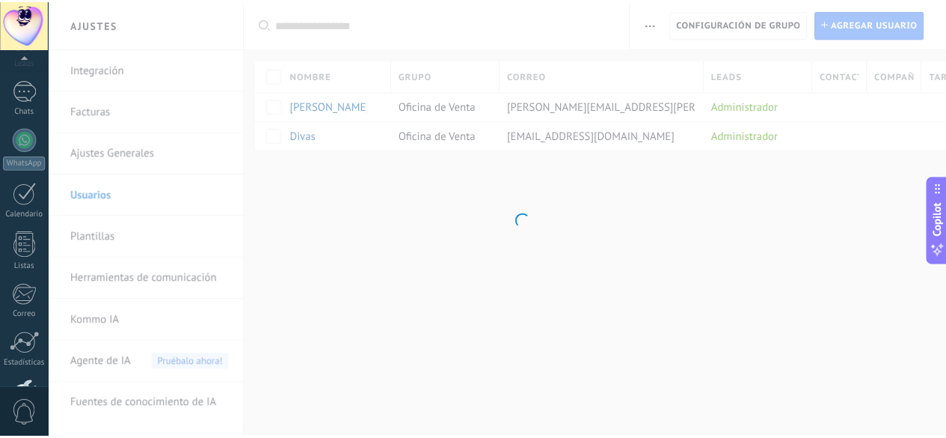
scroll to position [183, 0]
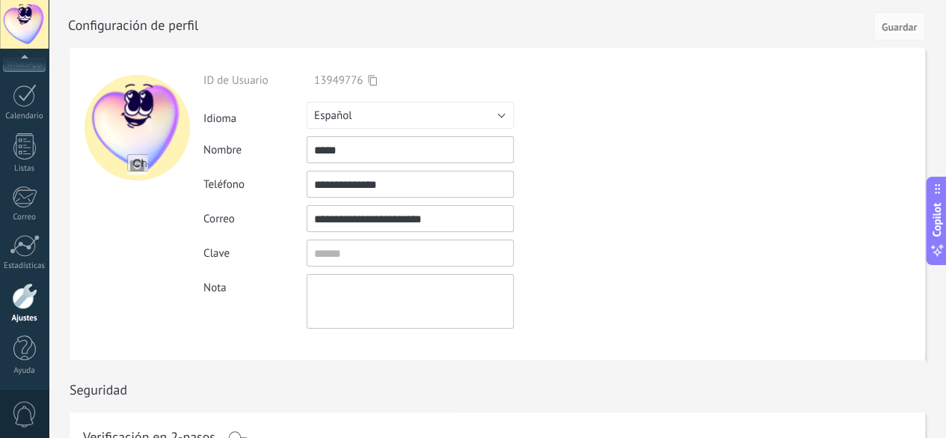
click at [24, 26] on div at bounding box center [24, 24] width 49 height 49
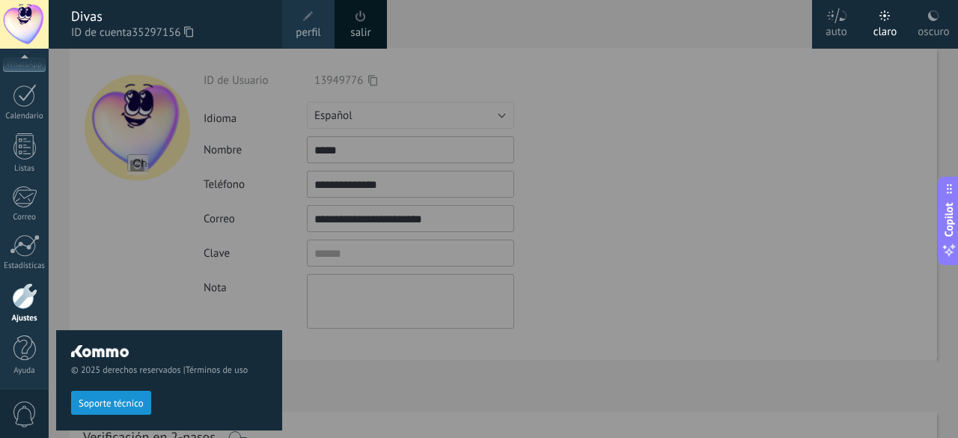
click at [602, 290] on div at bounding box center [528, 219] width 958 height 438
click at [606, 44] on div at bounding box center [528, 219] width 958 height 438
click at [37, 20] on div at bounding box center [24, 24] width 49 height 49
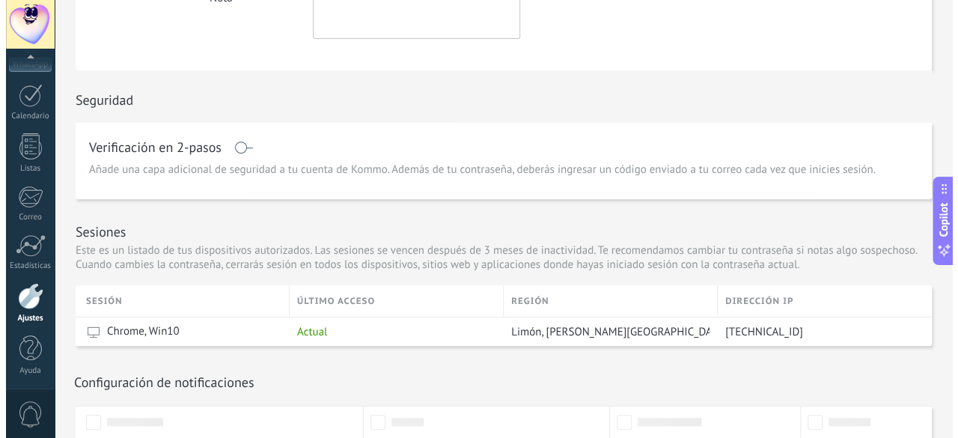
scroll to position [487, 0]
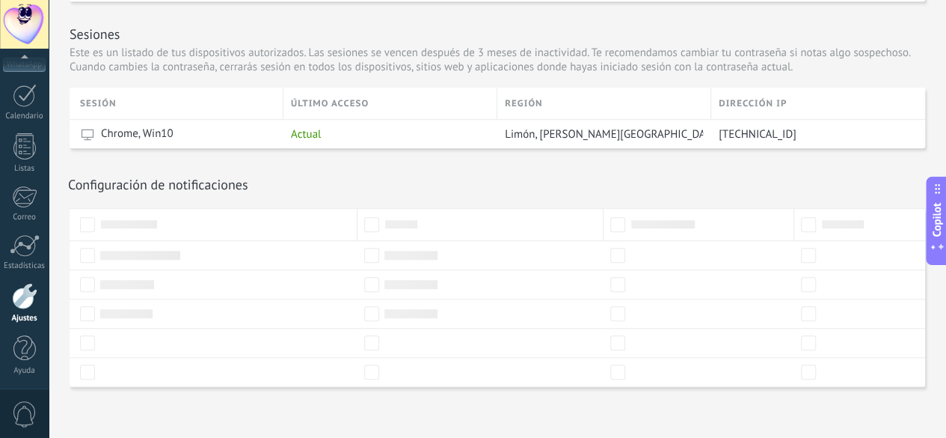
click at [28, 410] on span "0" at bounding box center [24, 414] width 25 height 26
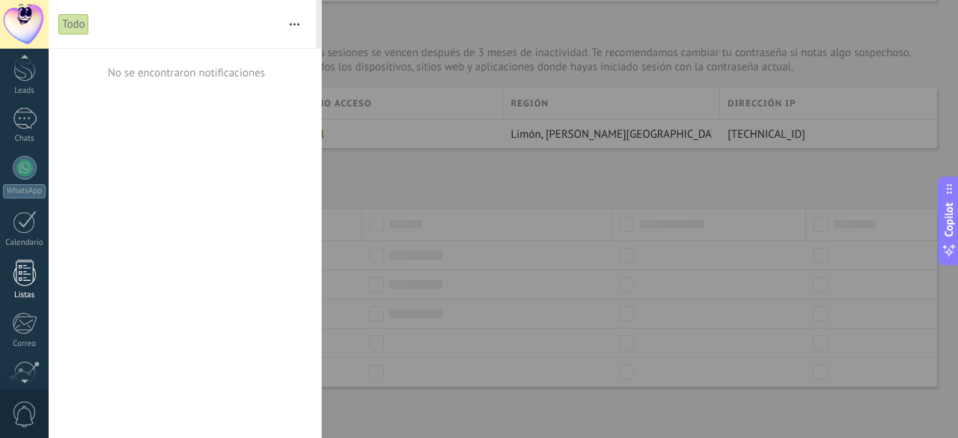
scroll to position [0, 0]
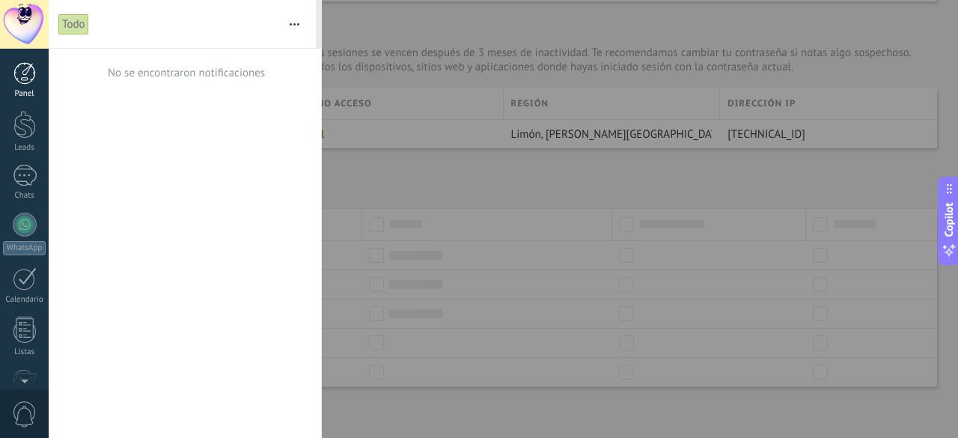
click at [28, 80] on div at bounding box center [24, 73] width 22 height 22
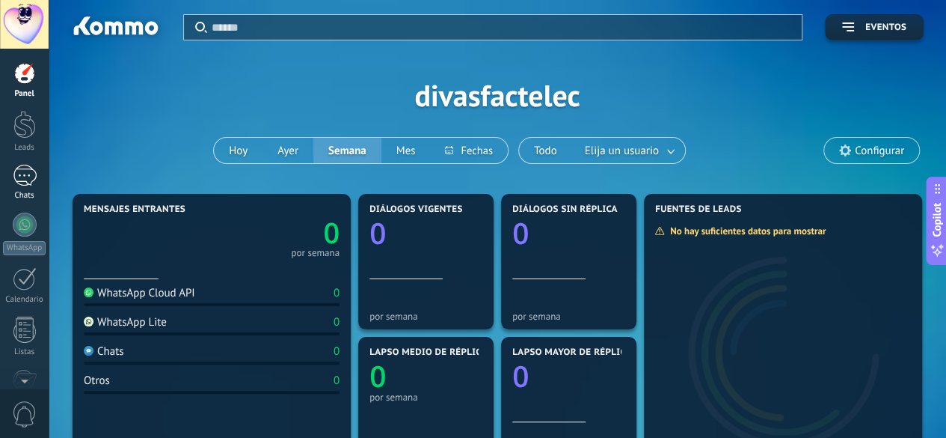
click at [26, 178] on div at bounding box center [25, 176] width 24 height 22
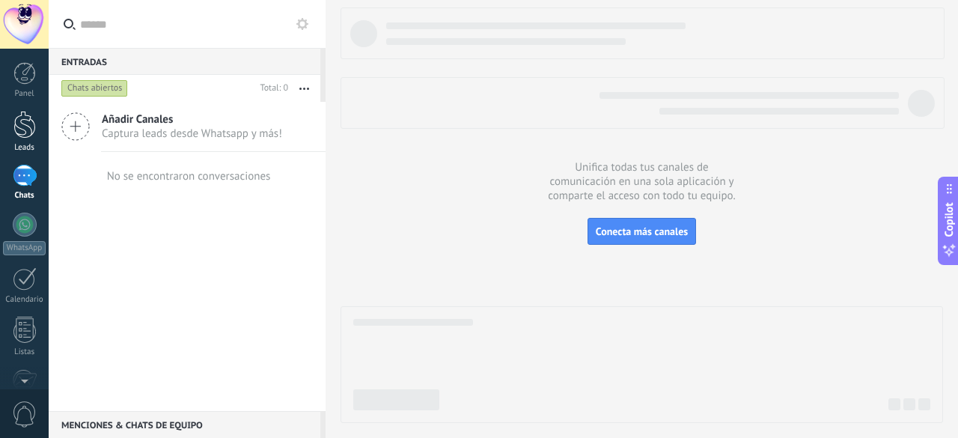
click at [31, 134] on div at bounding box center [24, 125] width 22 height 28
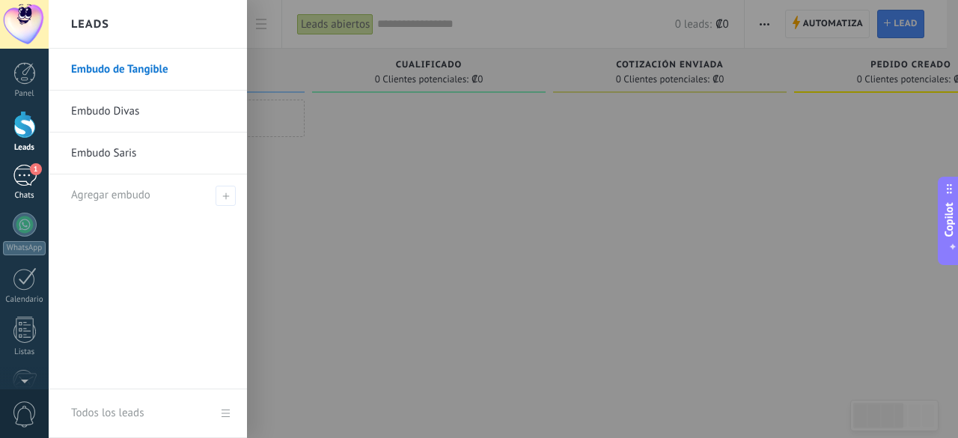
click at [19, 176] on div "1" at bounding box center [25, 176] width 24 height 22
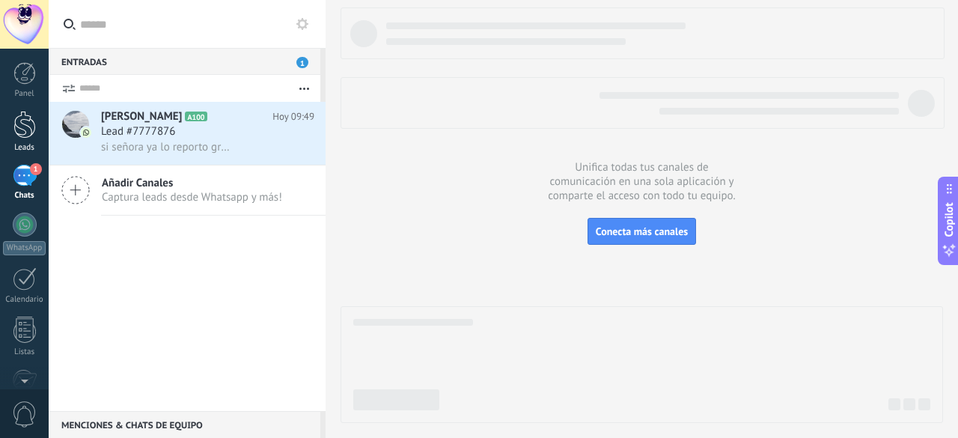
click at [29, 127] on div at bounding box center [24, 125] width 22 height 28
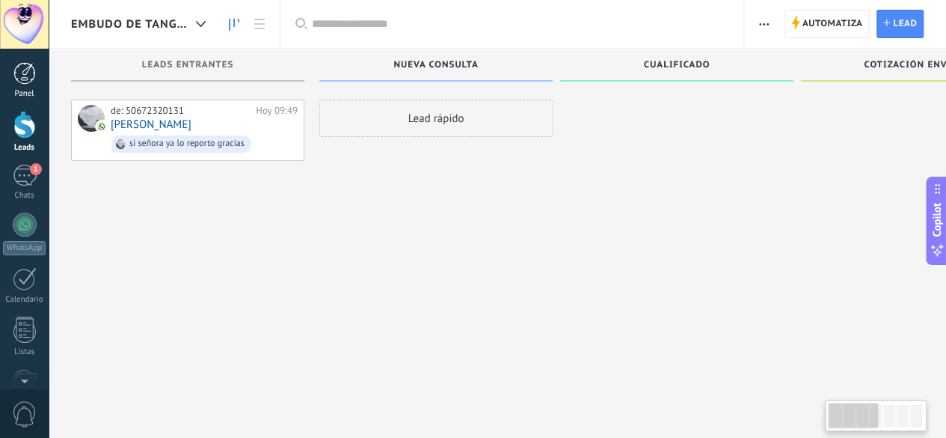
click at [30, 78] on div at bounding box center [24, 73] width 22 height 22
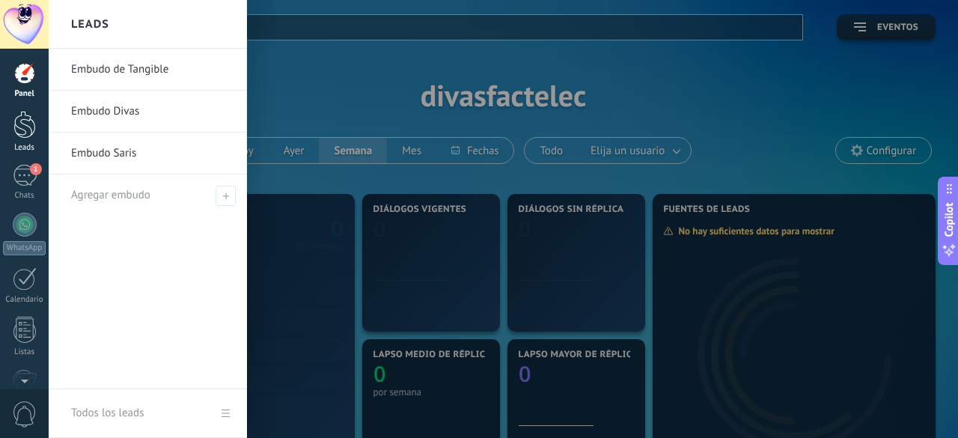
click at [19, 128] on div at bounding box center [24, 125] width 22 height 28
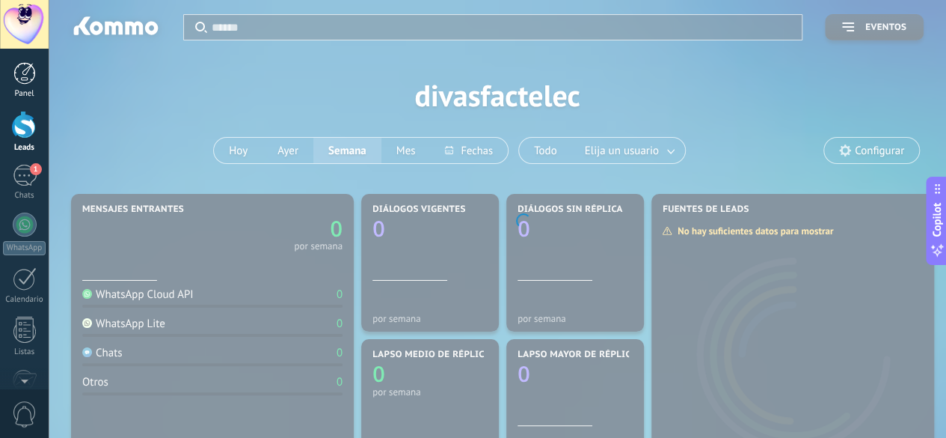
click at [23, 83] on div at bounding box center [24, 73] width 22 height 22
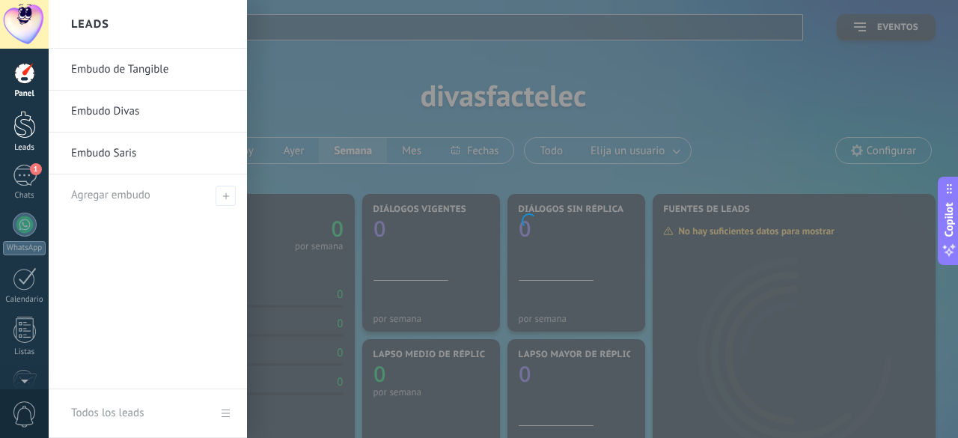
click at [21, 125] on div at bounding box center [24, 125] width 22 height 28
click at [30, 79] on div at bounding box center [24, 73] width 22 height 22
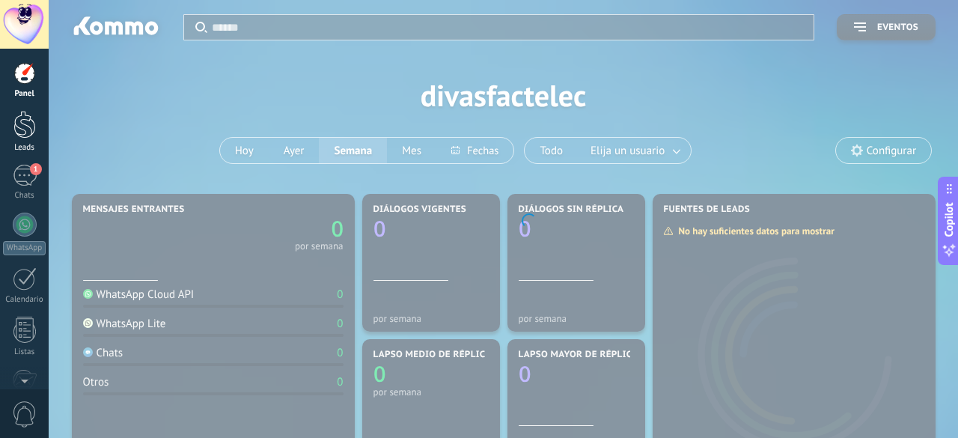
click at [27, 129] on div at bounding box center [24, 125] width 22 height 28
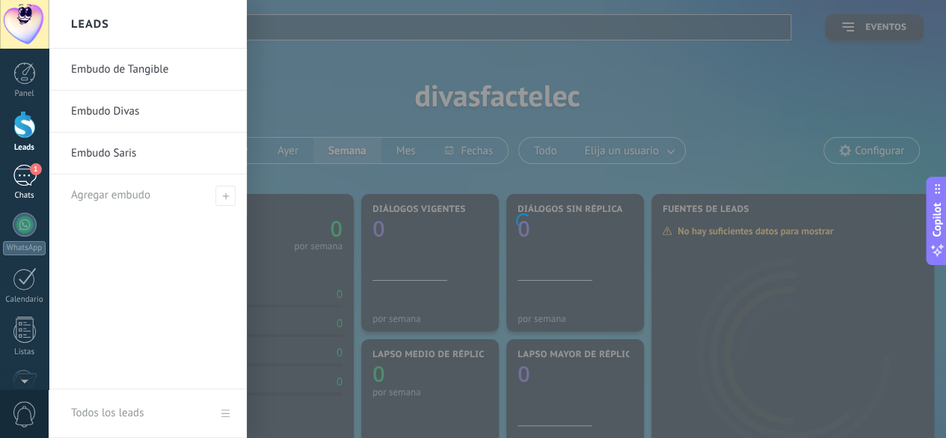
click at [17, 174] on div "1" at bounding box center [25, 176] width 24 height 22
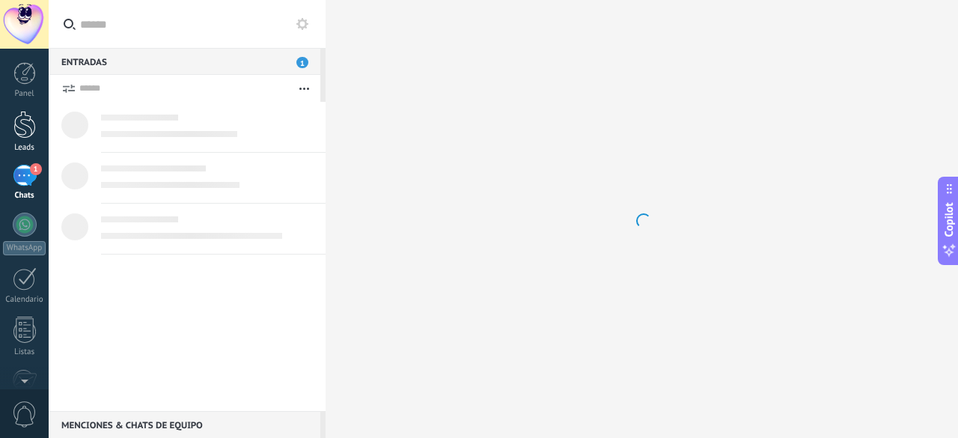
click at [23, 114] on div at bounding box center [24, 125] width 22 height 28
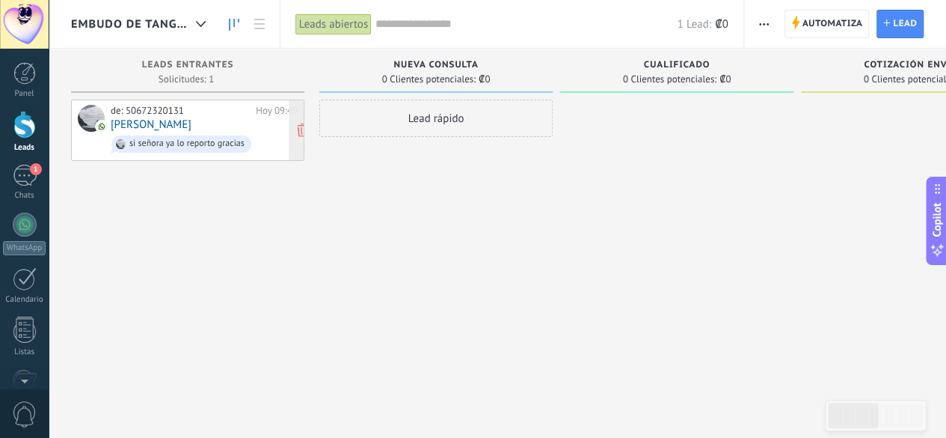
click at [147, 111] on div "de: 50672320131" at bounding box center [181, 111] width 140 height 12
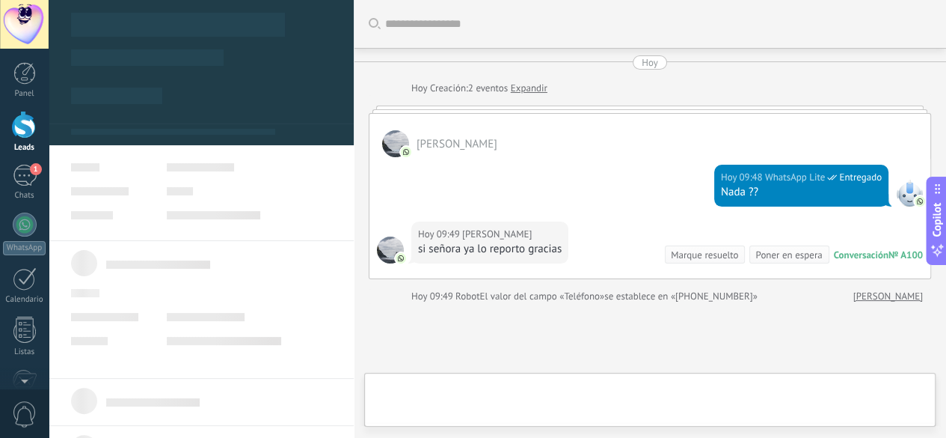
type textarea "**********"
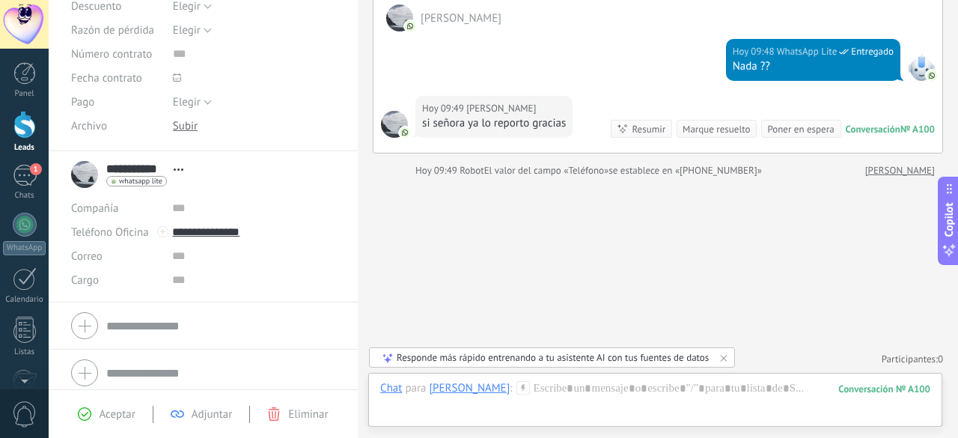
scroll to position [286, 0]
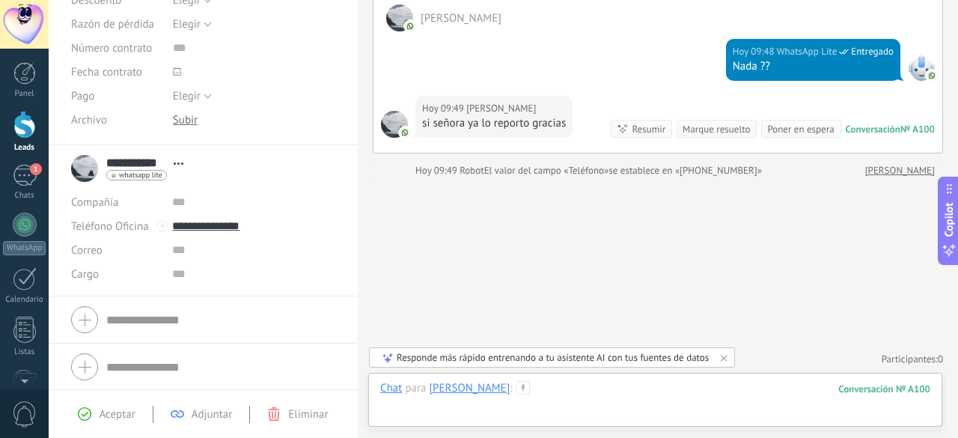
click at [627, 388] on div at bounding box center [655, 403] width 550 height 45
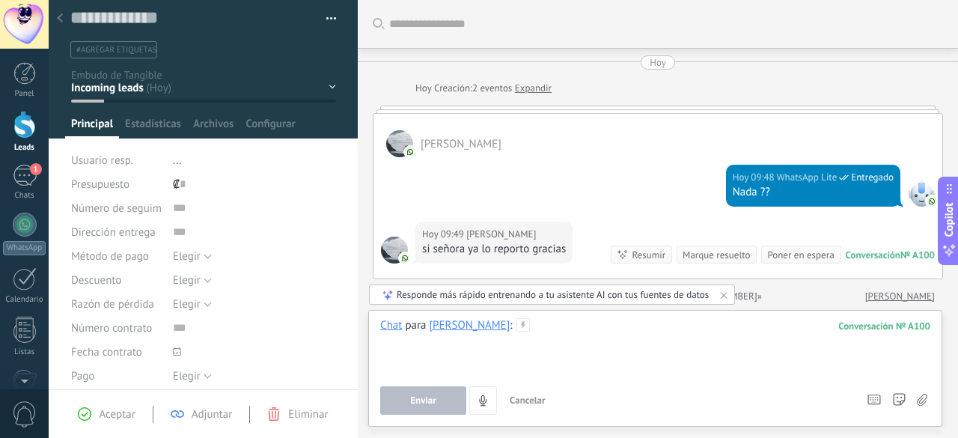
scroll to position [0, 0]
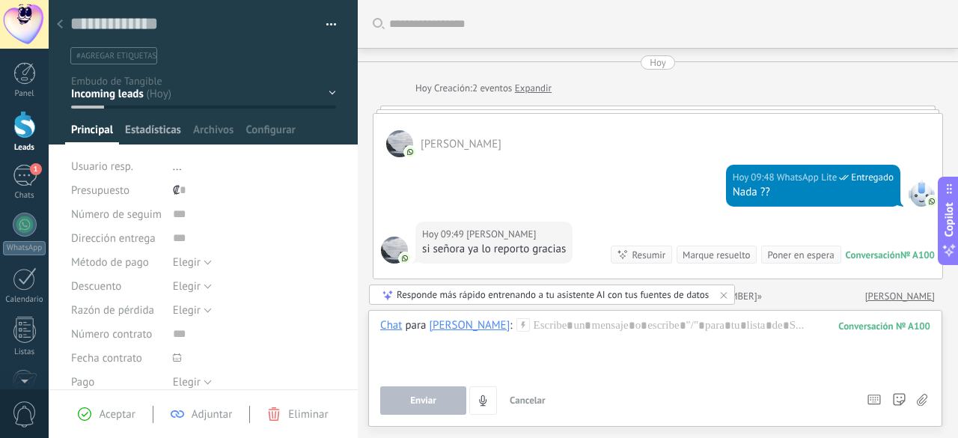
click at [138, 123] on span "Estadísticas" at bounding box center [153, 134] width 56 height 22
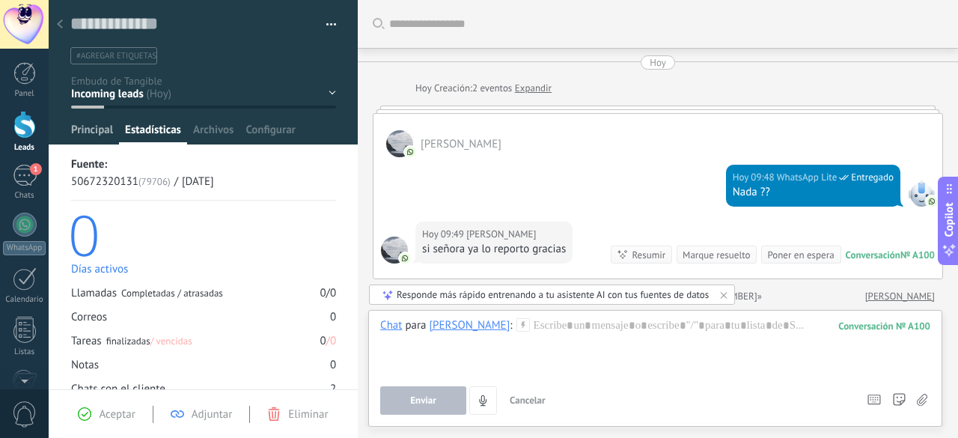
click at [94, 134] on span "Principal" at bounding box center [92, 134] width 42 height 22
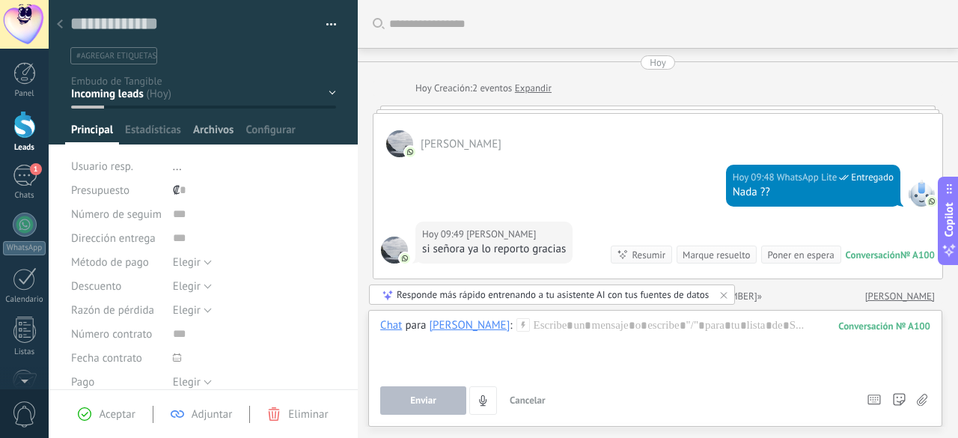
click at [206, 128] on span "Archivos" at bounding box center [213, 134] width 40 height 22
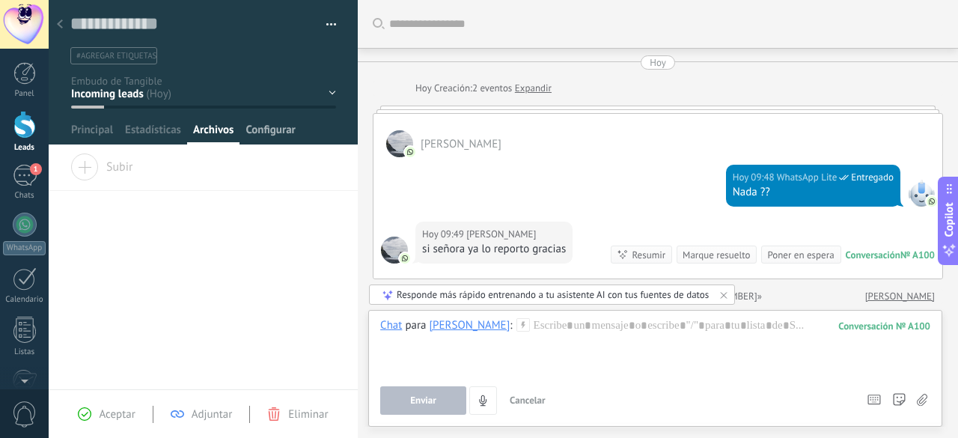
click at [270, 129] on span "Configurar" at bounding box center [269, 134] width 49 height 22
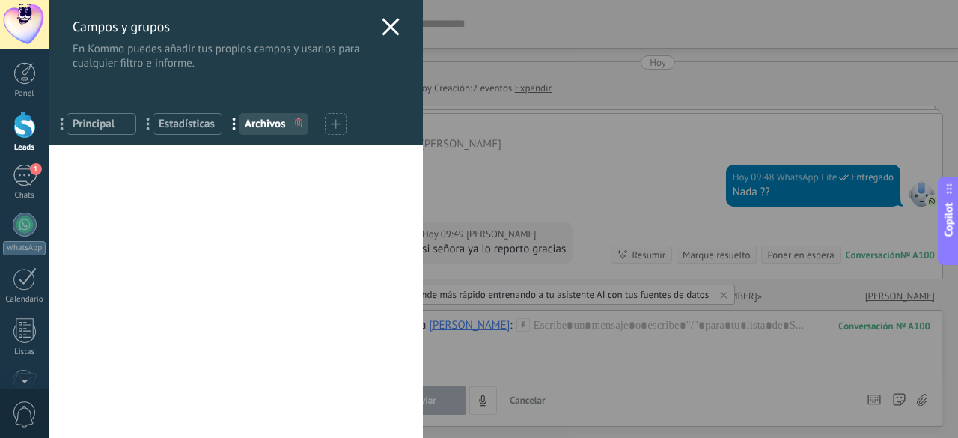
click at [49, 137] on div "Campos y grupos En Kommo puedes añadir tus propios campos y usarlos para cualqu…" at bounding box center [503, 219] width 909 height 438
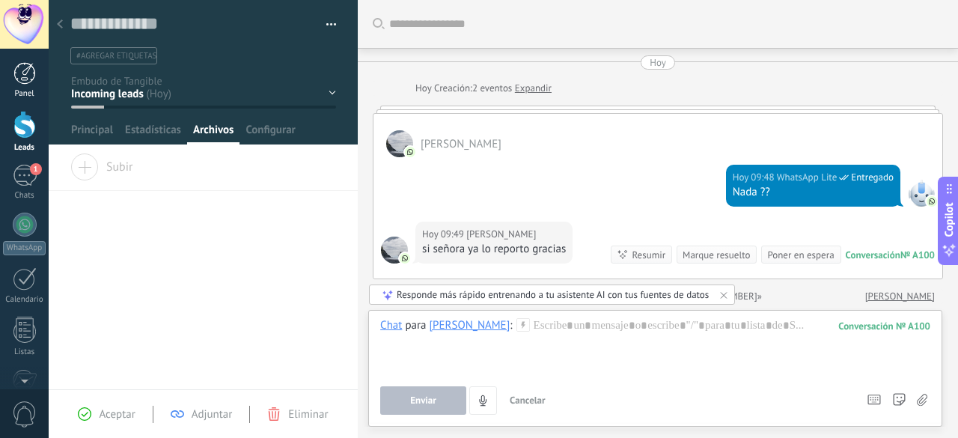
click at [24, 73] on div at bounding box center [24, 73] width 22 height 22
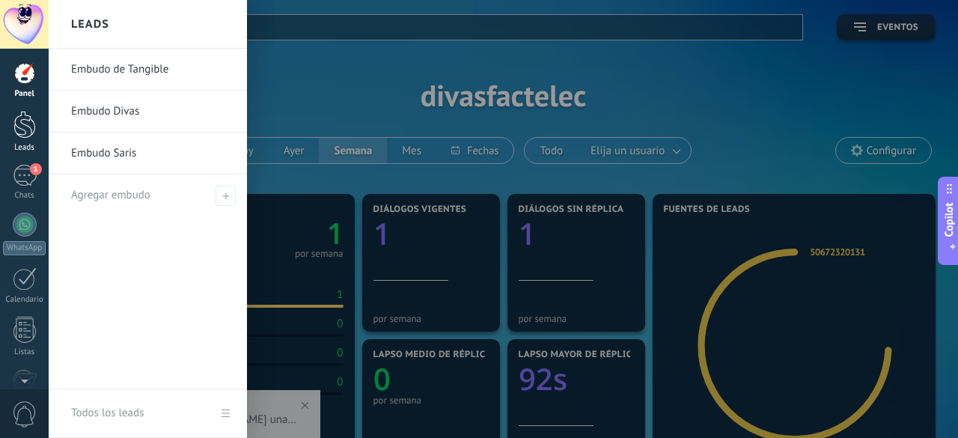
click at [27, 132] on div at bounding box center [24, 125] width 22 height 28
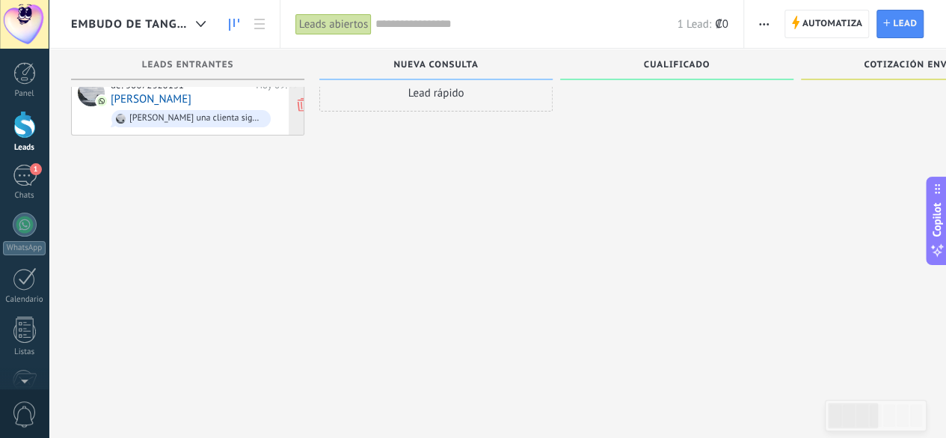
click at [207, 103] on div "de: 50672320131 [DATE] 09:49 [PERSON_NAME] una clienta sigue pidiendo un video …" at bounding box center [204, 104] width 187 height 51
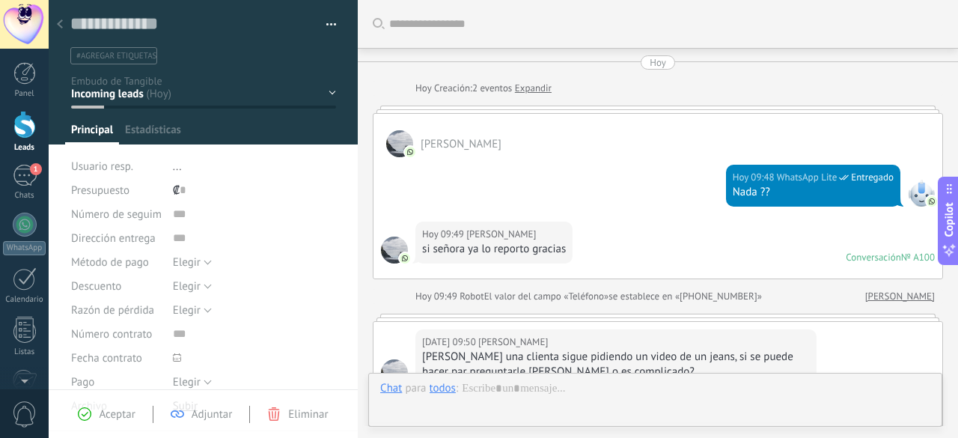
type textarea "**********"
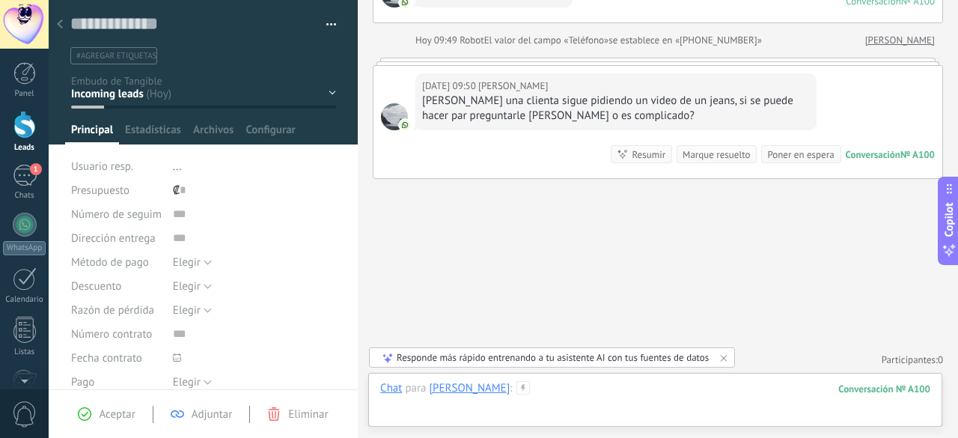
click at [461, 409] on div at bounding box center [655, 403] width 550 height 45
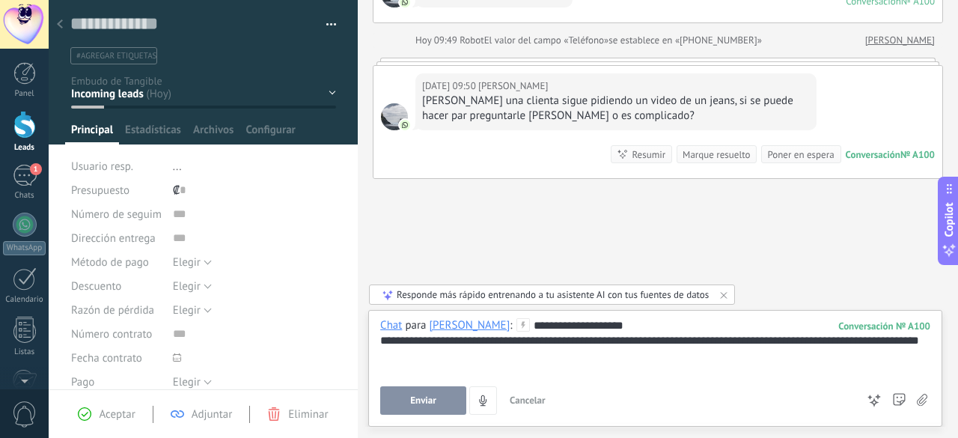
click at [441, 394] on button "Enviar" at bounding box center [423, 400] width 86 height 28
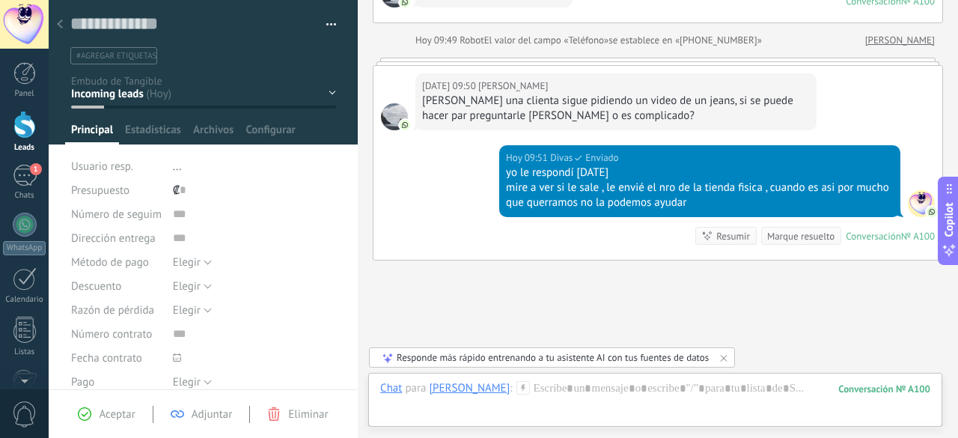
scroll to position [337, 0]
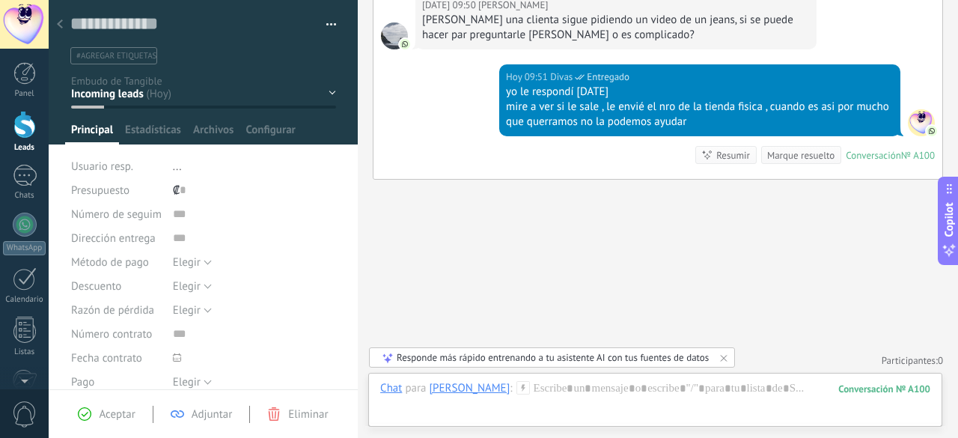
click at [634, 376] on div "Chat Correo Nota Tarea Chat para [PERSON_NAME] : 100 Enviar Cancelar Rastrear c…" at bounding box center [655, 400] width 574 height 54
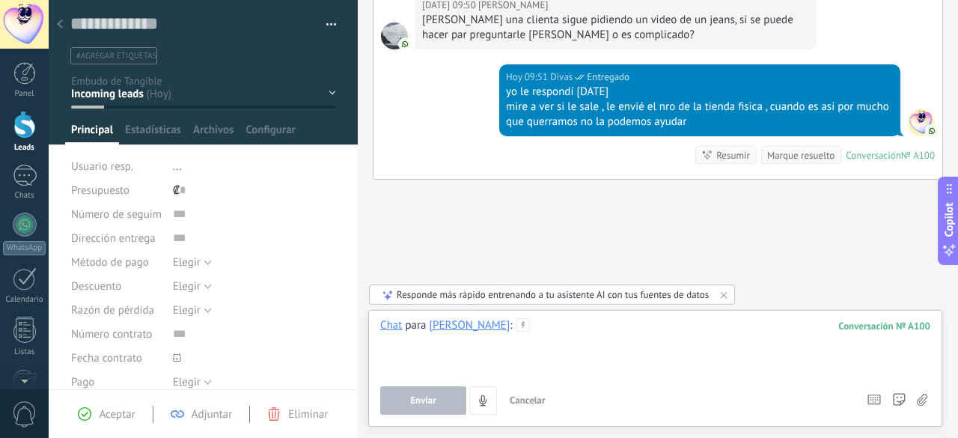
click at [525, 325] on div at bounding box center [655, 346] width 550 height 57
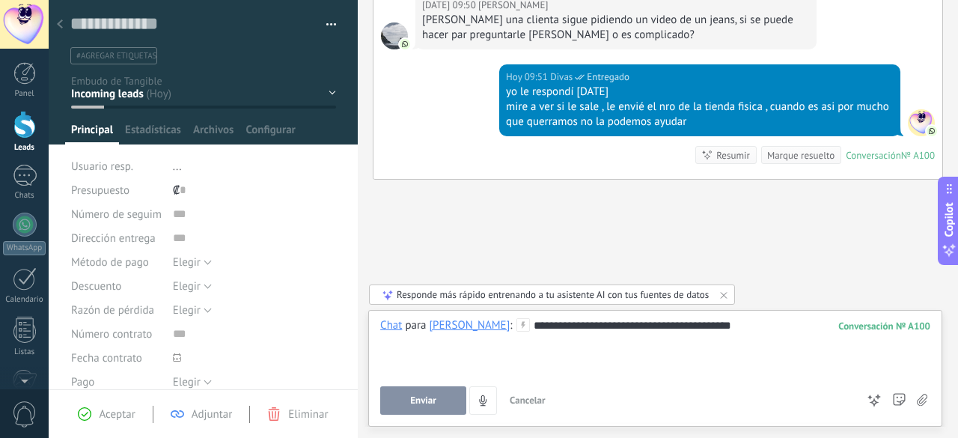
click at [422, 396] on span "Enviar" at bounding box center [423, 400] width 26 height 10
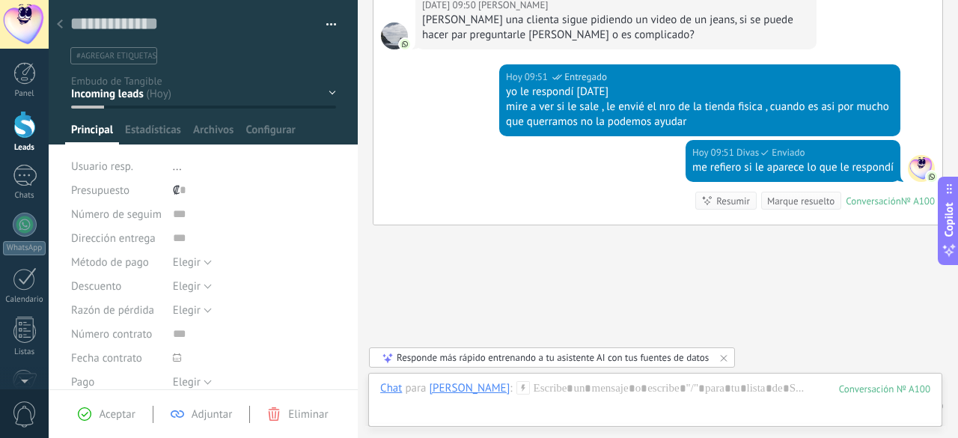
scroll to position [383, 0]
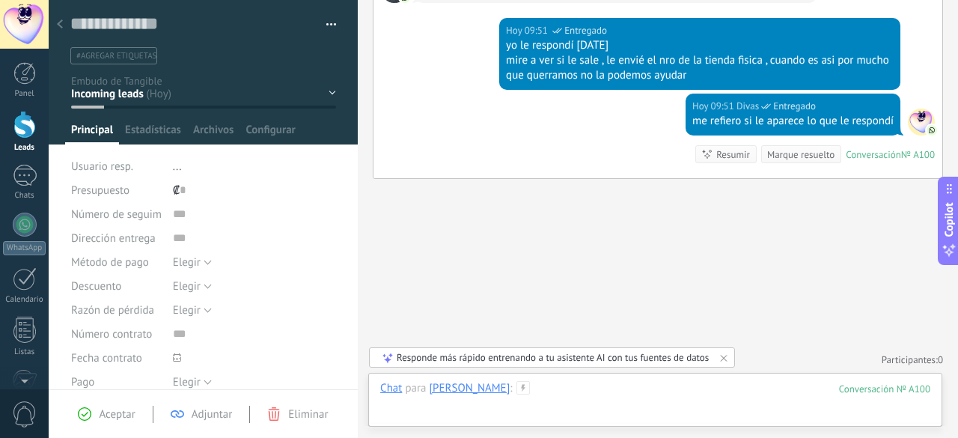
click at [566, 387] on div at bounding box center [655, 403] width 550 height 45
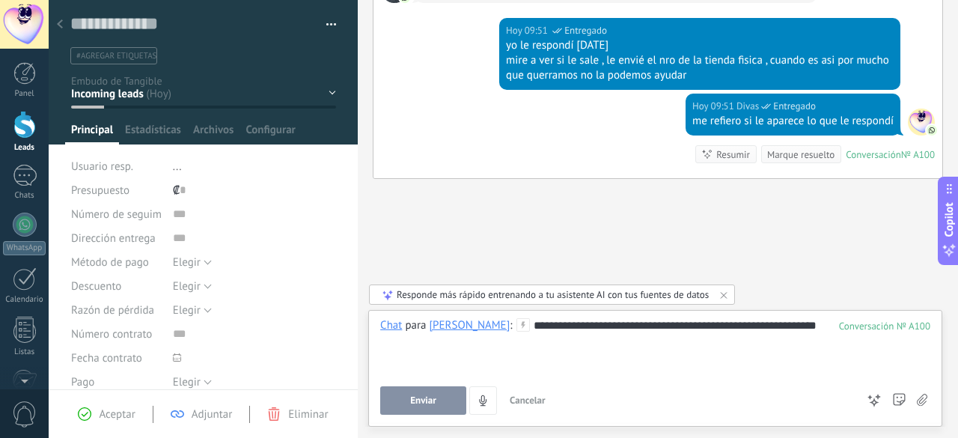
click at [428, 399] on span "Enviar" at bounding box center [423, 400] width 26 height 10
